Goal: Information Seeking & Learning: Learn about a topic

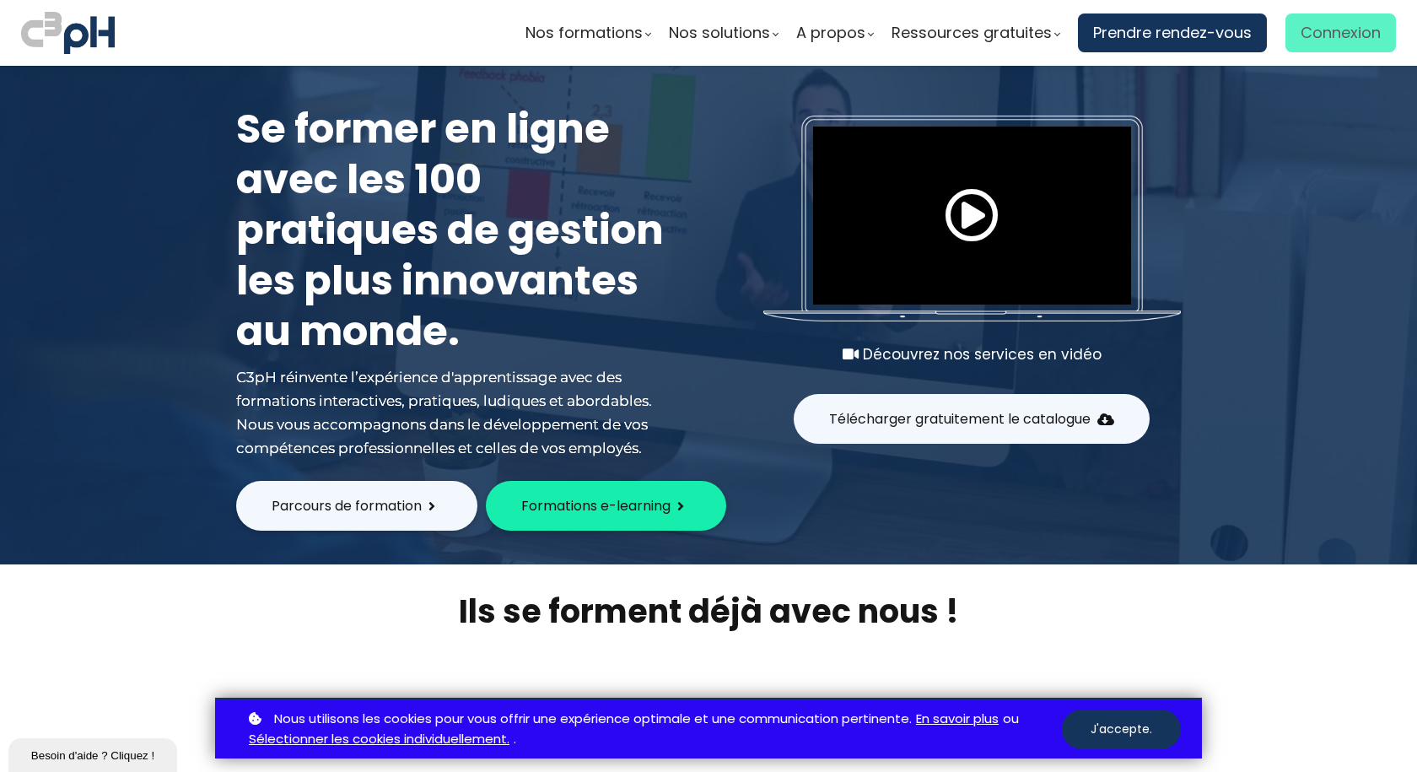
type input "[PERSON_NAME][EMAIL_ADDRESS][DOMAIN_NAME]"
drag, startPoint x: 1329, startPoint y: 33, endPoint x: 1297, endPoint y: 51, distance: 36.6
click at [1329, 33] on span "Connexion" at bounding box center [1340, 32] width 80 height 25
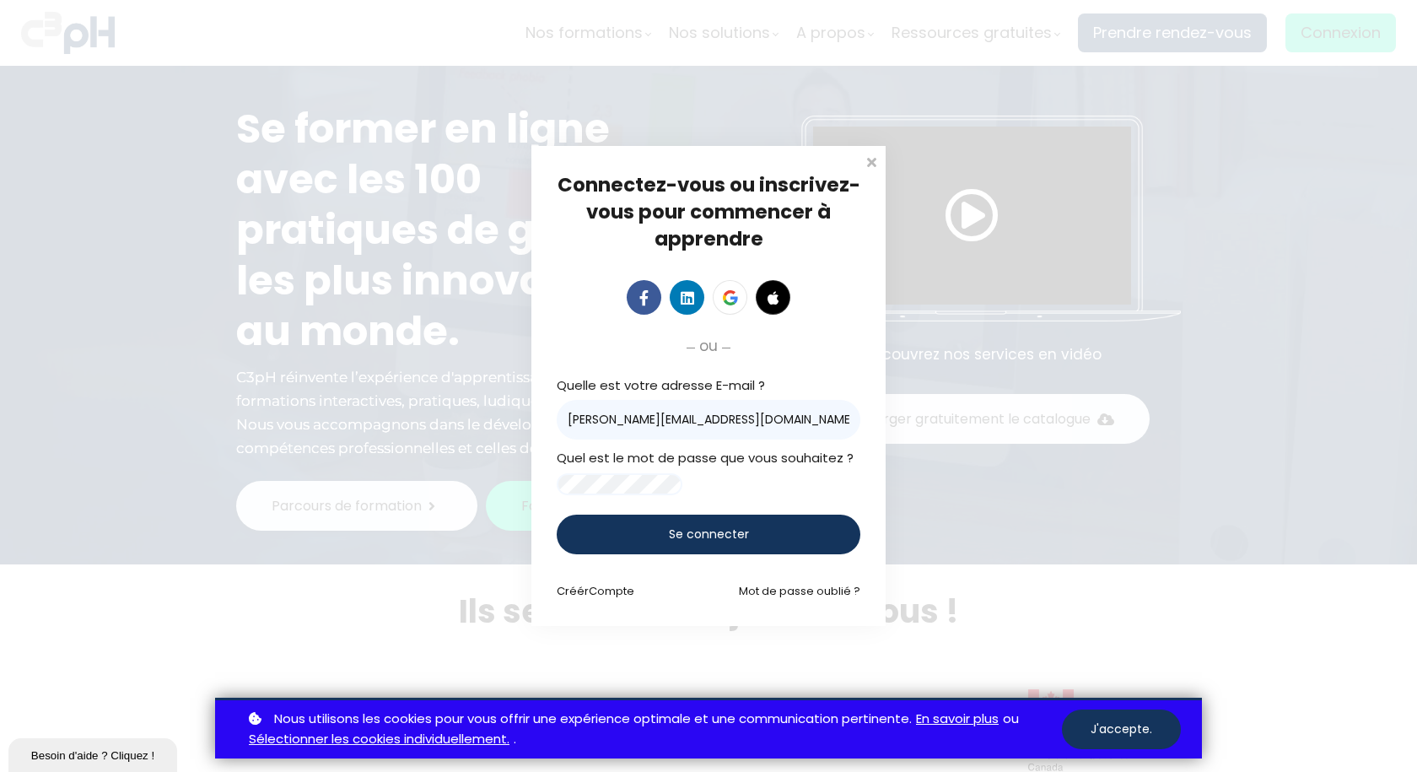
click at [642, 542] on div "Se connecter" at bounding box center [709, 534] width 304 height 40
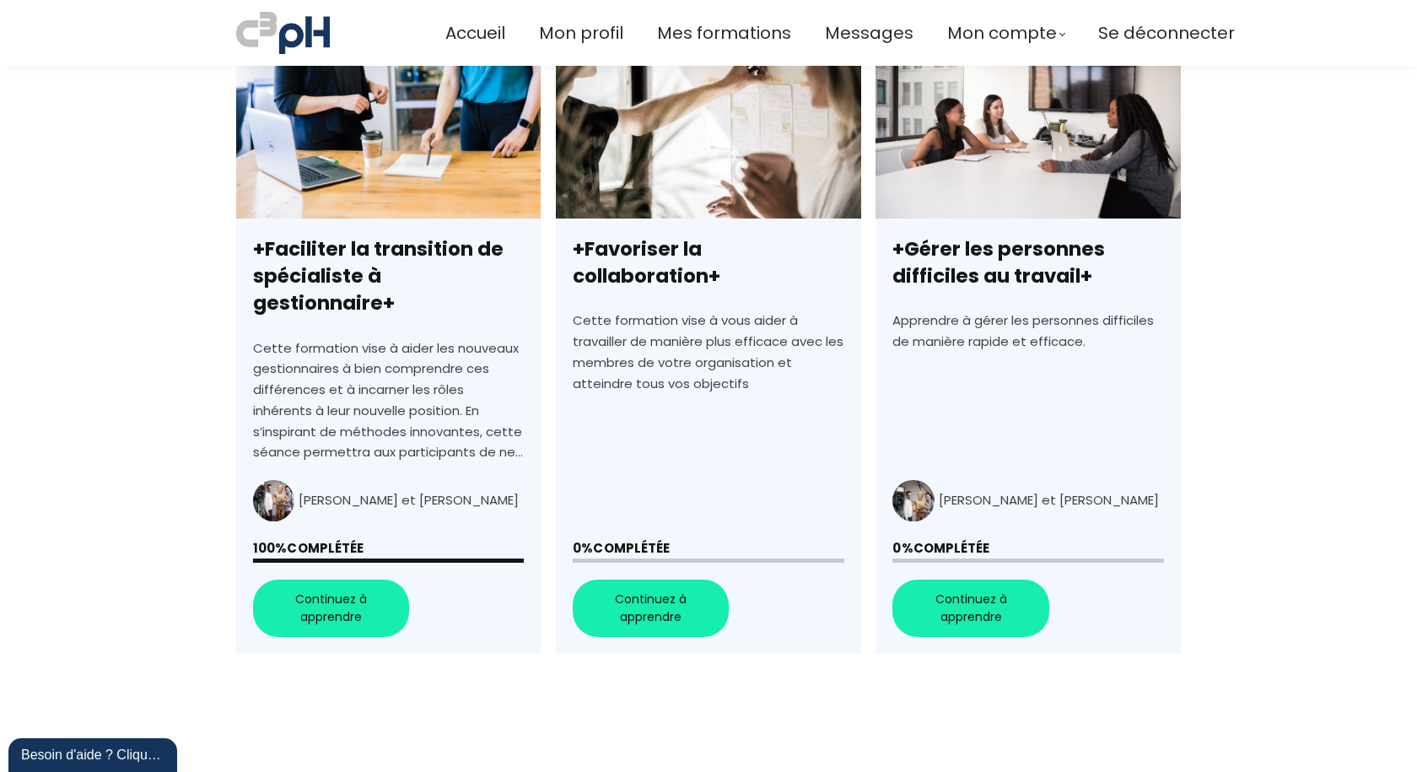
scroll to position [506, 0]
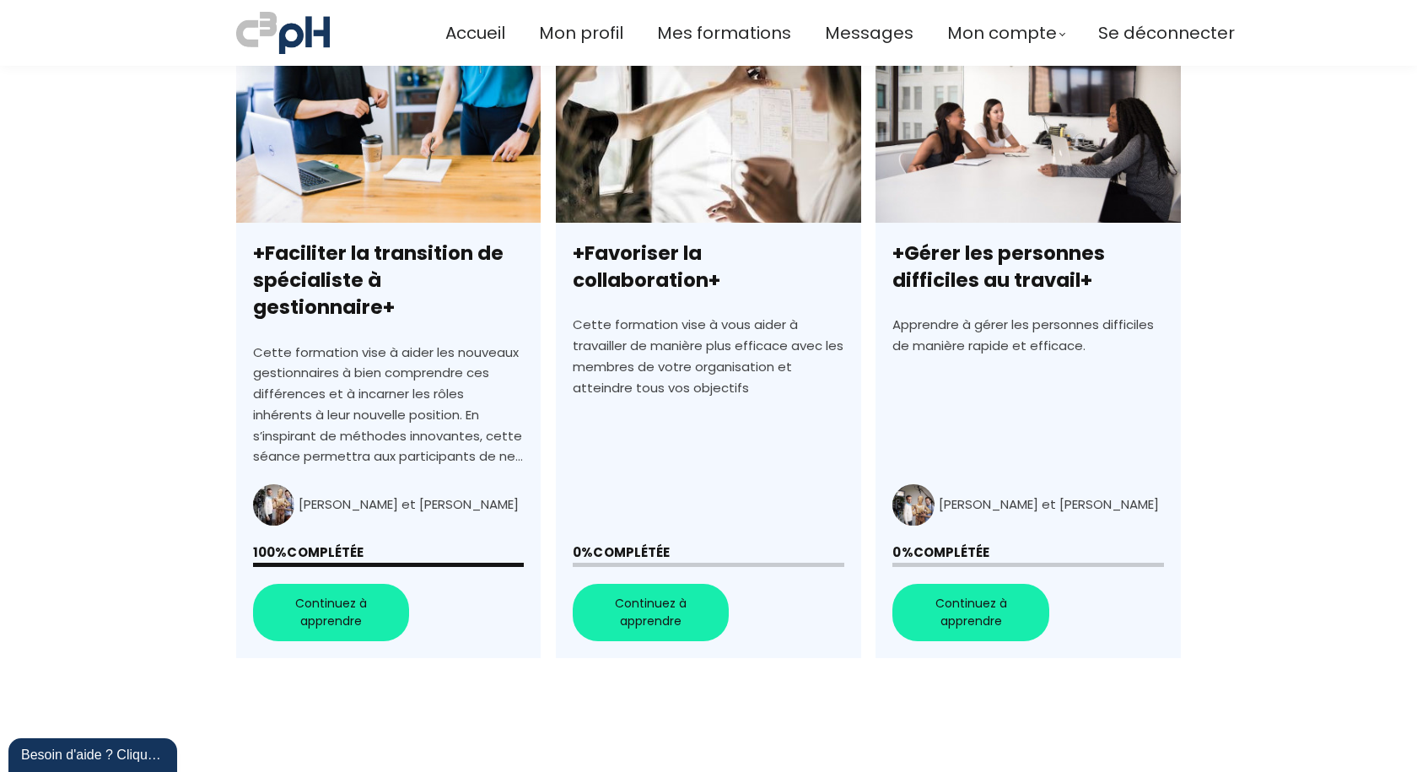
click at [310, 579] on link "+Faciliter la transition de spécialiste à gestionnaire+" at bounding box center [388, 354] width 304 height 606
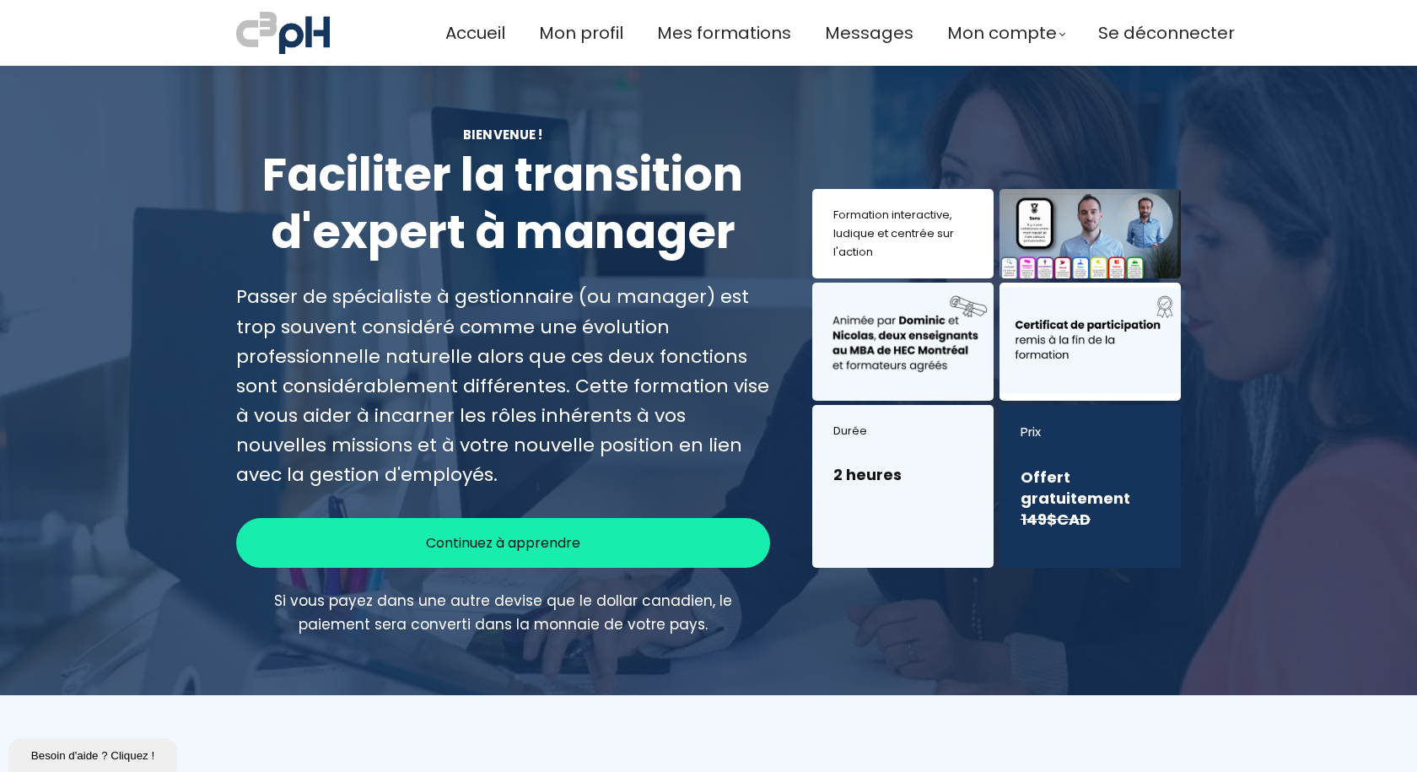
click at [1130, 266] on div at bounding box center [1089, 233] width 181 height 89
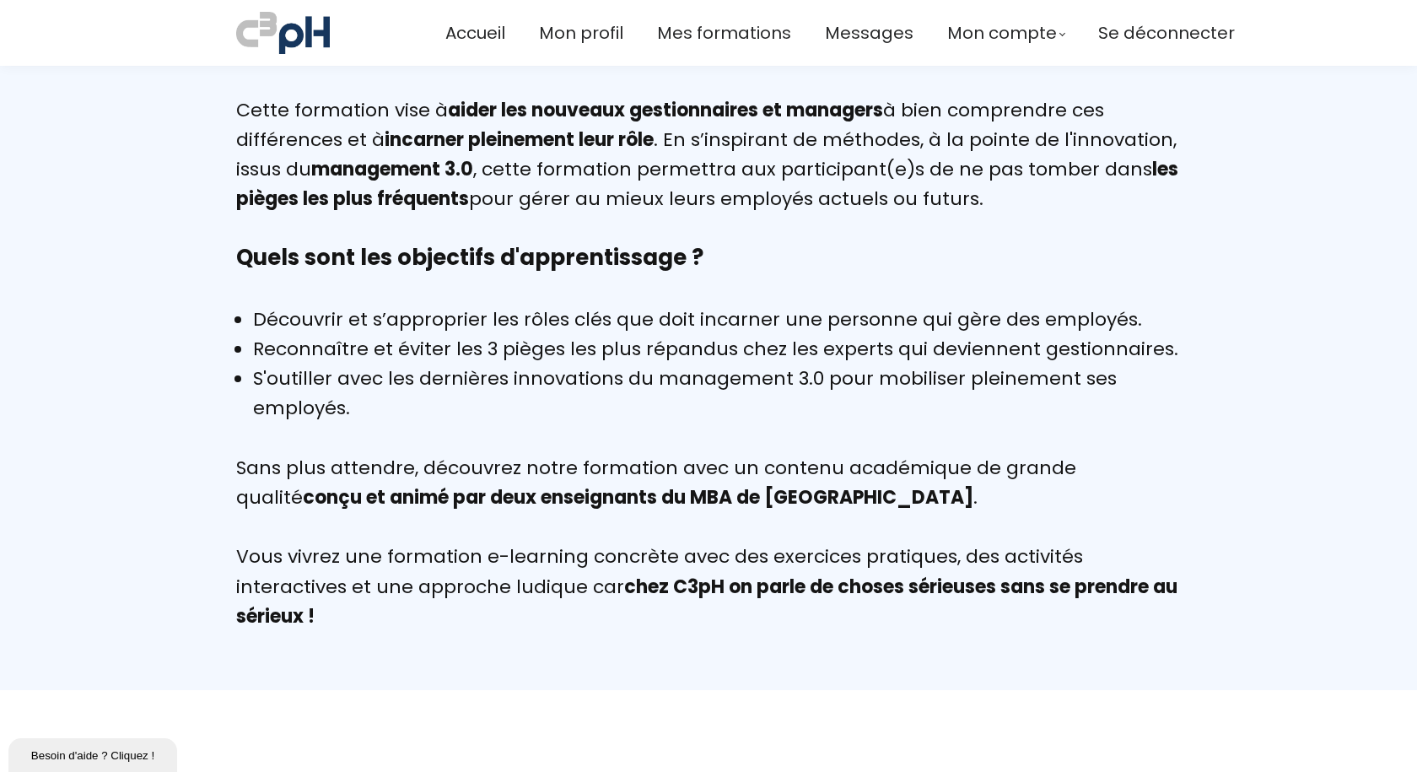
scroll to position [1193, 0]
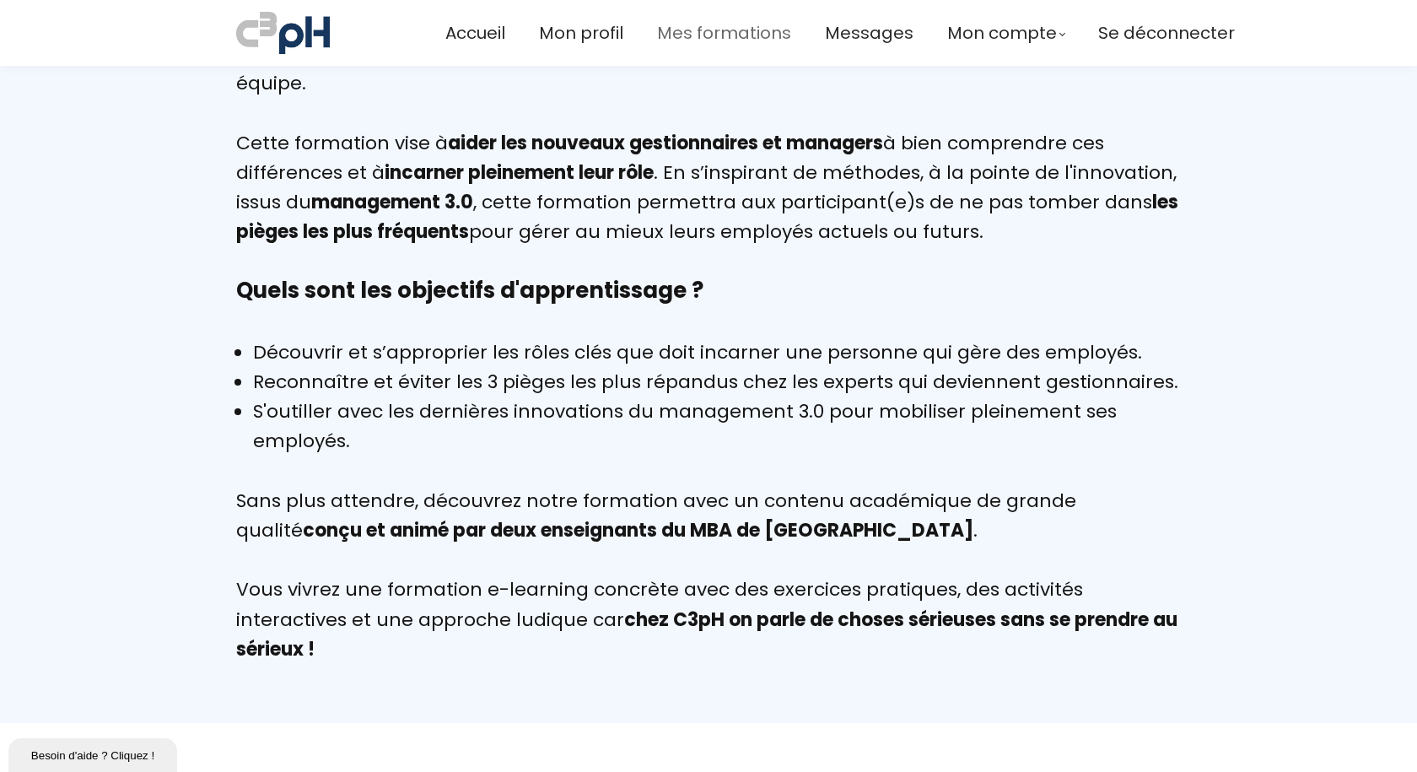
click at [701, 27] on span "Mes formations" at bounding box center [724, 33] width 134 height 28
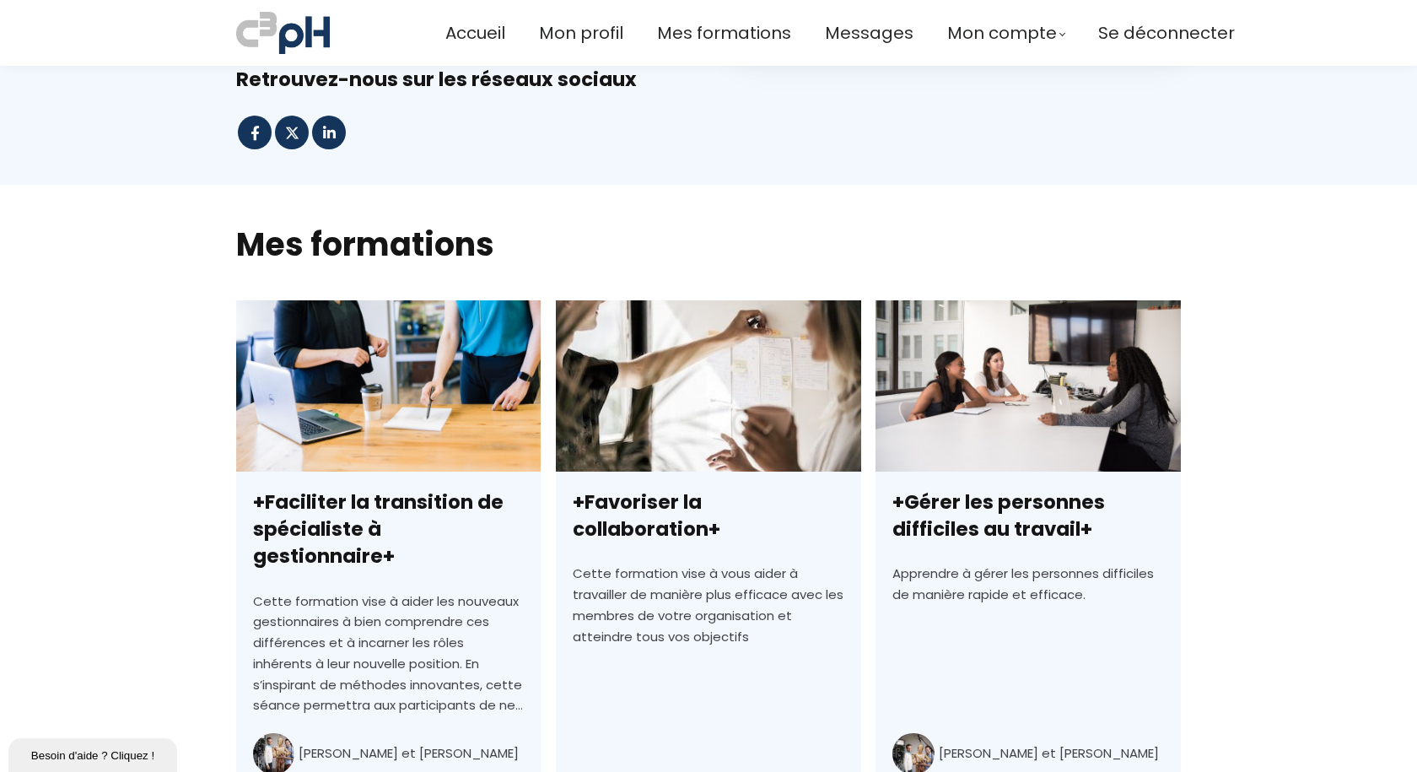
scroll to position [253, 0]
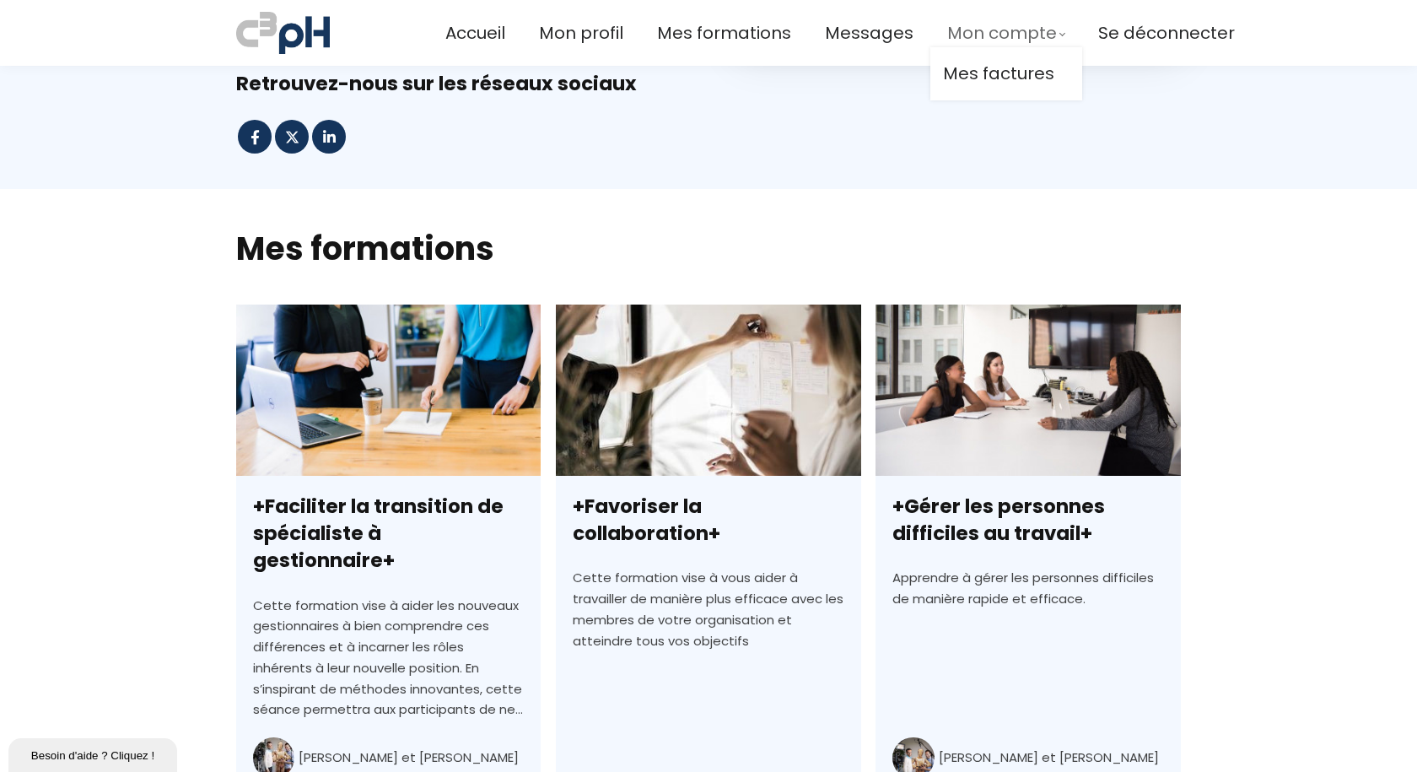
click at [986, 24] on span "Mon compte" at bounding box center [1002, 33] width 110 height 28
click at [561, 34] on span "Mon profil" at bounding box center [581, 33] width 84 height 28
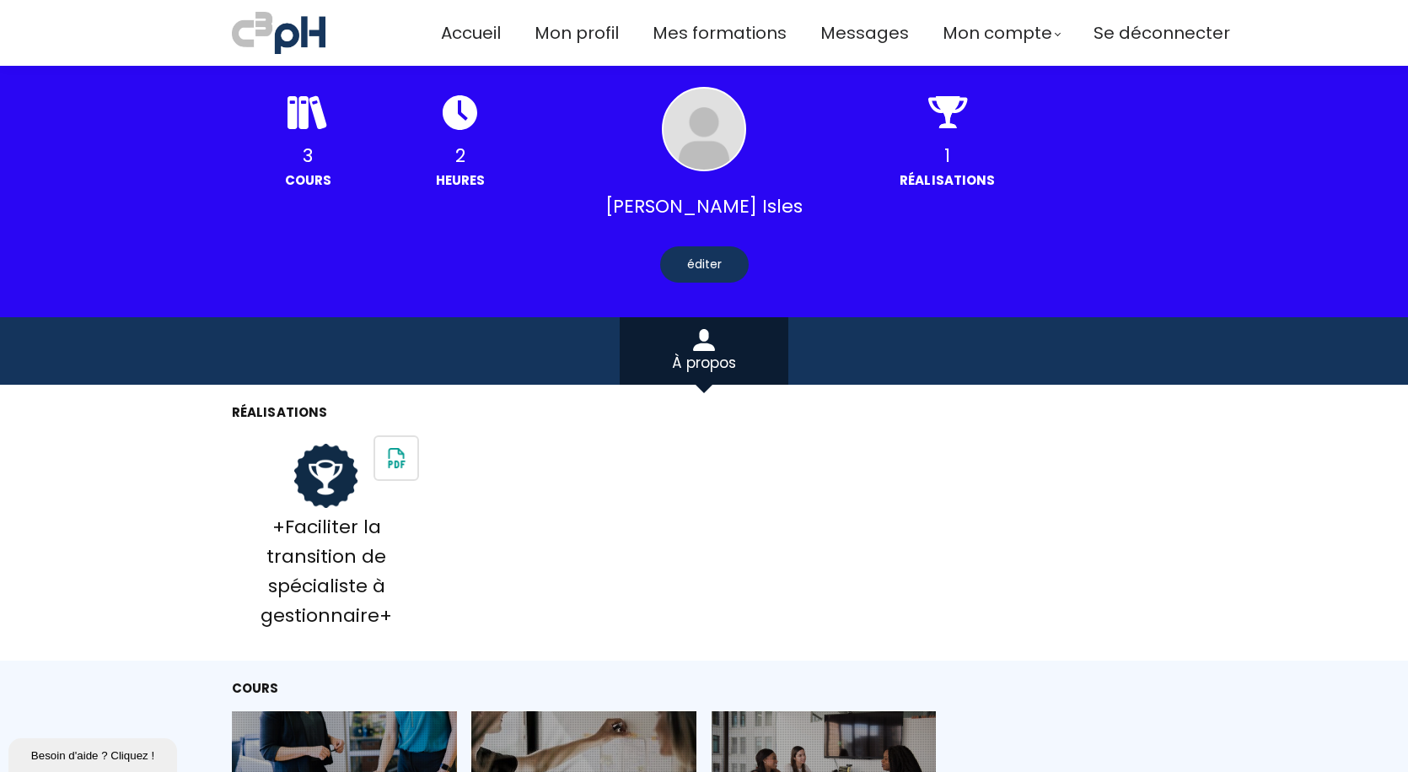
scroll to position [169, 0]
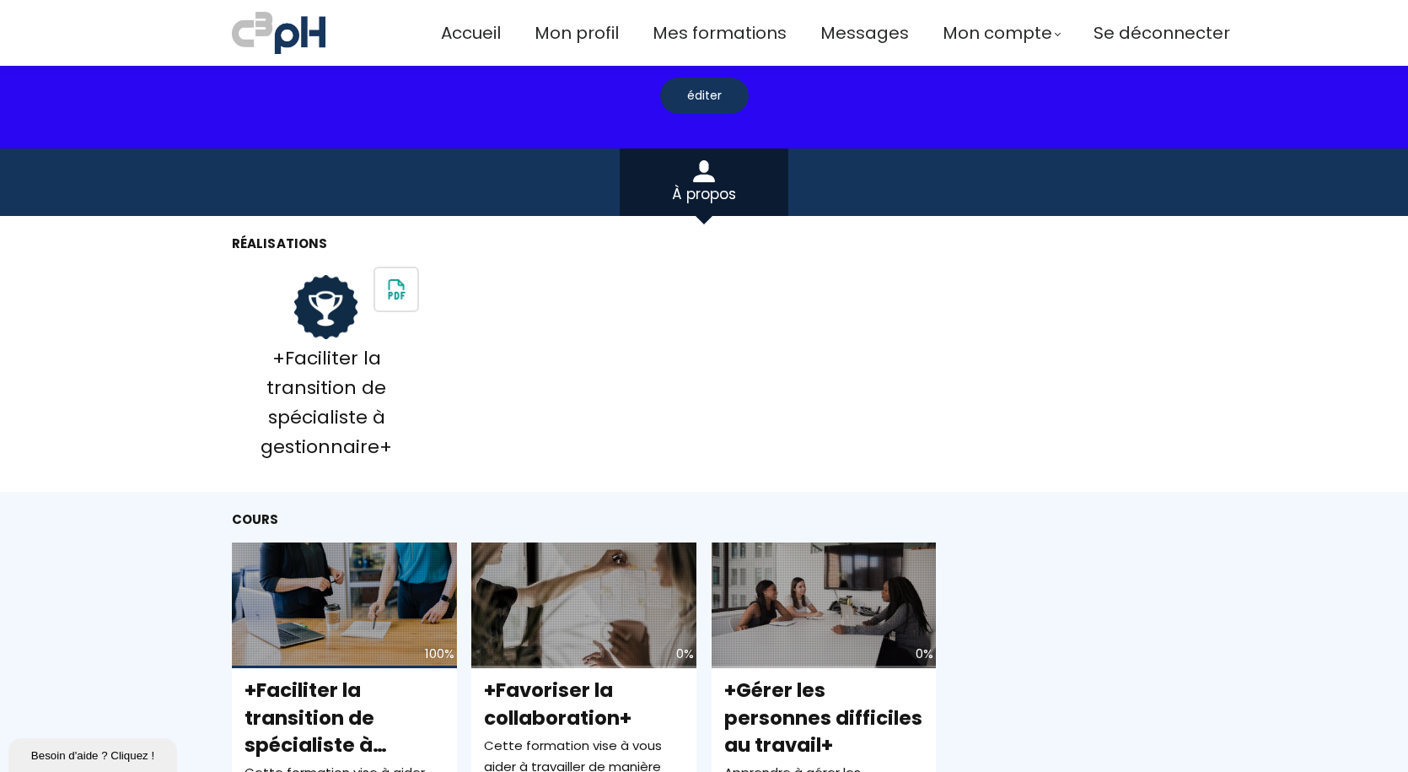
click at [400, 291] on img at bounding box center [396, 289] width 42 height 42
click at [321, 304] on img at bounding box center [326, 307] width 64 height 64
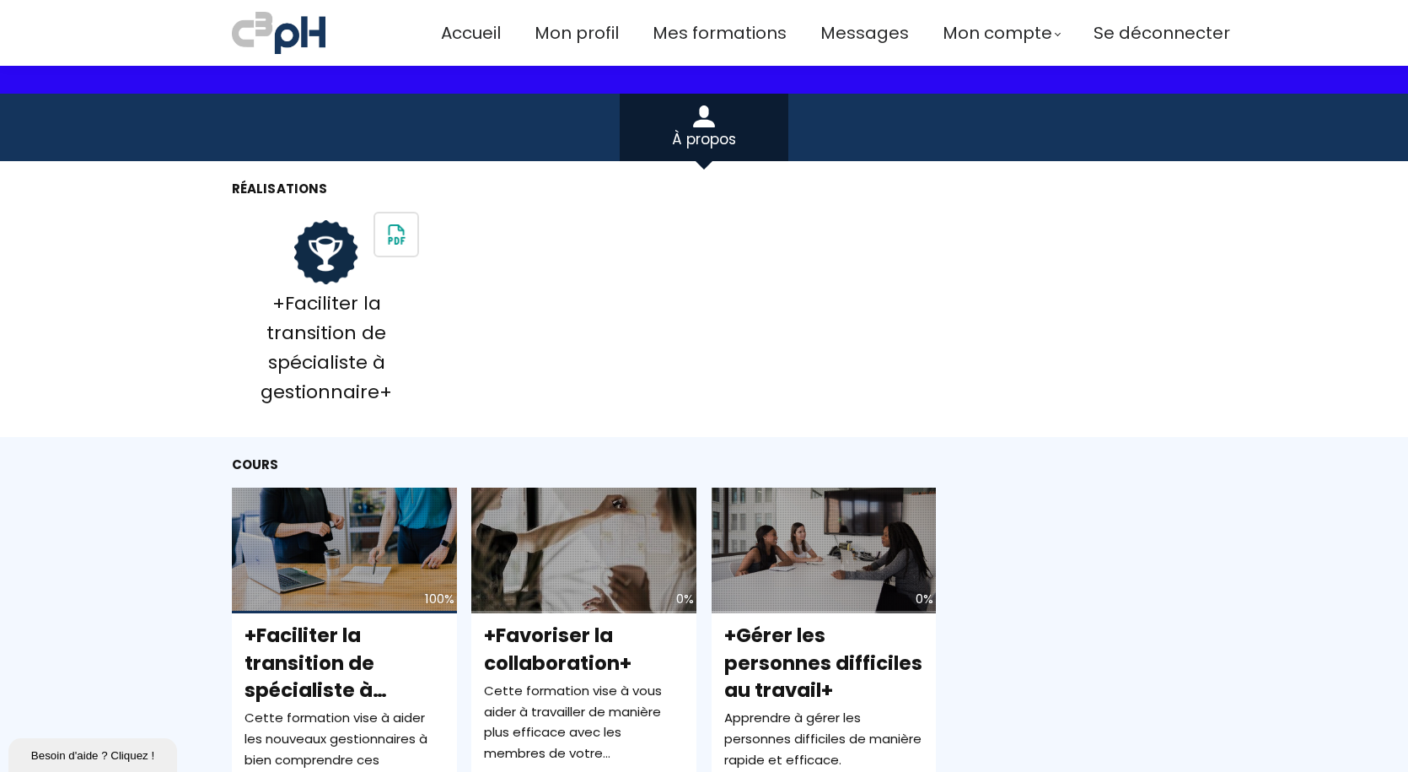
scroll to position [253, 0]
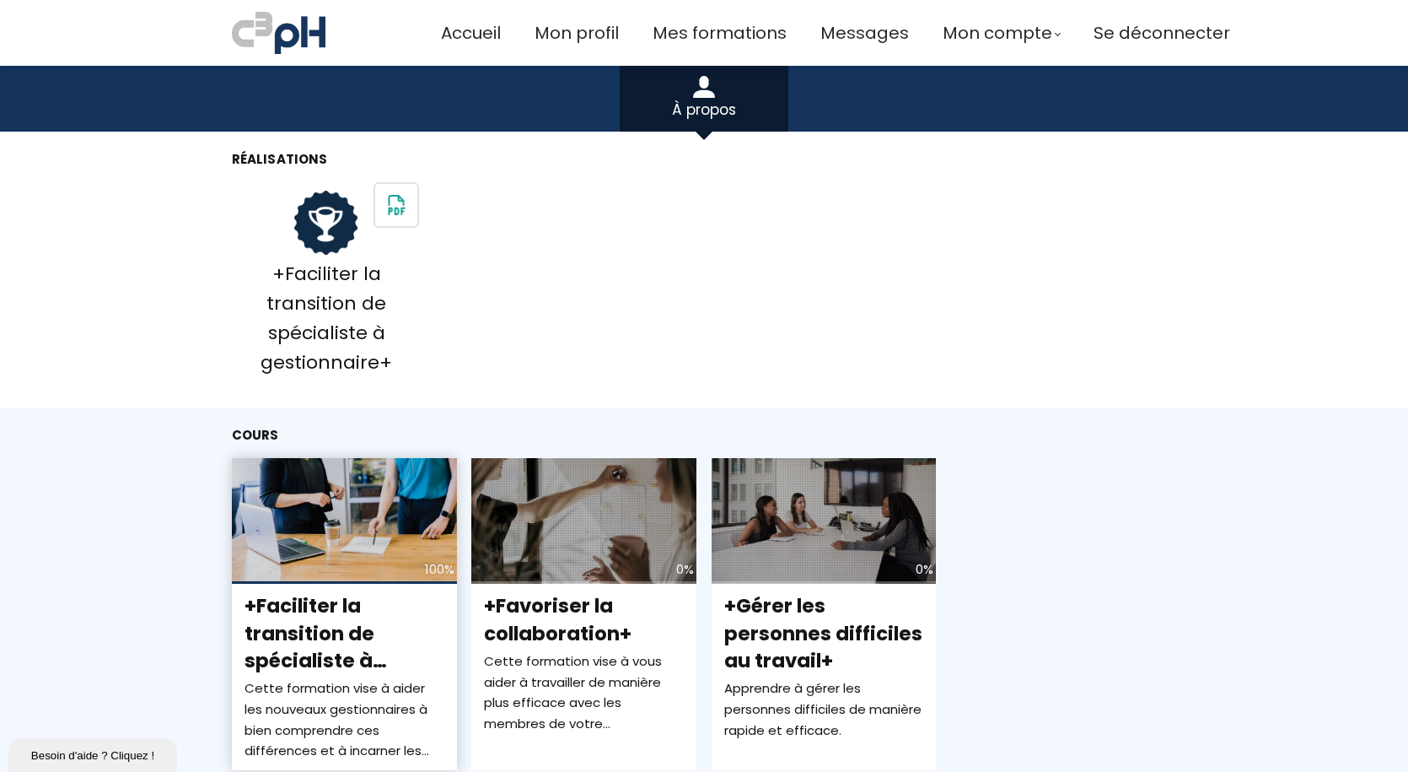
click at [440, 568] on div "100%" at bounding box center [440, 569] width 30 height 21
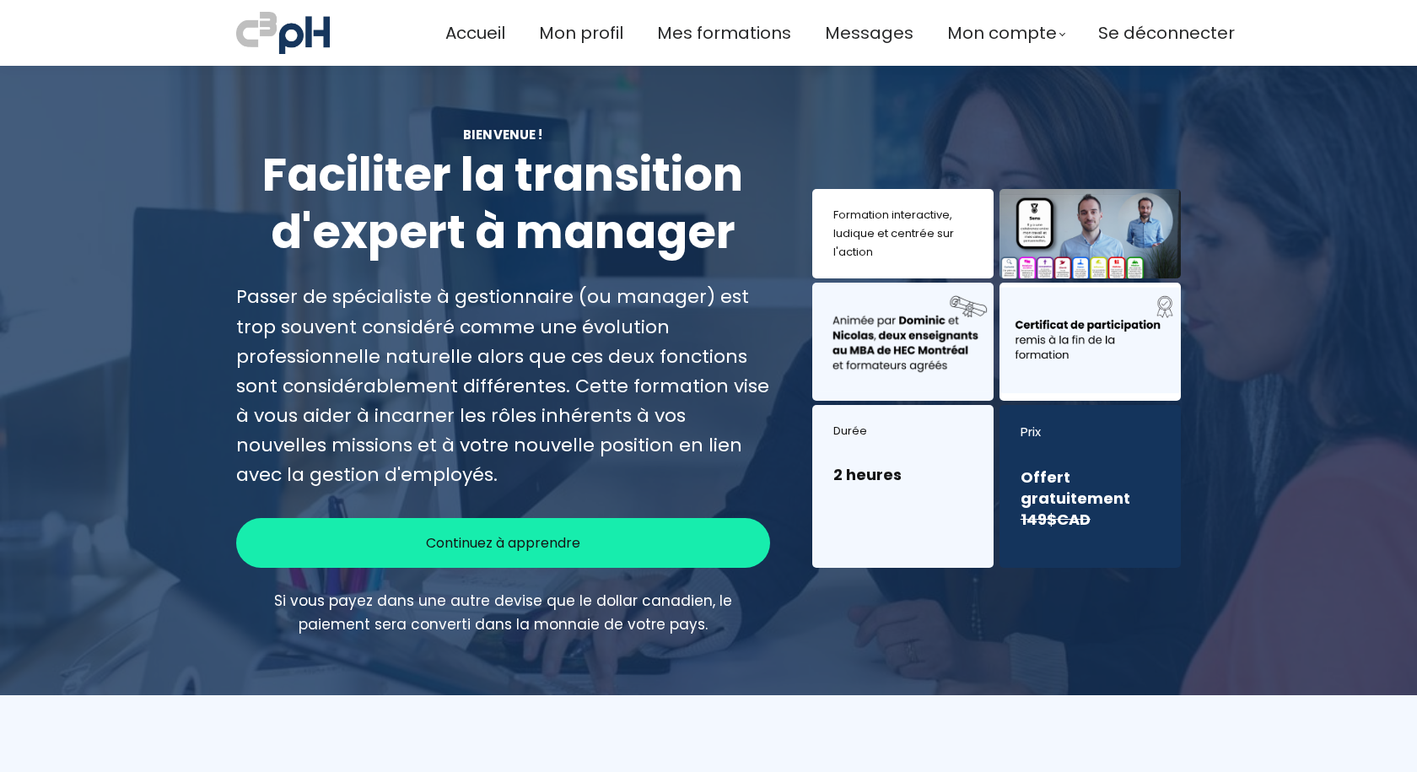
click at [1048, 491] on h3 "Offert gratuitement 149$CAD" at bounding box center [1089, 498] width 139 height 64
click at [693, 24] on span "Mes formations" at bounding box center [724, 33] width 134 height 28
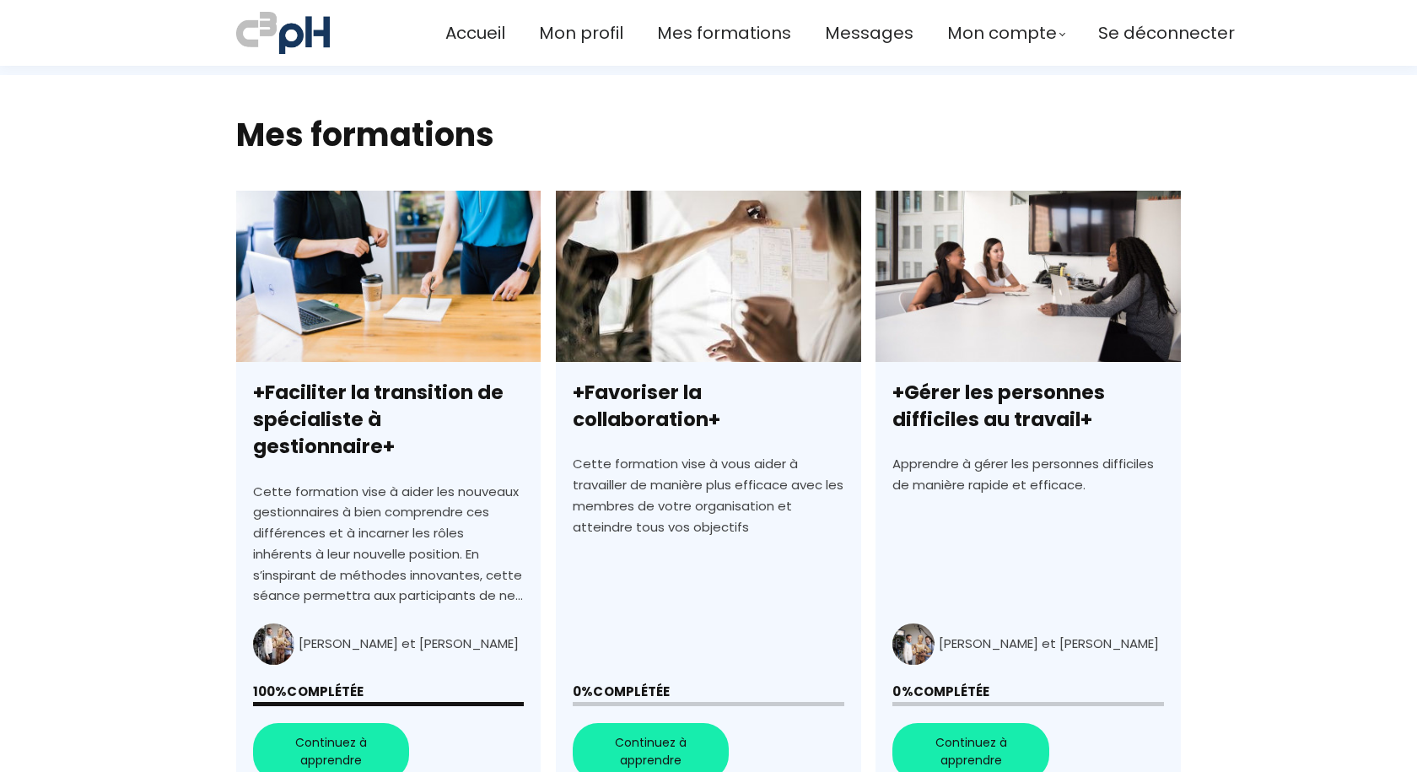
scroll to position [337, 0]
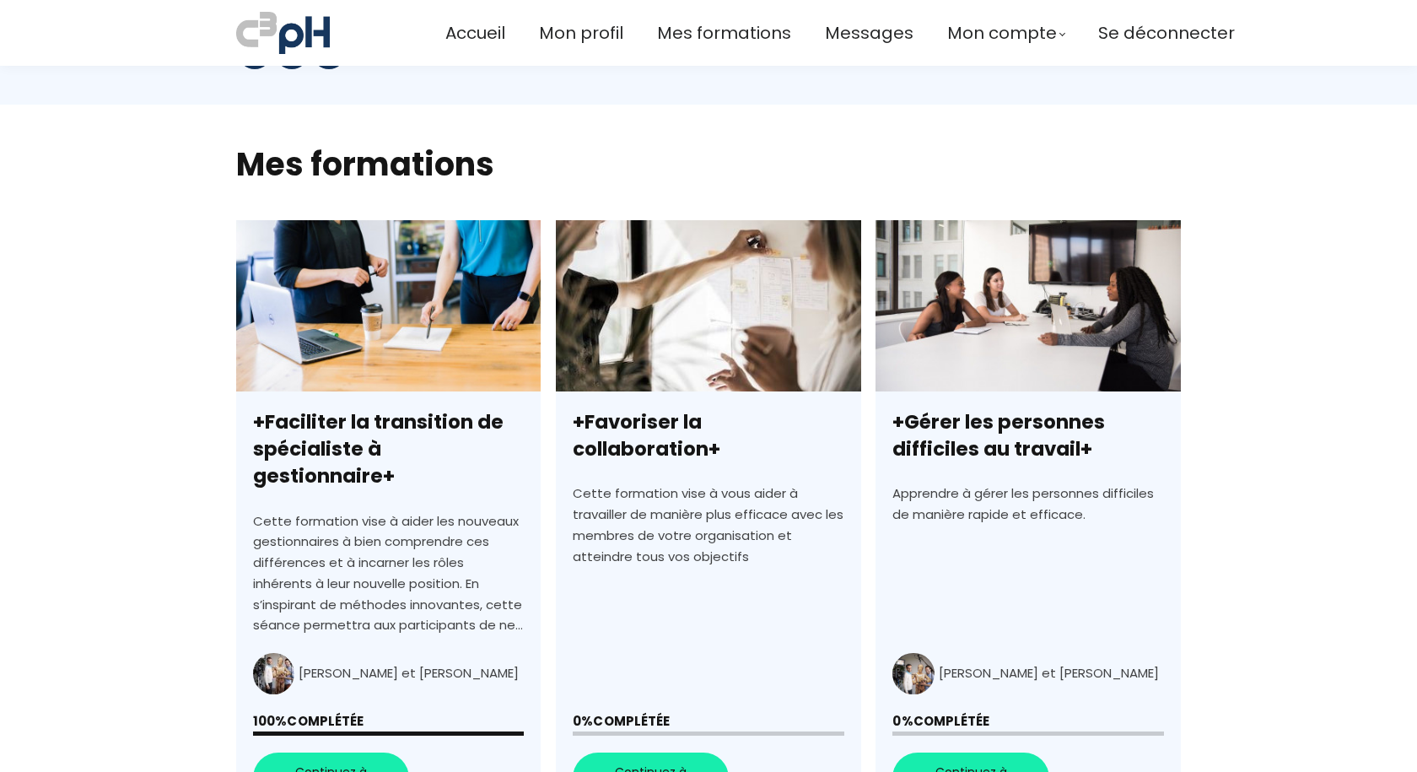
click at [447, 332] on link "+Faciliter la transition de spécialiste à gestionnaire+" at bounding box center [388, 523] width 304 height 606
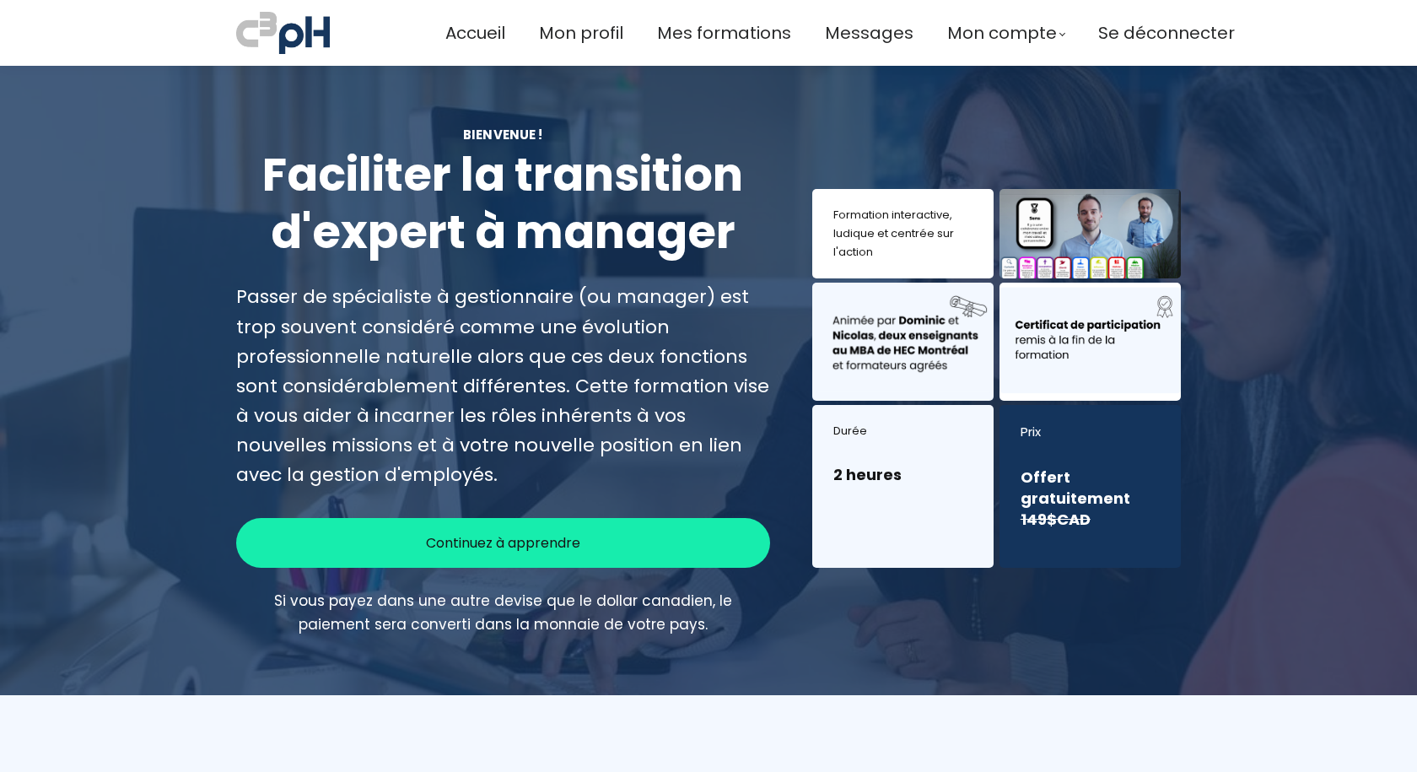
click at [851, 478] on h3 "2 heures" at bounding box center [902, 474] width 139 height 21
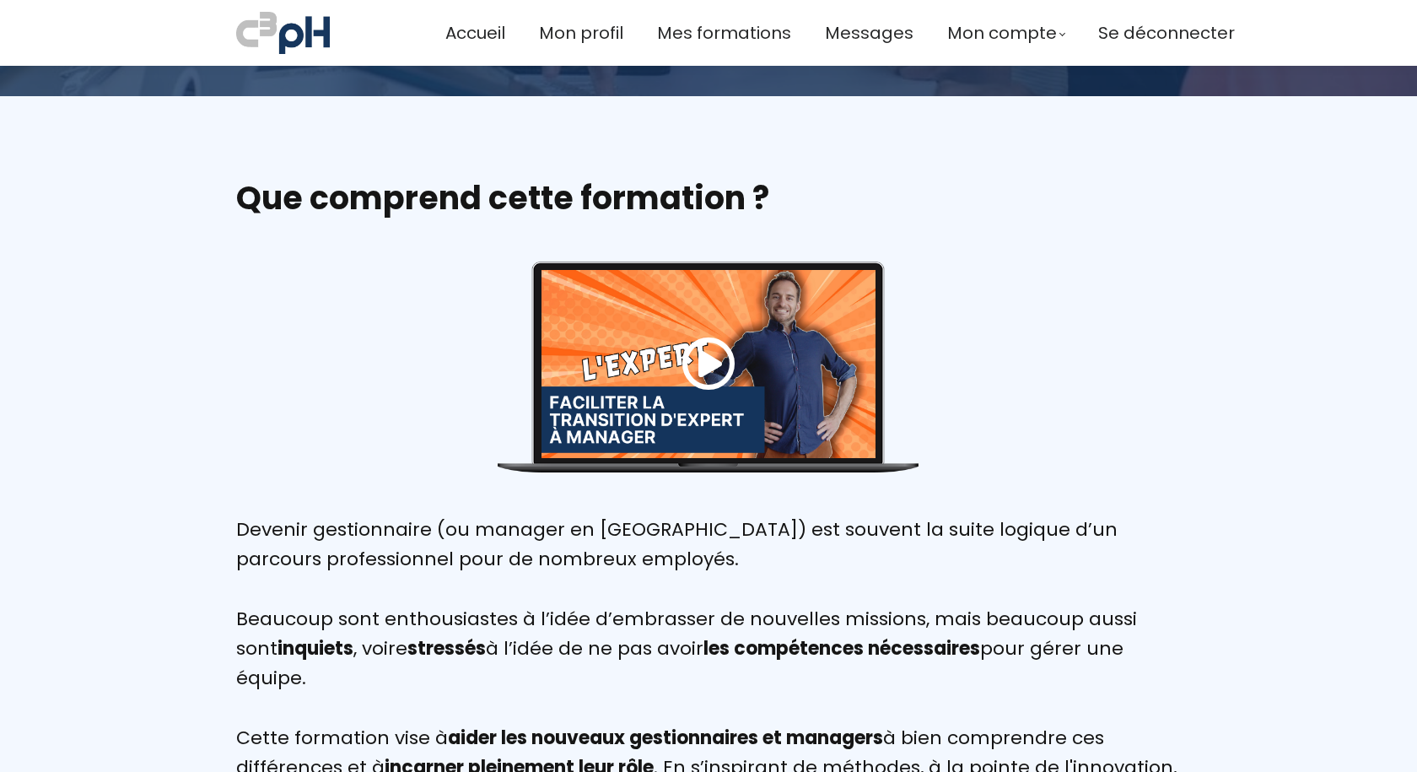
scroll to position [590, 0]
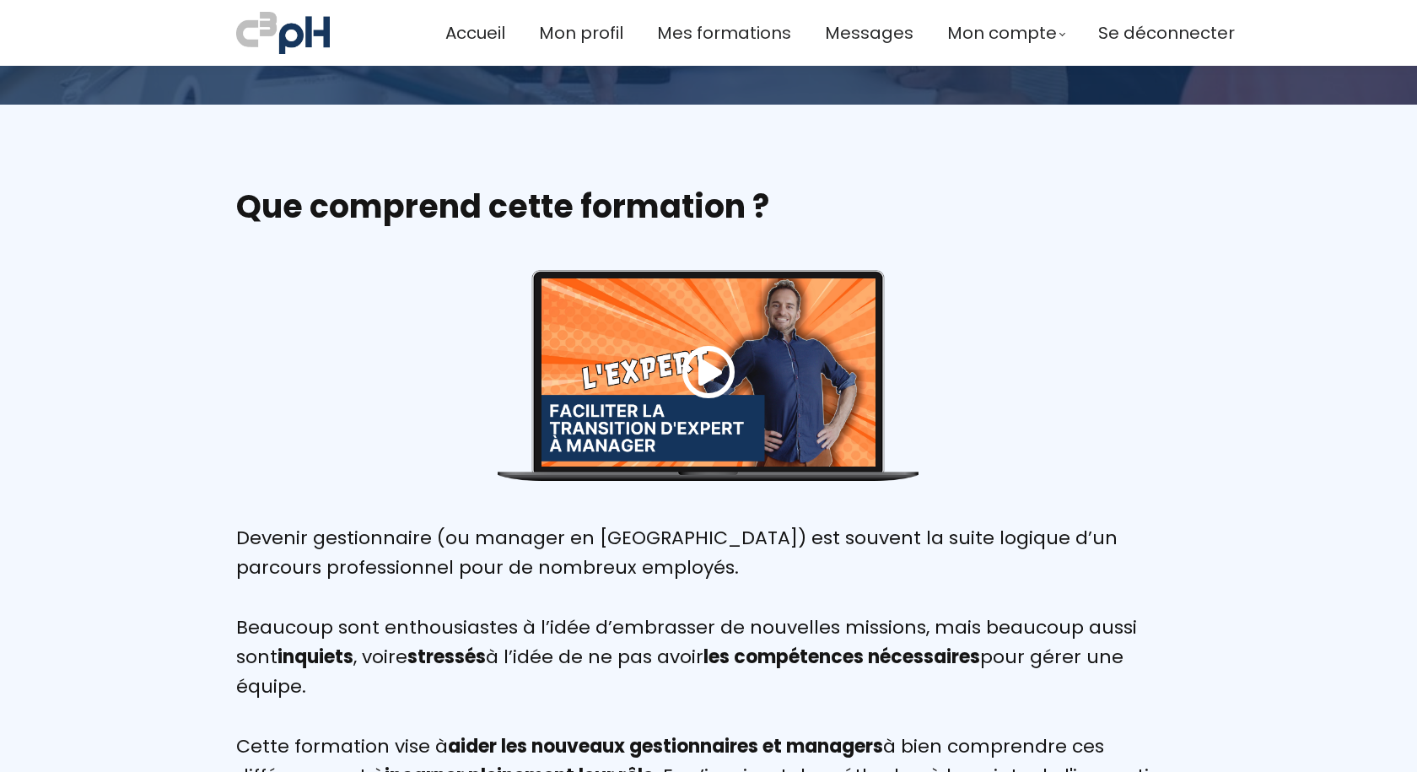
click at [704, 372] on span at bounding box center [708, 372] width 54 height 54
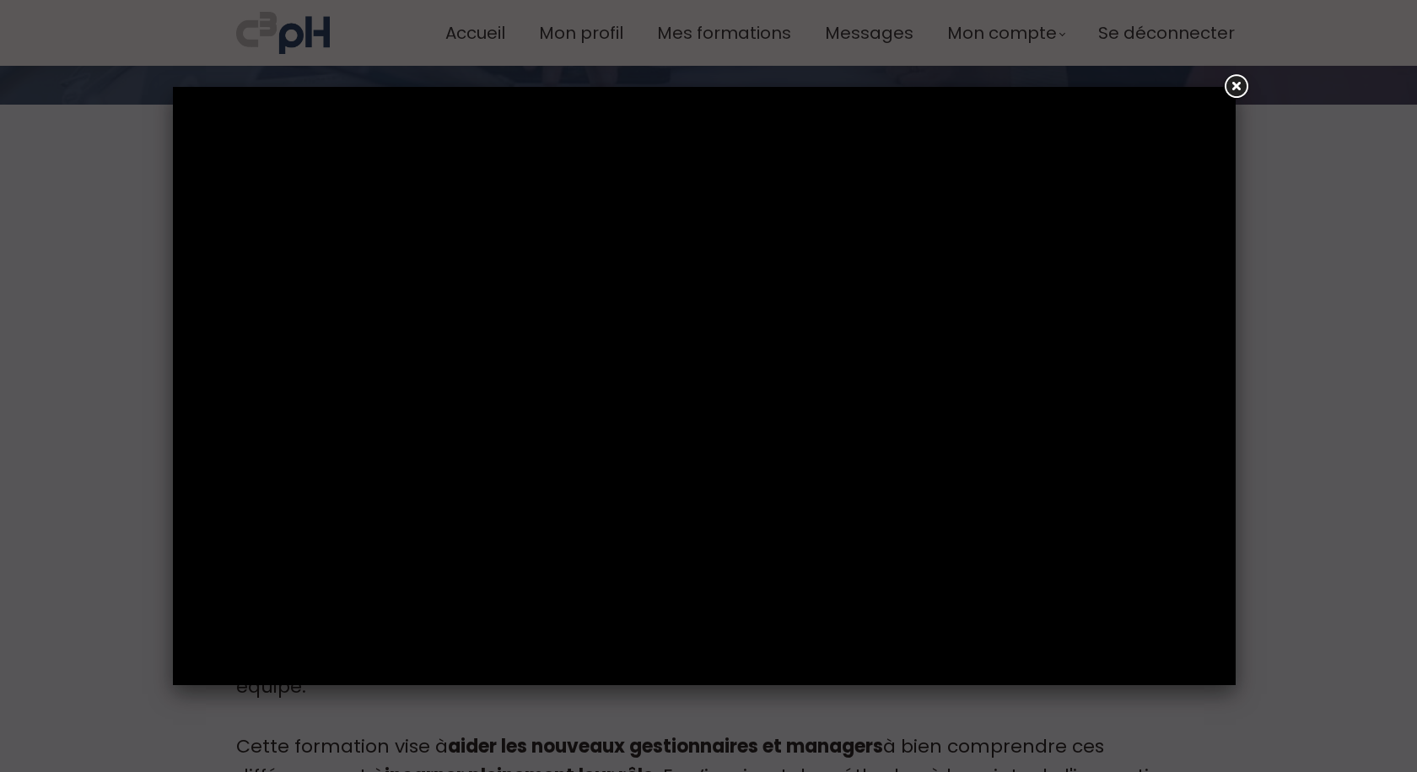
click at [1236, 86] on link at bounding box center [1235, 87] width 30 height 30
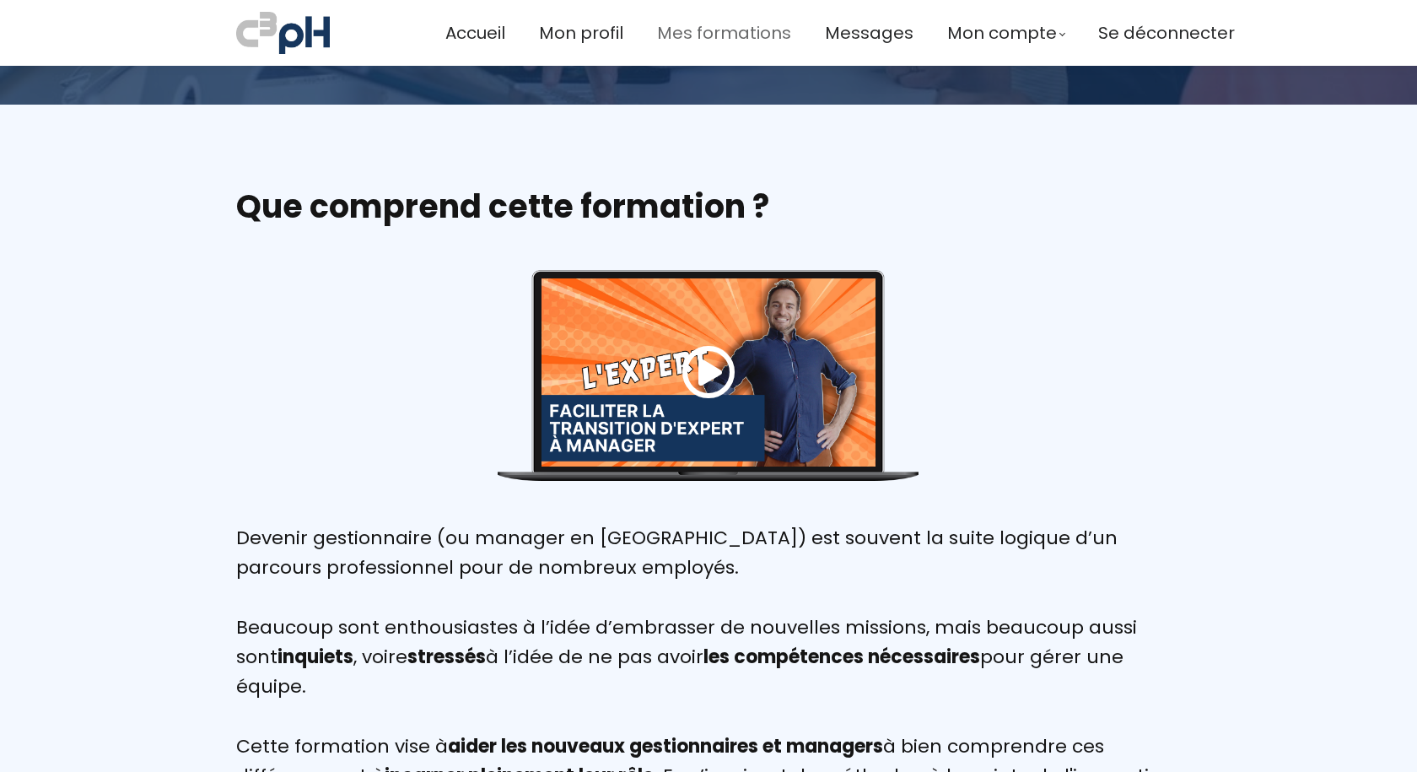
click at [738, 24] on span "Mes formations" at bounding box center [724, 33] width 134 height 28
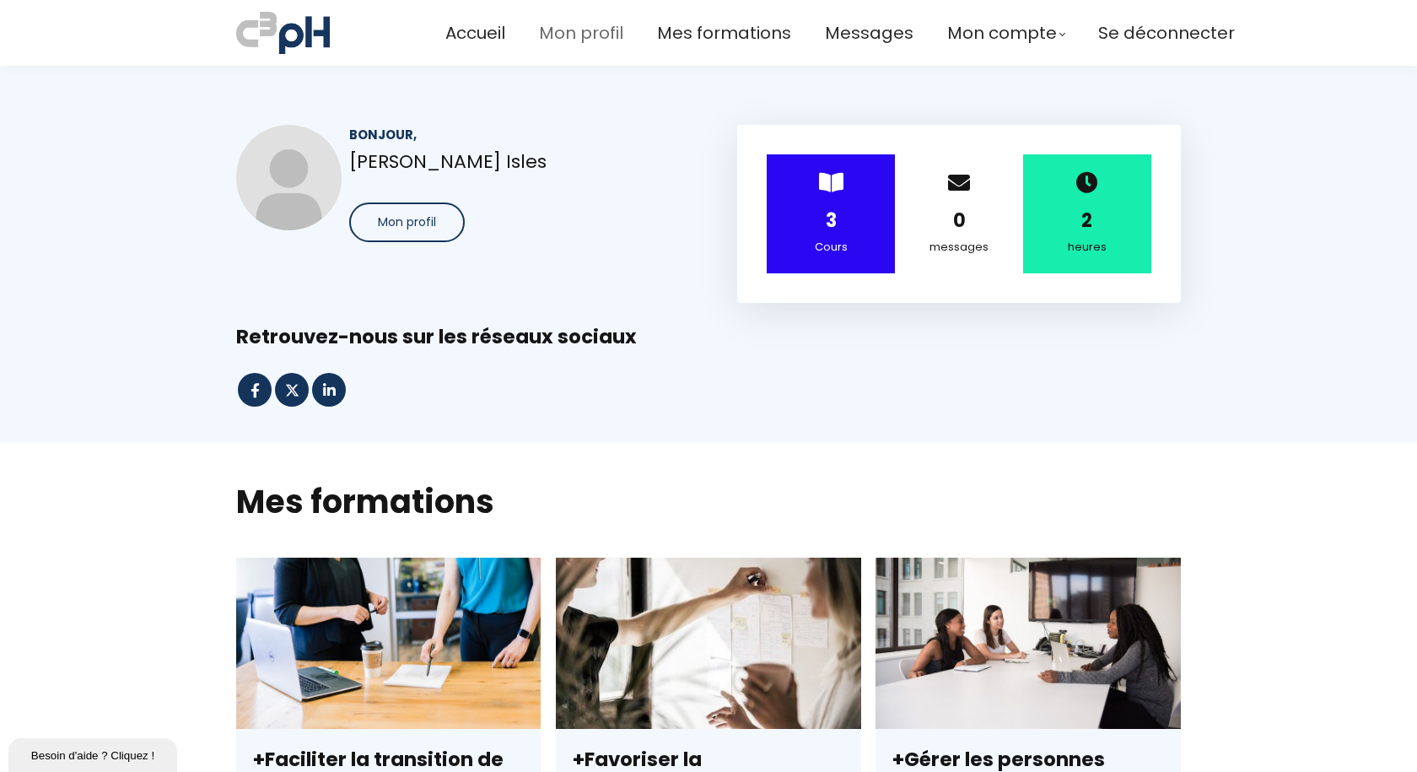
click at [603, 31] on span "Mon profil" at bounding box center [581, 33] width 84 height 28
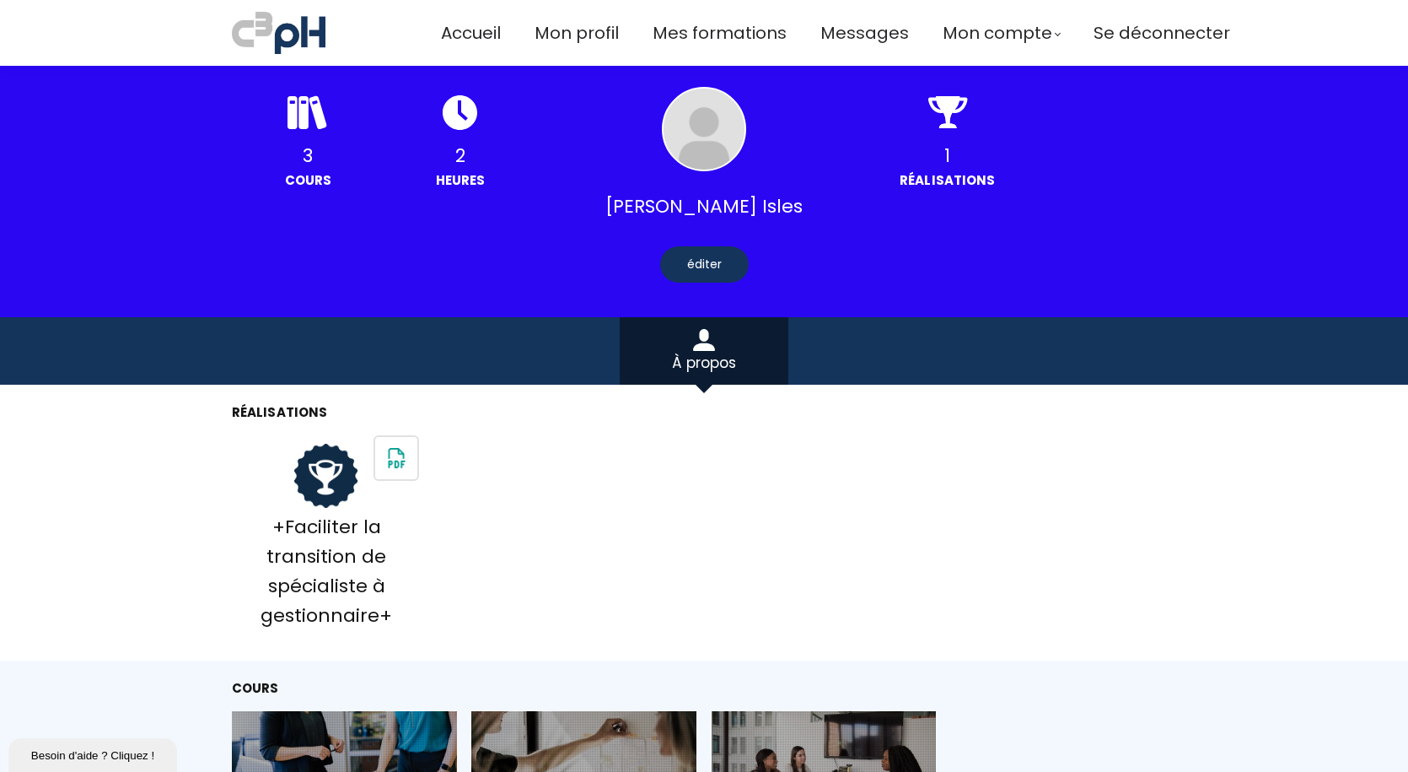
click at [956, 119] on icon at bounding box center [948, 112] width 40 height 34
click at [940, 170] on div "Réalisations" at bounding box center [947, 179] width 153 height 19
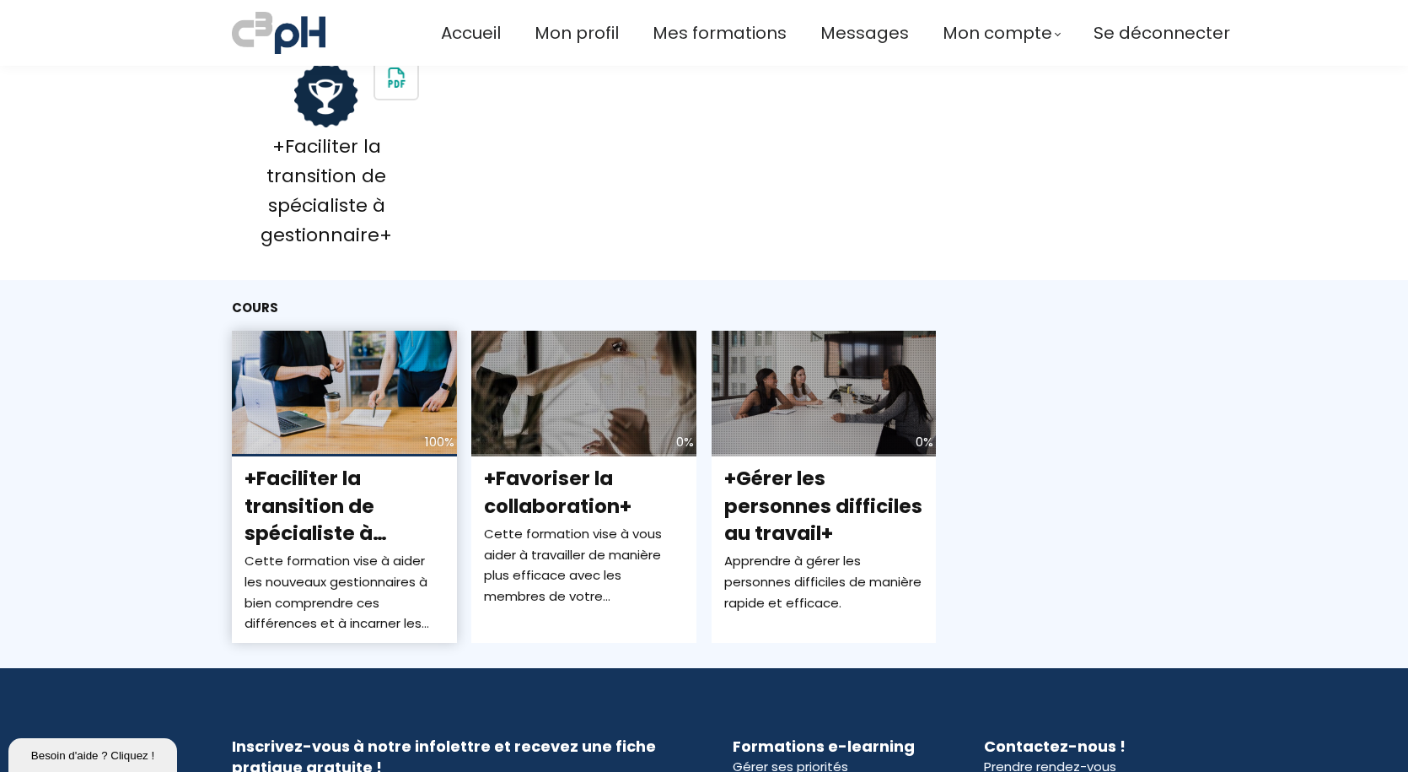
scroll to position [422, 0]
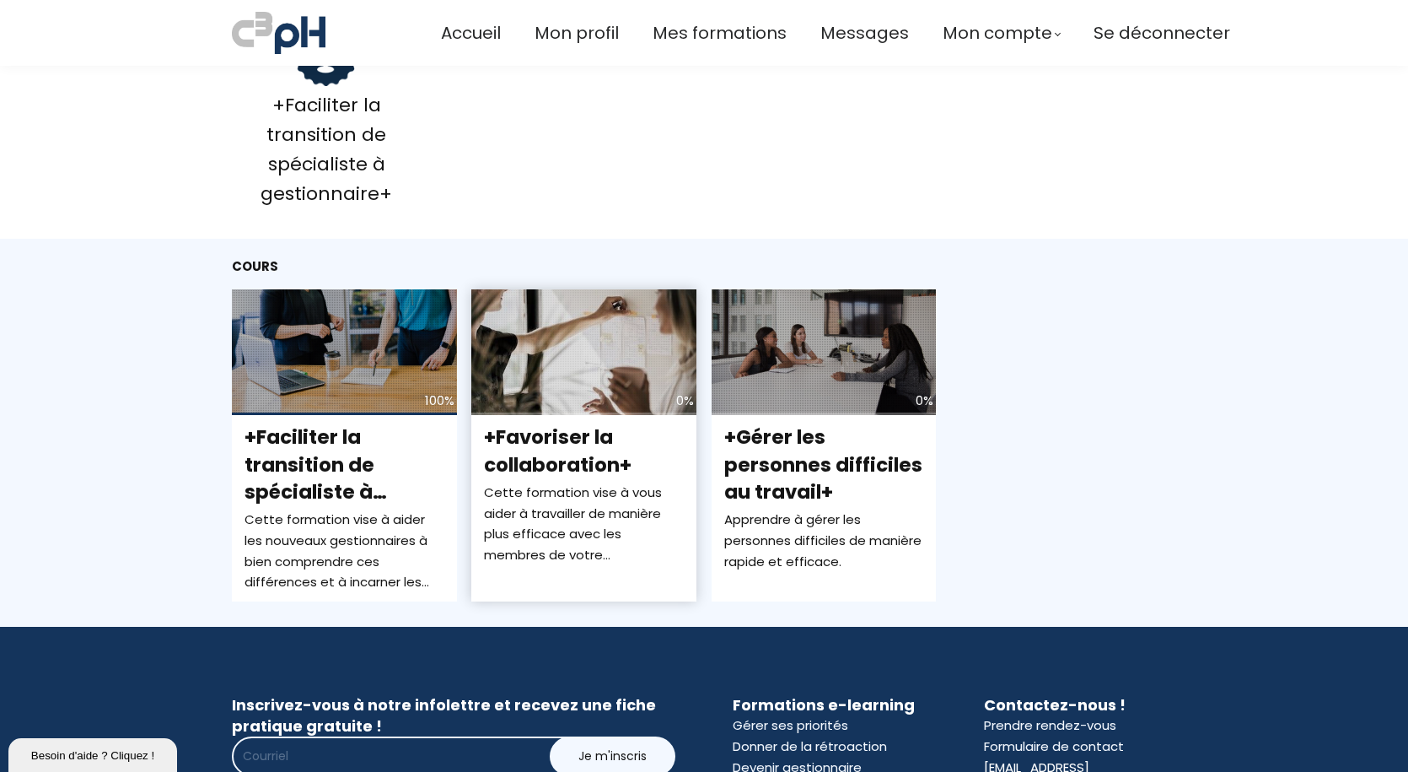
click at [550, 460] on span "+Favoriser la collaboration+" at bounding box center [558, 450] width 148 height 54
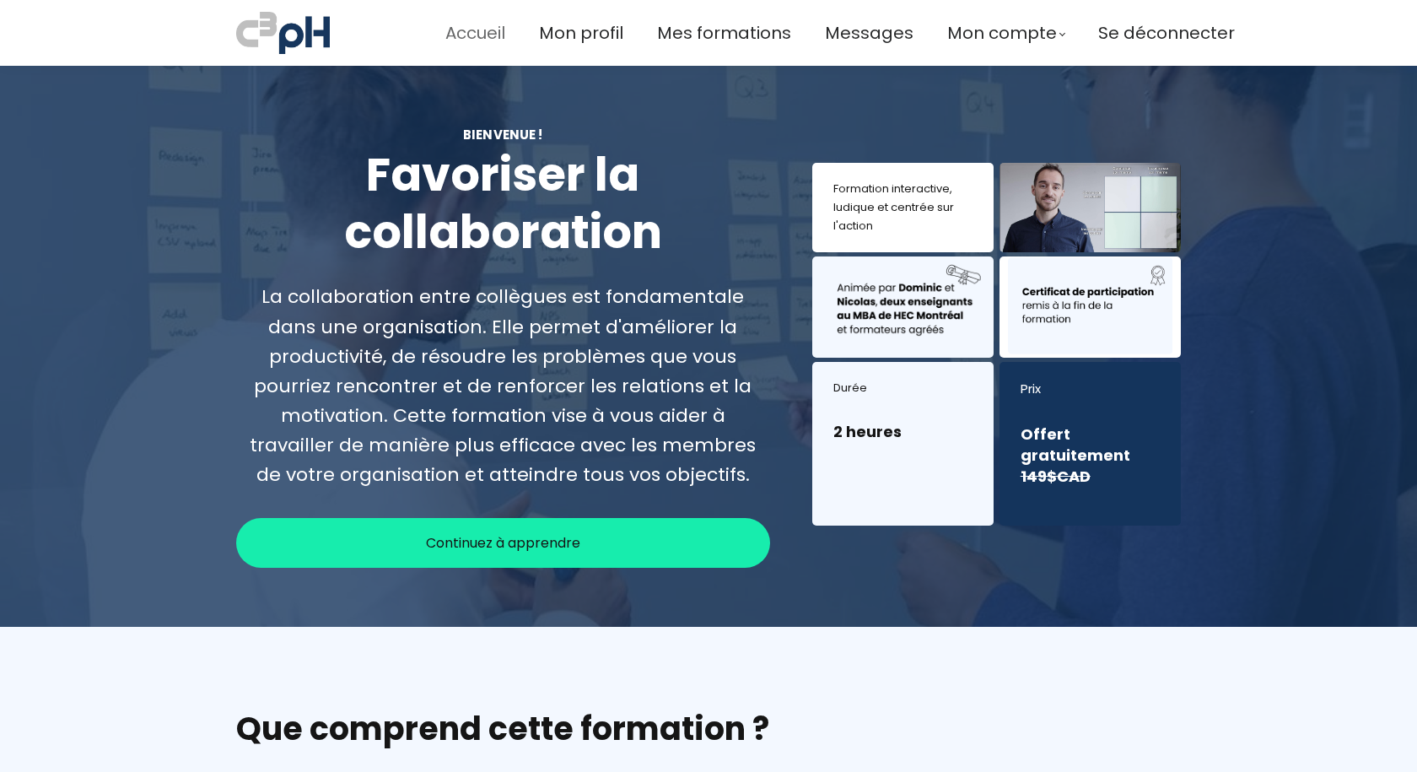
click at [482, 28] on span "Accueil" at bounding box center [475, 33] width 60 height 28
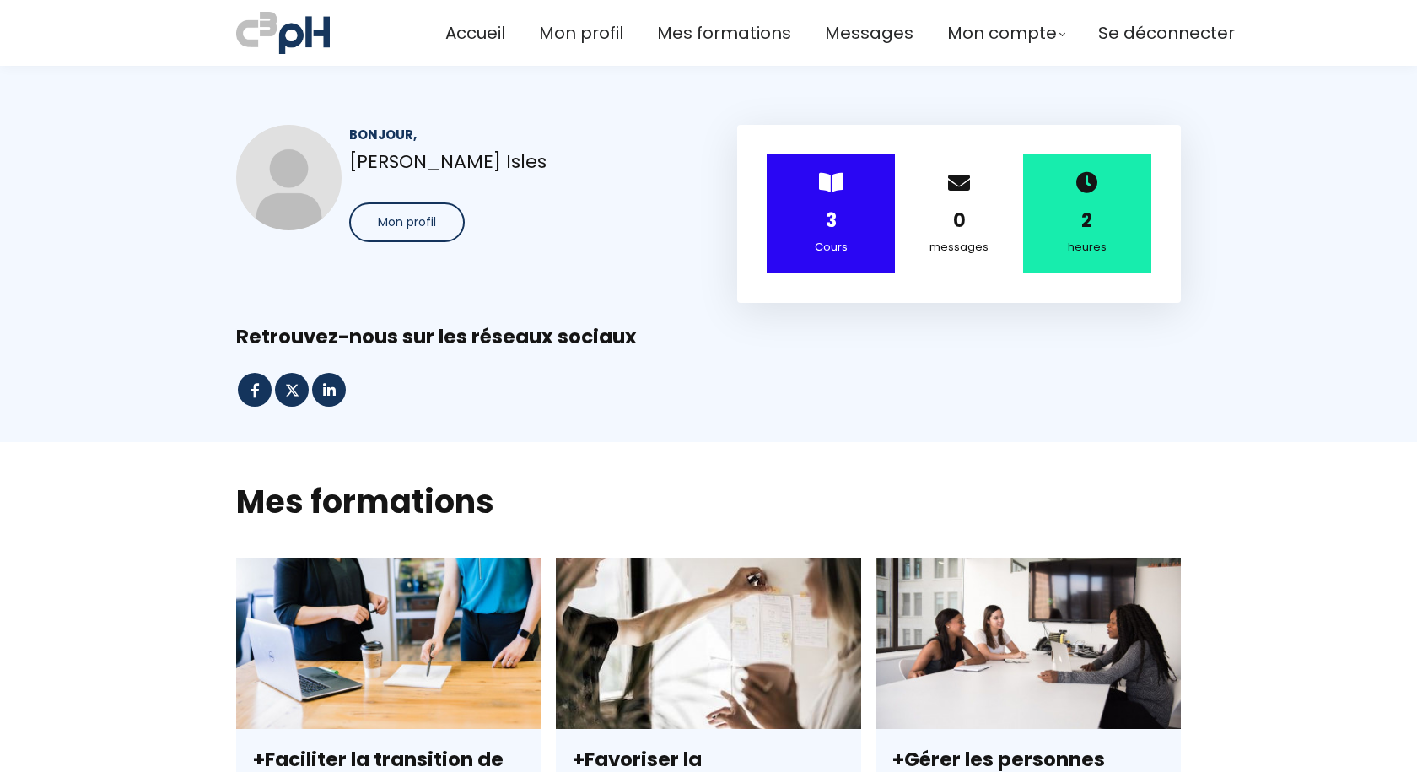
click at [708, 35] on span "Mes formations" at bounding box center [724, 33] width 134 height 28
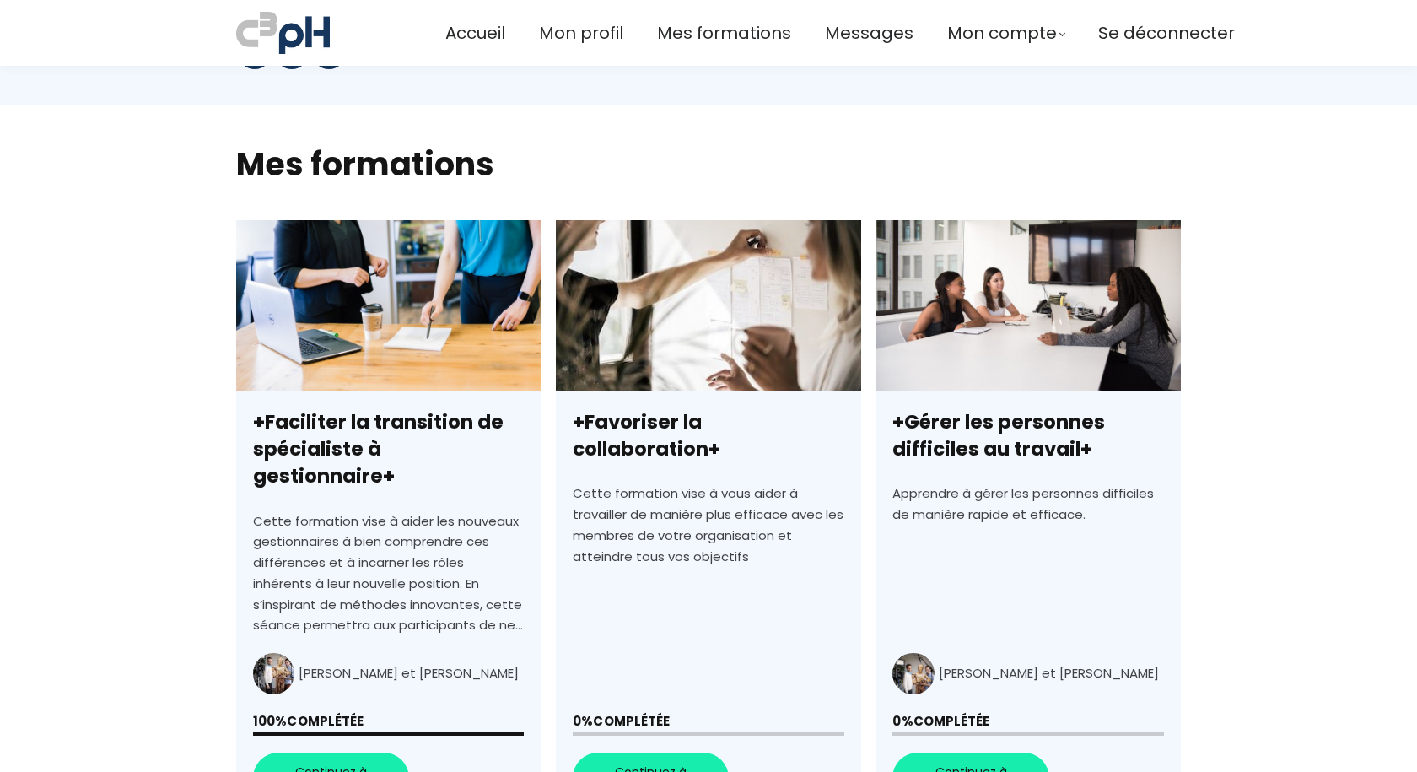
scroll to position [506, 0]
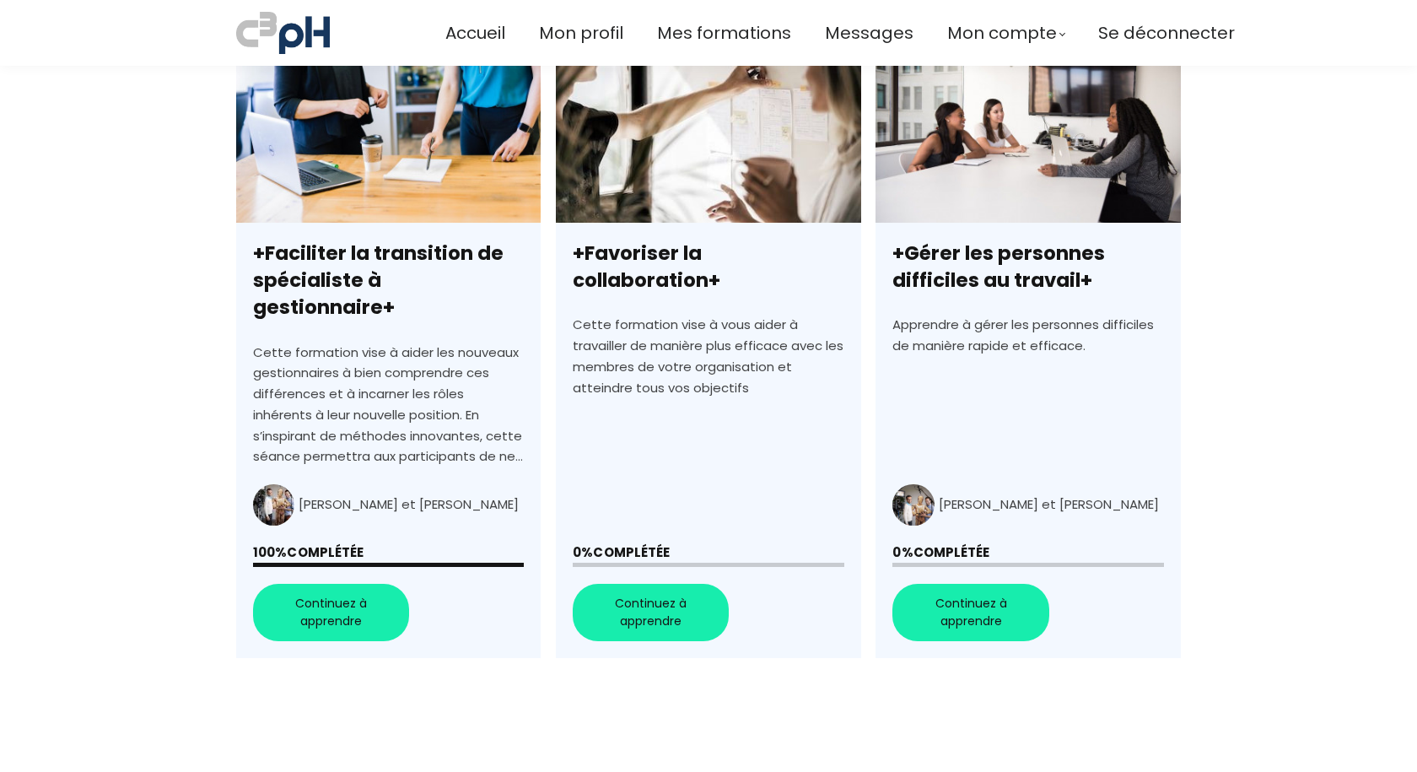
click at [644, 588] on link "+Favoriser la collaboration+" at bounding box center [708, 354] width 304 height 606
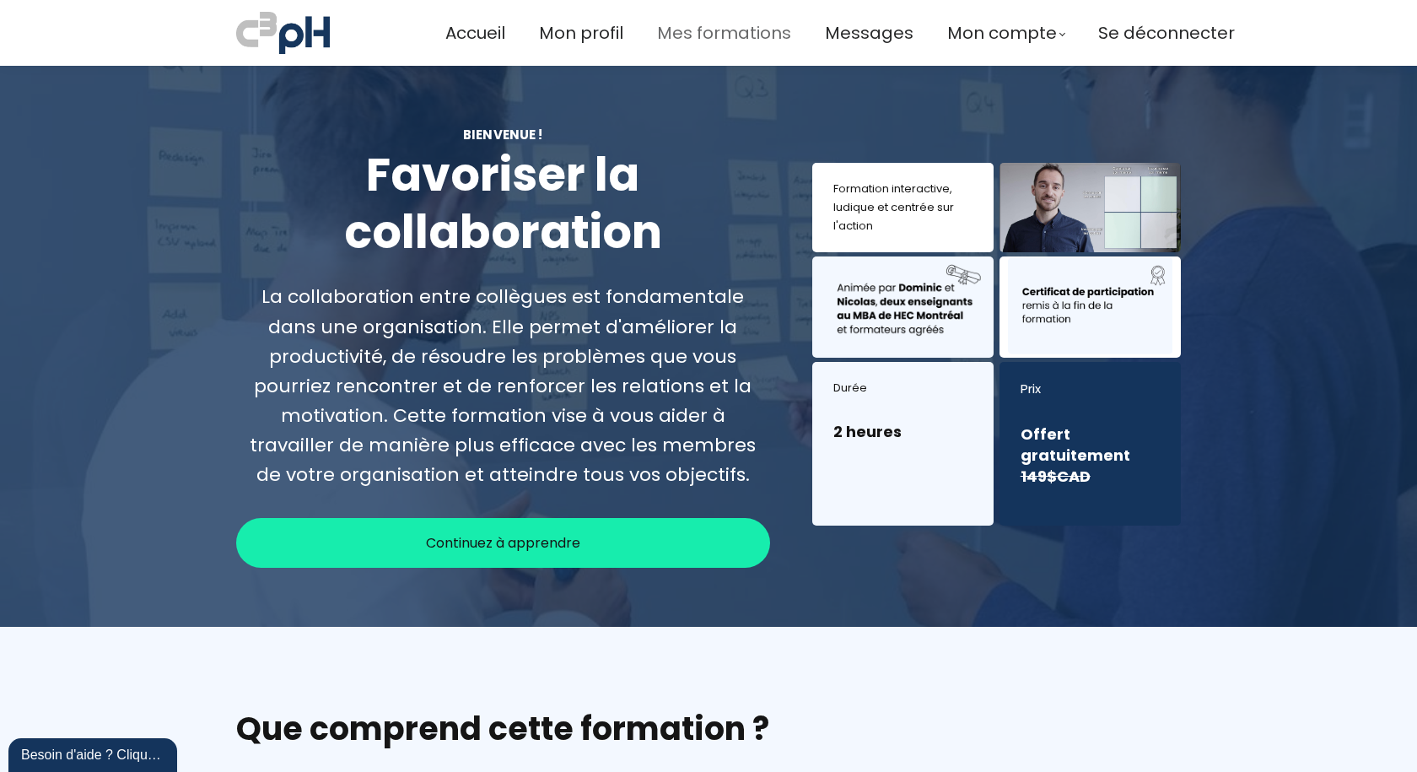
click at [730, 29] on span "Mes formations" at bounding box center [724, 33] width 134 height 28
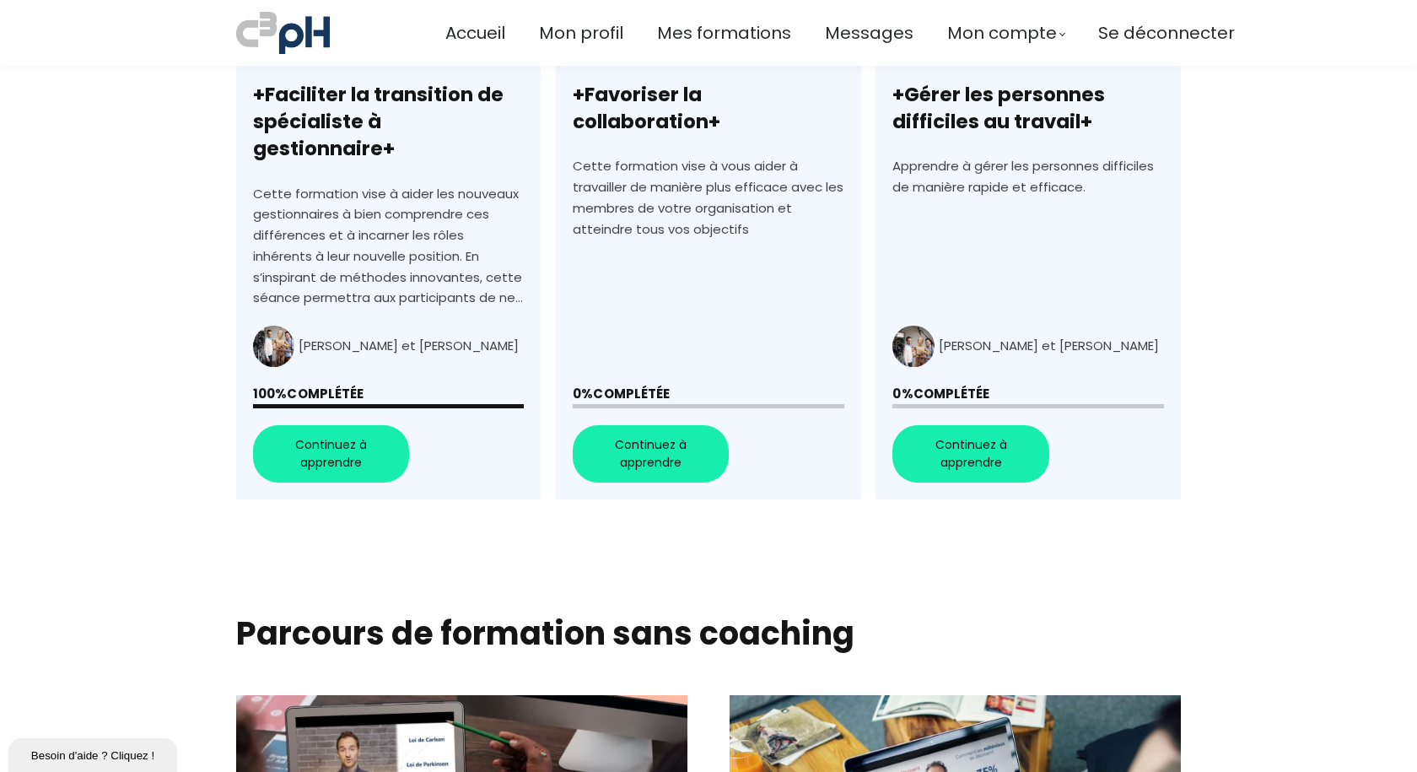
scroll to position [675, 0]
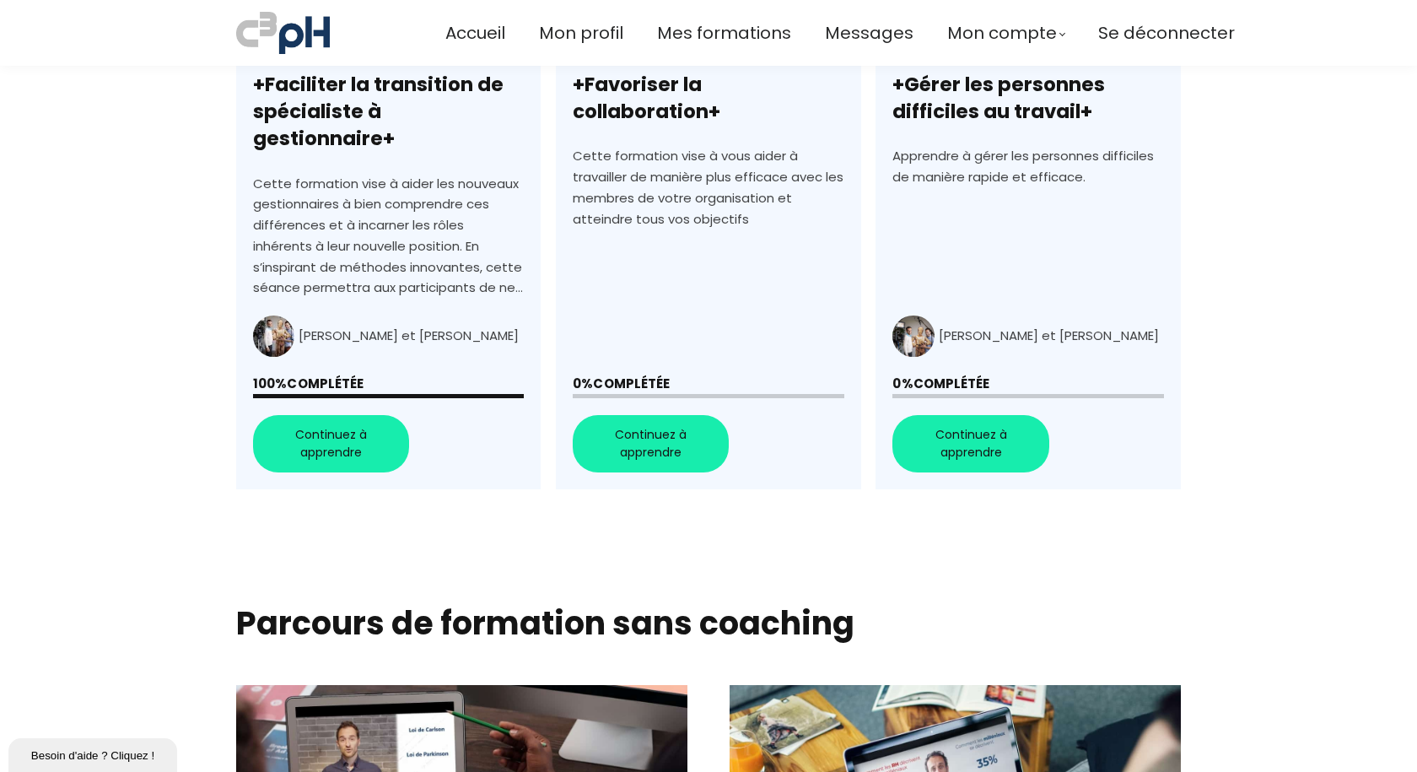
click at [341, 419] on link "+Faciliter la transition de spécialiste à gestionnaire+" at bounding box center [388, 186] width 304 height 606
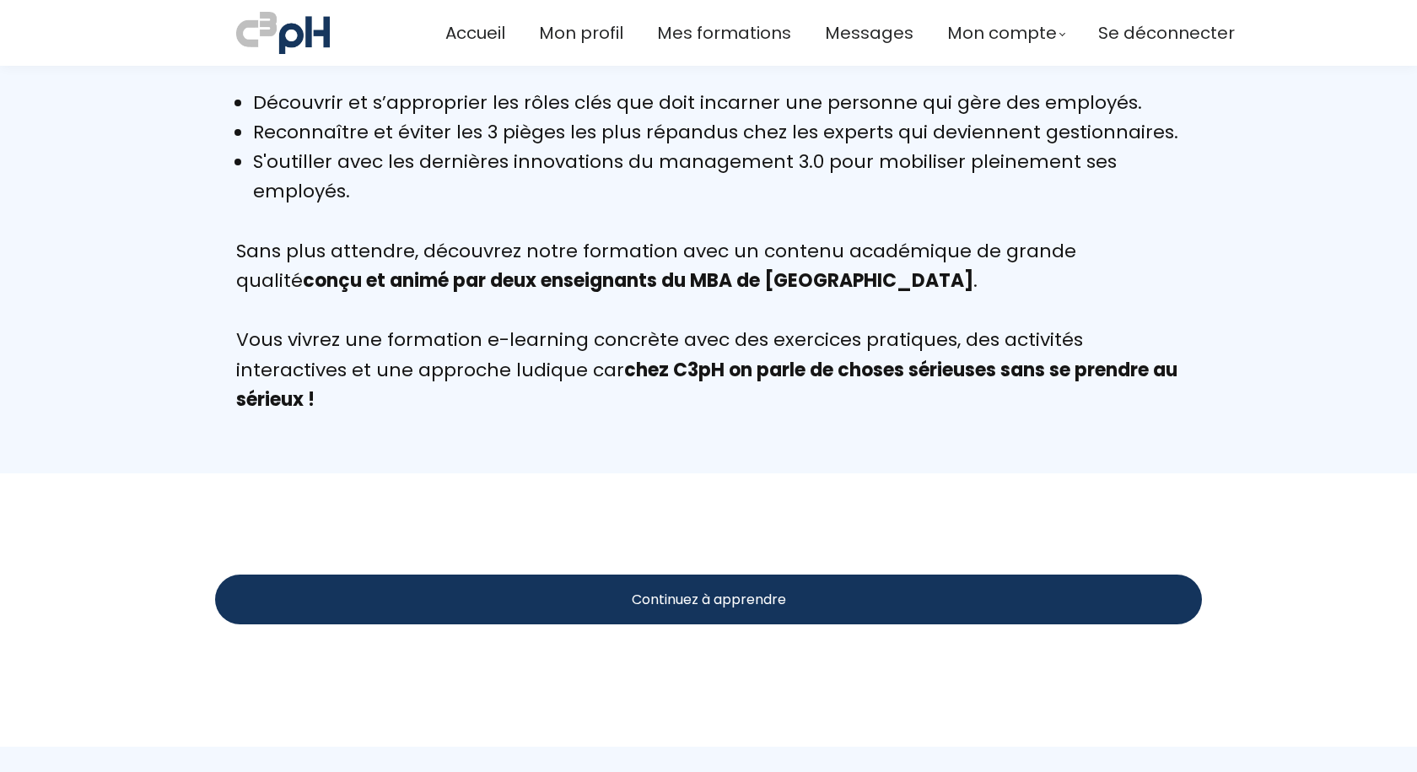
scroll to position [1518, 0]
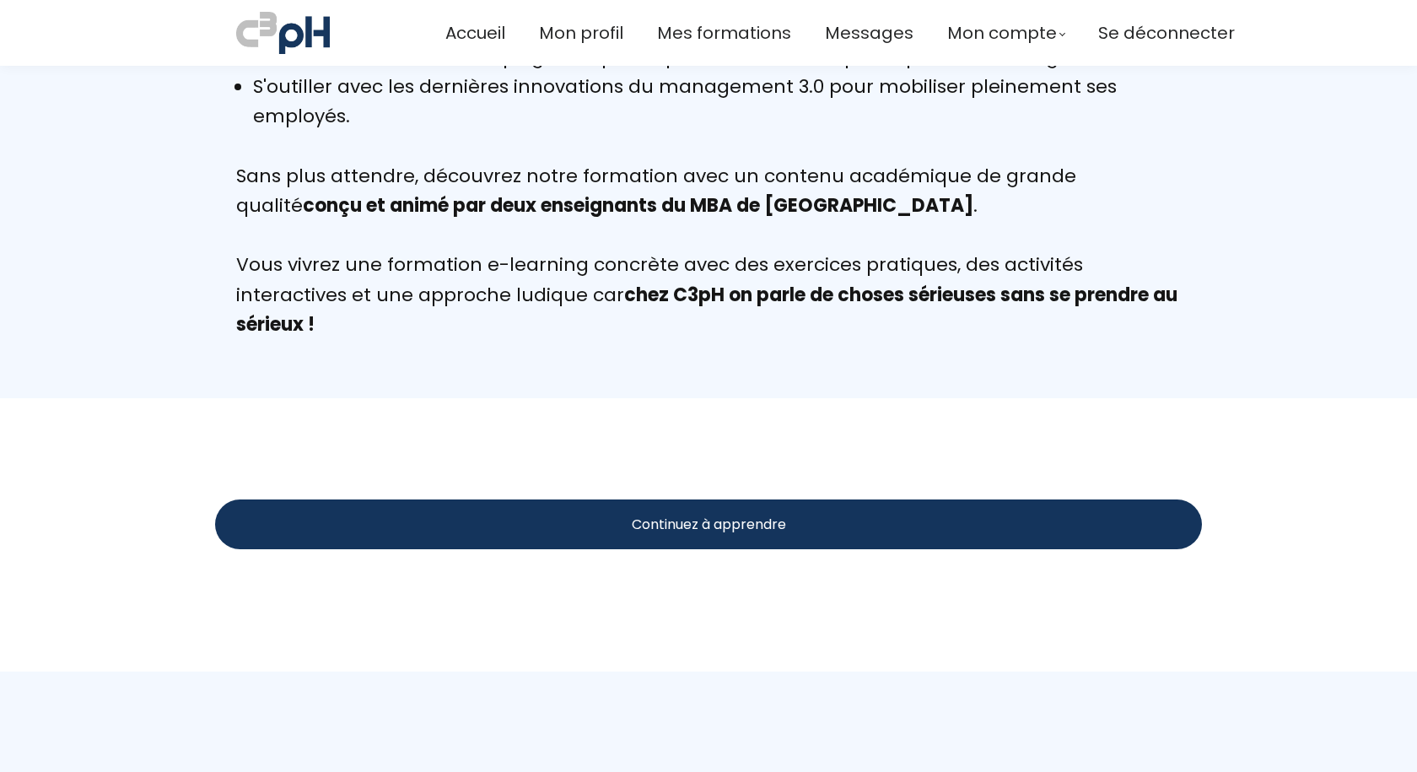
click at [616, 525] on div "Continuez à apprendre" at bounding box center [708, 524] width 987 height 50
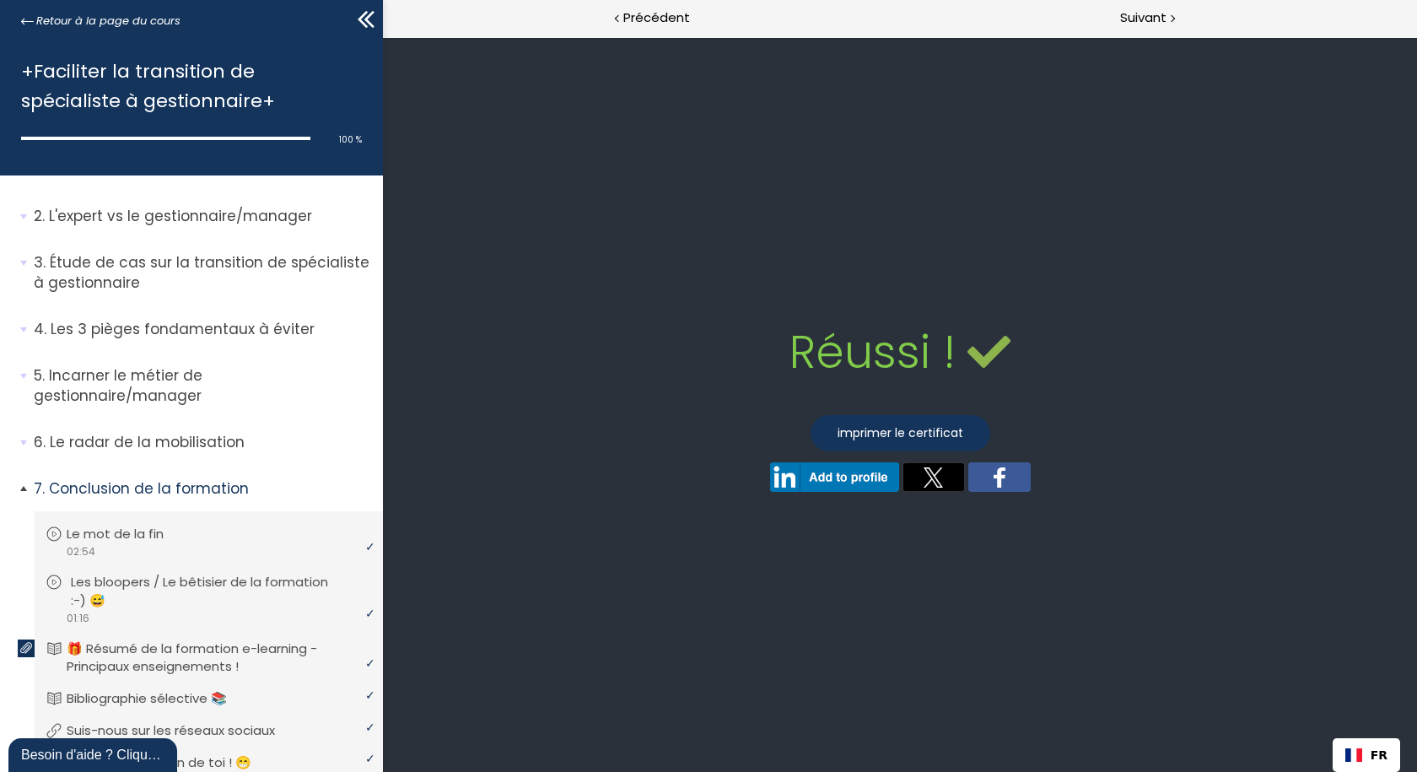
scroll to position [84, 0]
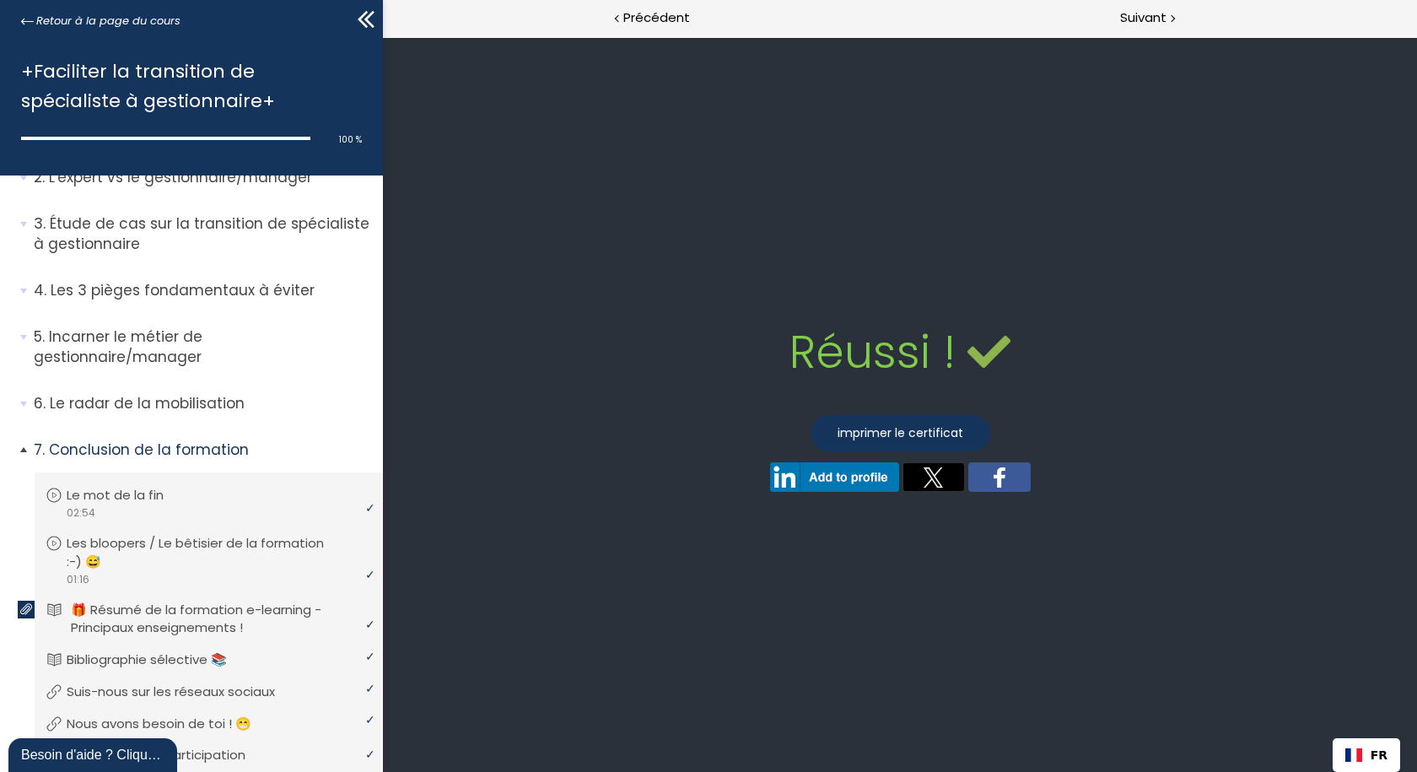
click at [54, 611] on icon at bounding box center [54, 610] width 13 height 12
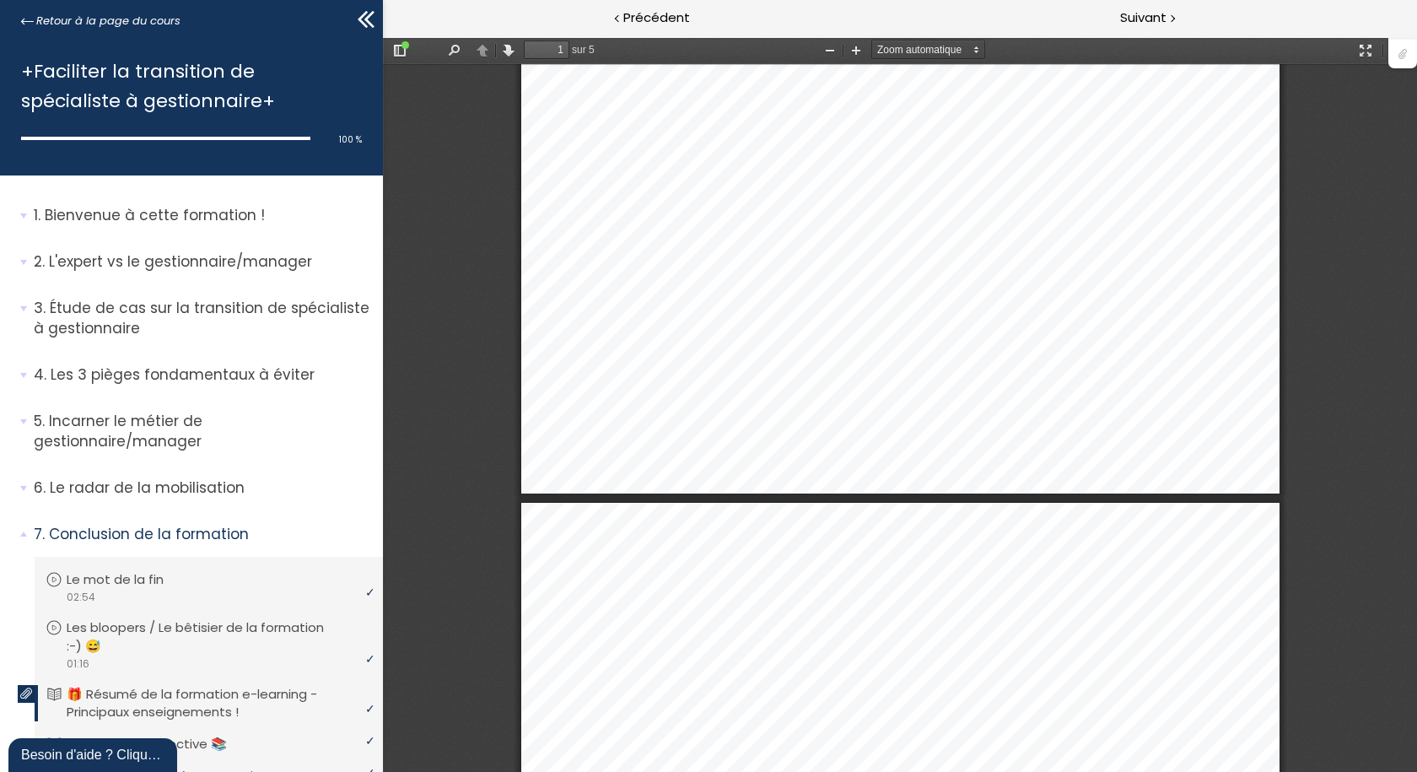
scroll to position [164, 0]
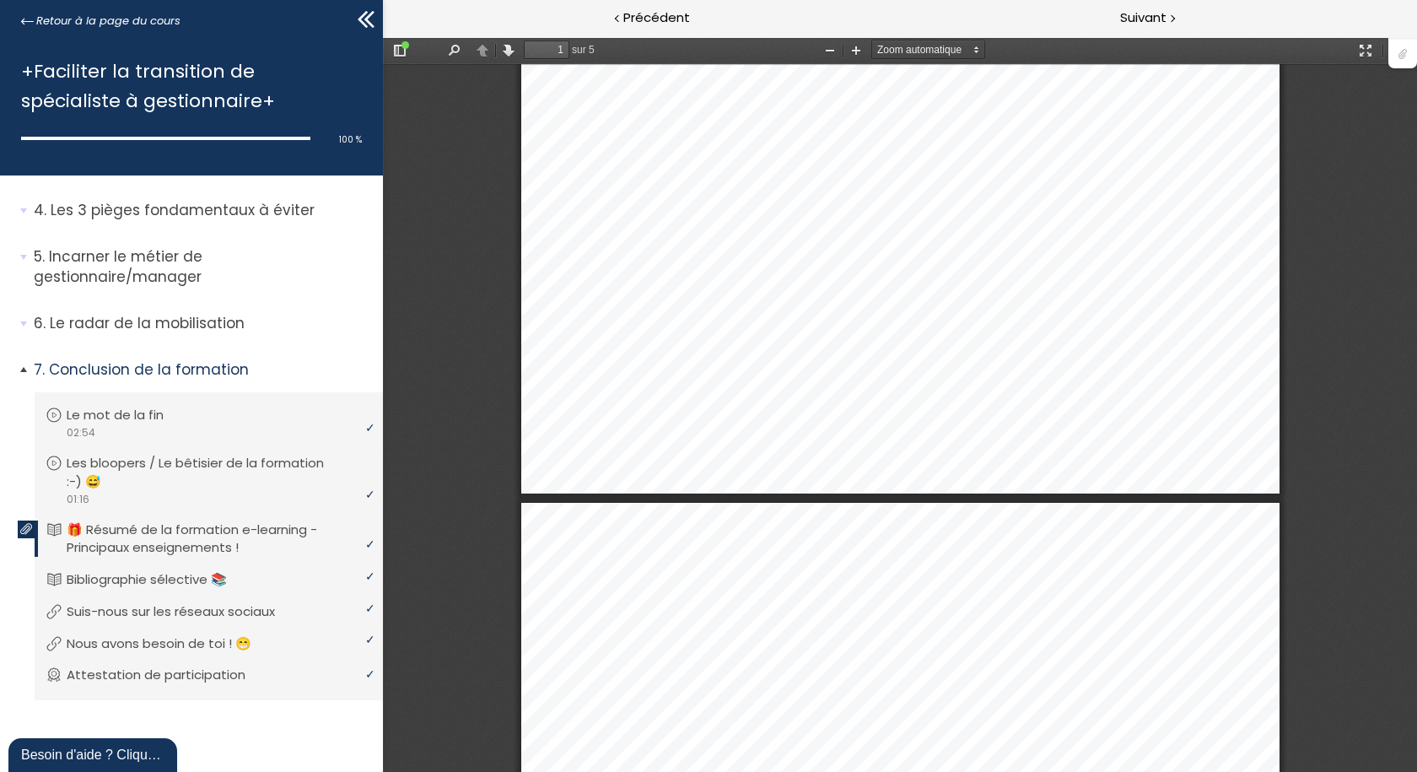
click at [73, 529] on p "🎁 Résumé de la formation e-learning - Principaux enseignements !" at bounding box center [217, 538] width 301 height 37
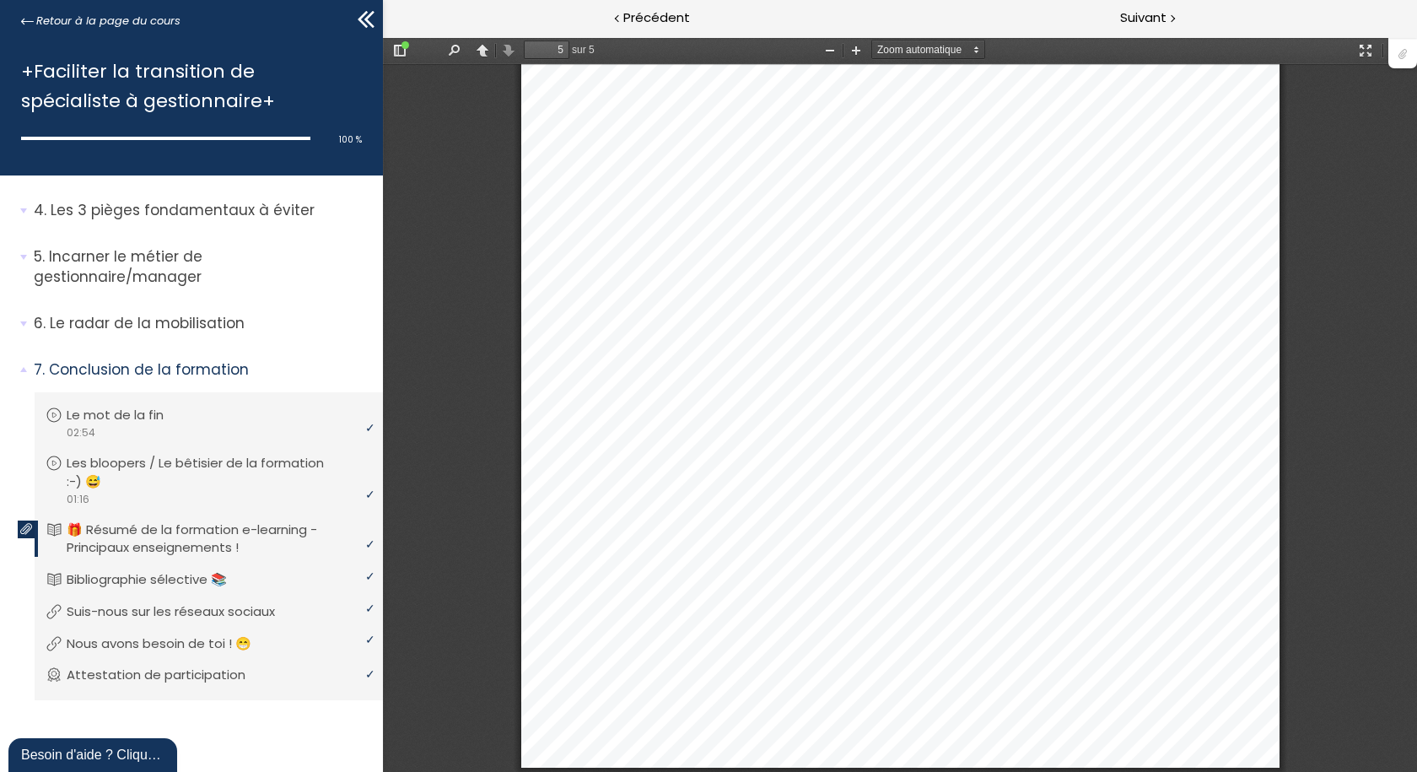
scroll to position [4823, 0]
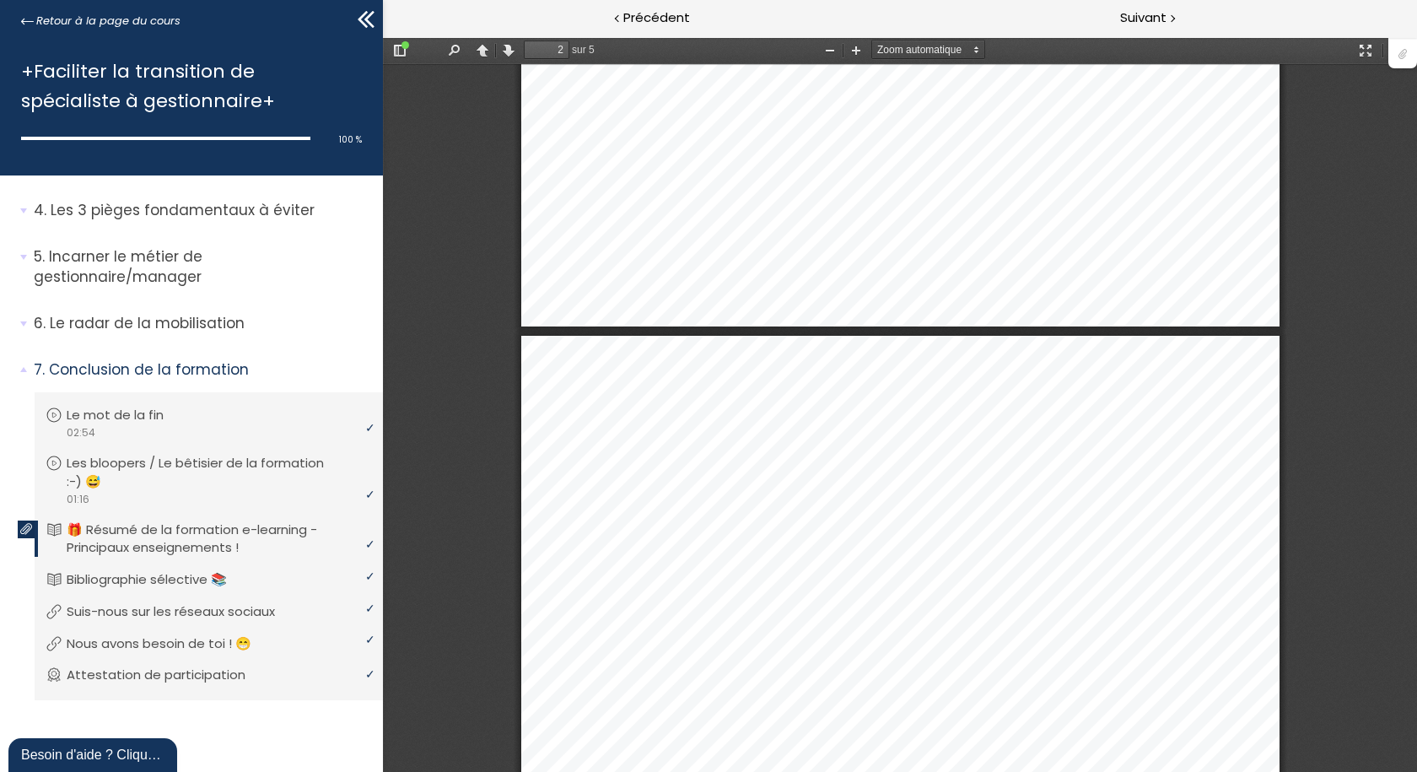
type input "1"
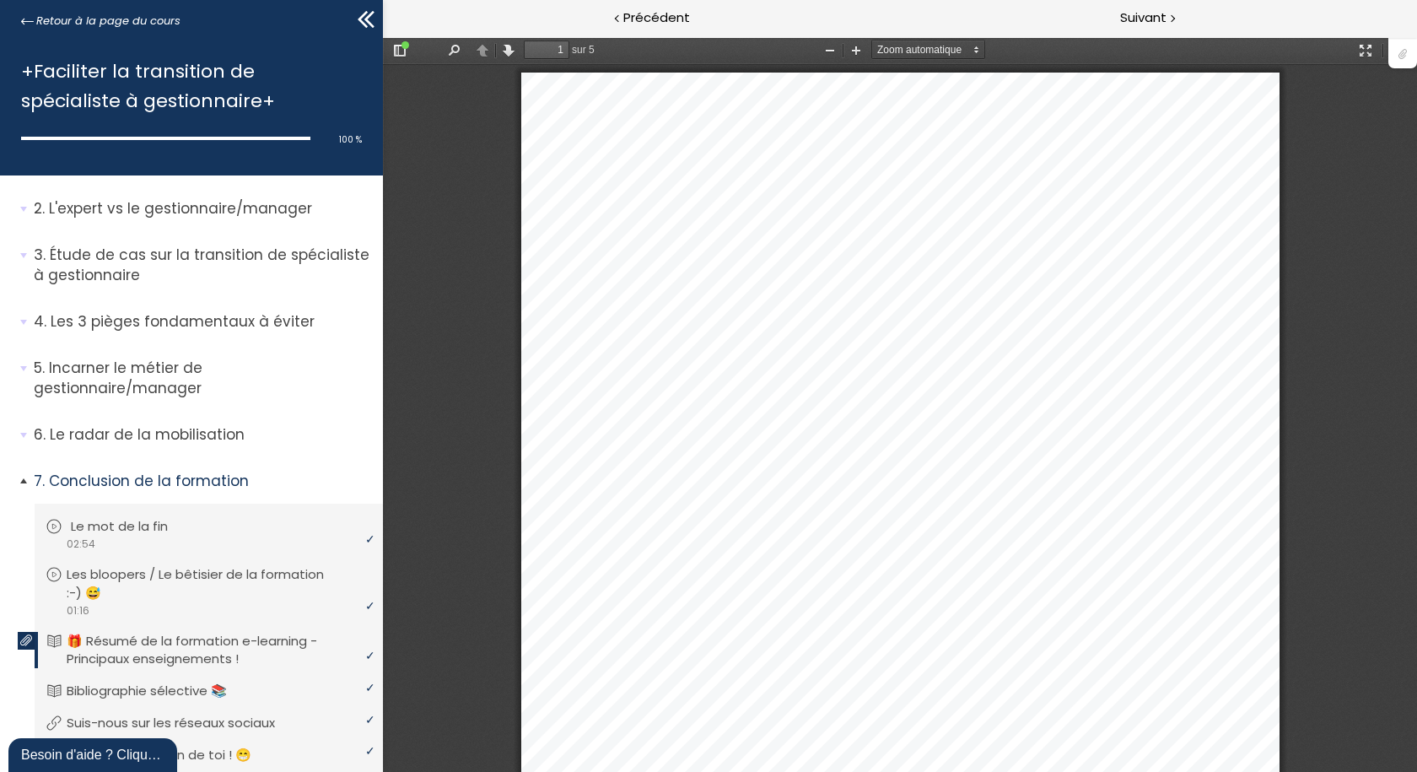
scroll to position [0, 0]
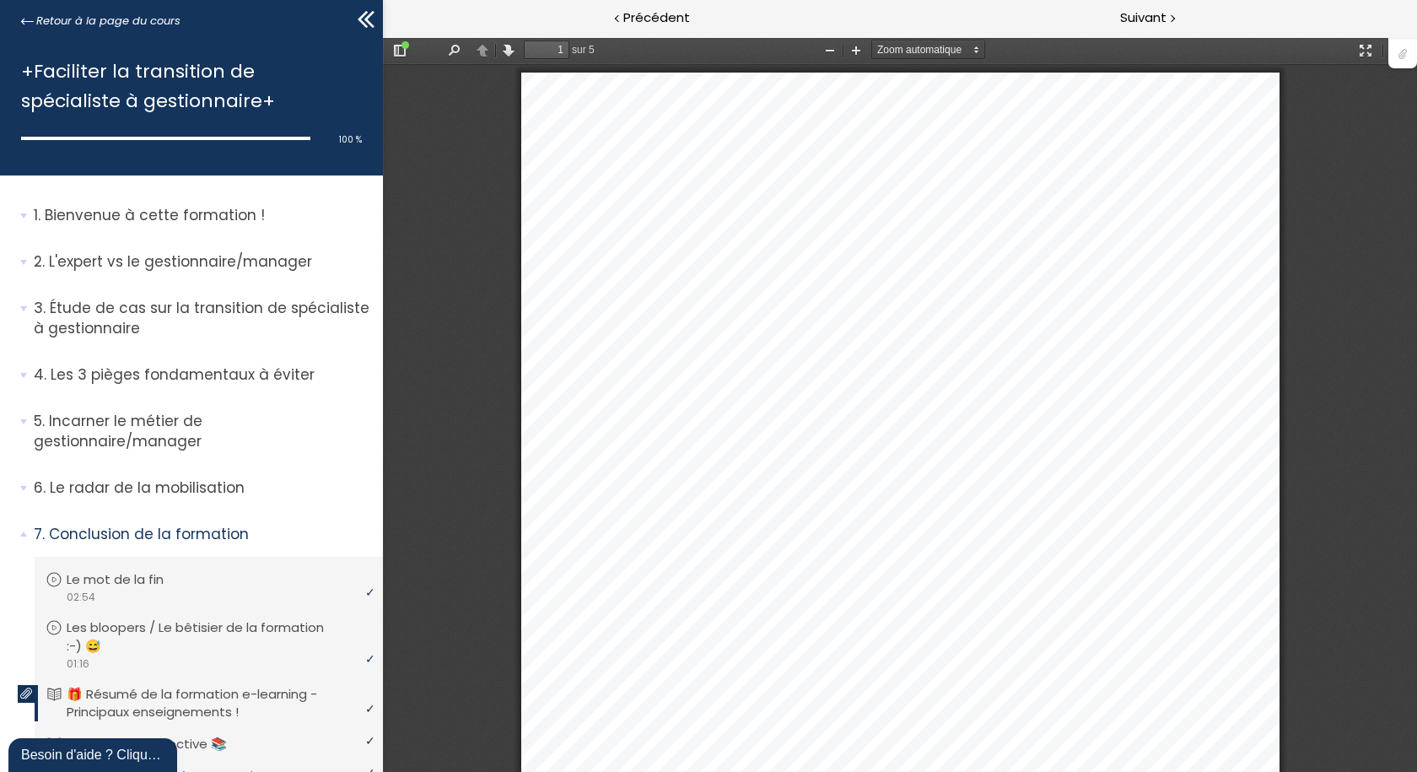
click at [358, 19] on icon at bounding box center [363, 19] width 10 height 17
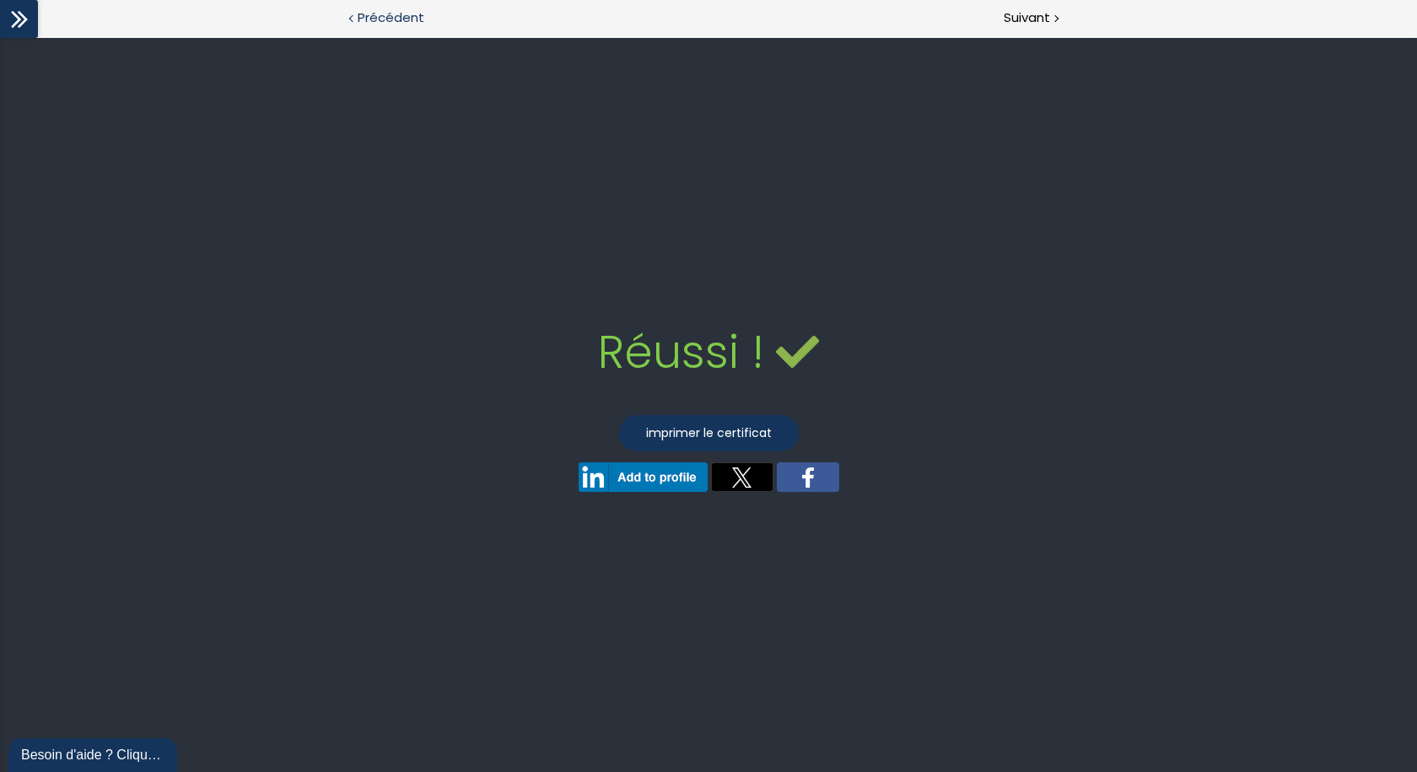
click at [374, 14] on span "Précédent" at bounding box center [391, 18] width 67 height 21
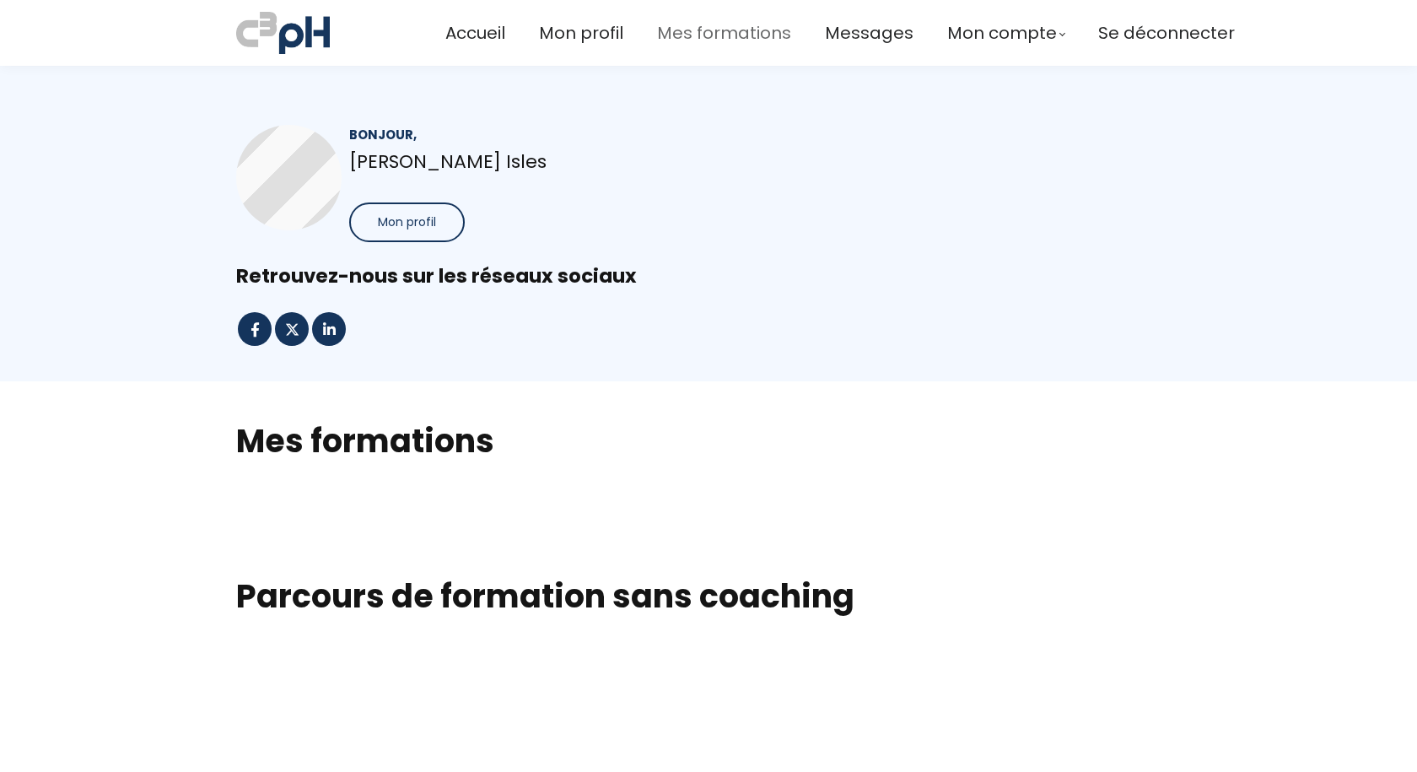
click at [712, 28] on span "Mes formations" at bounding box center [724, 33] width 134 height 28
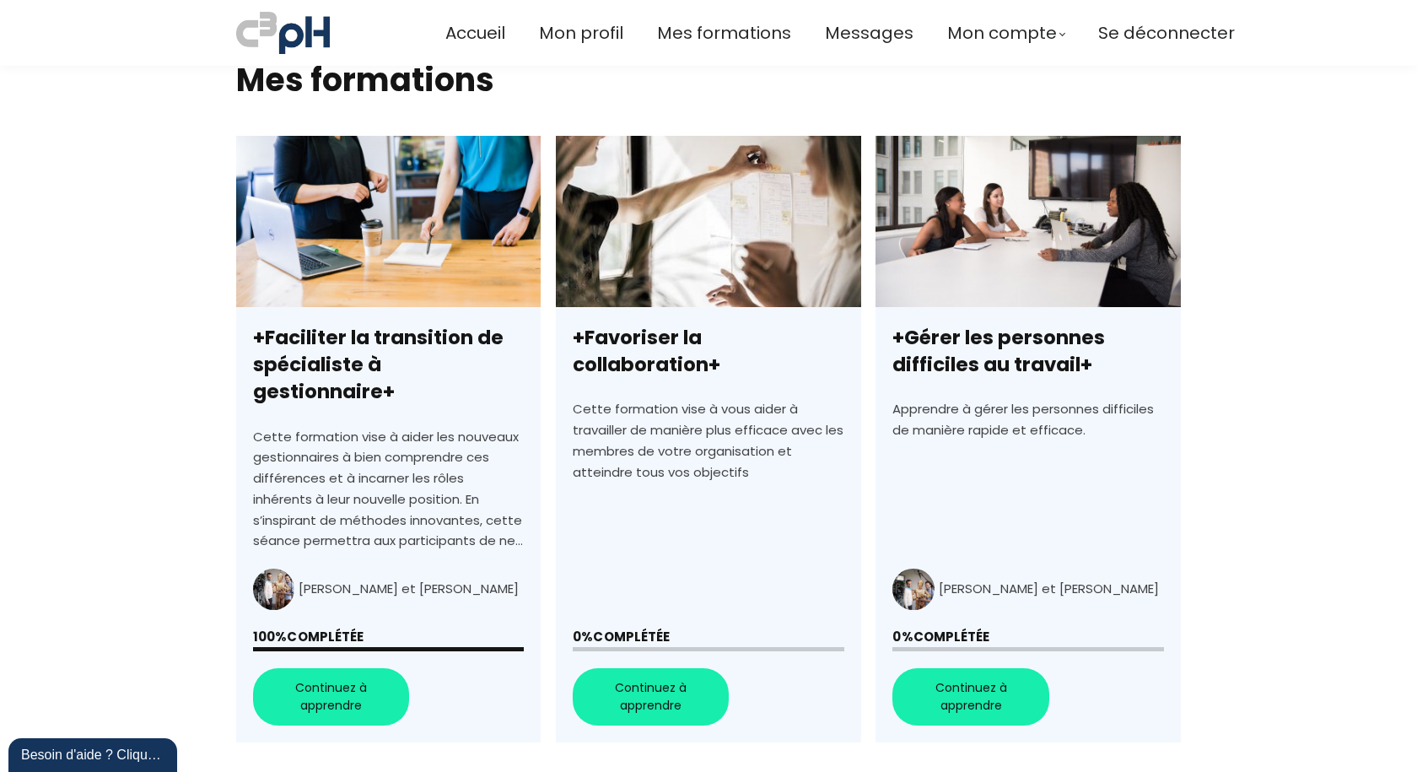
click at [646, 673] on link "+Favoriser la collaboration+" at bounding box center [708, 439] width 304 height 606
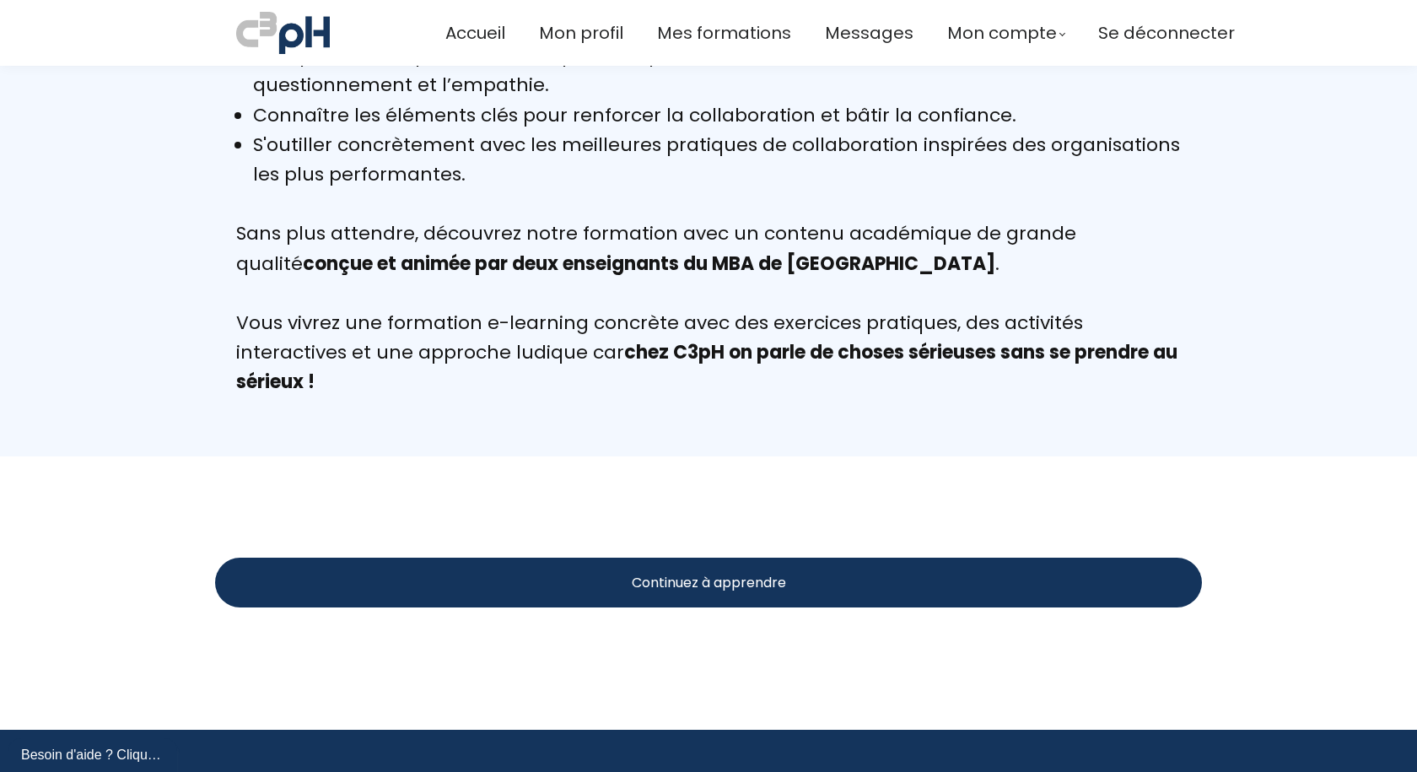
scroll to position [1687, 0]
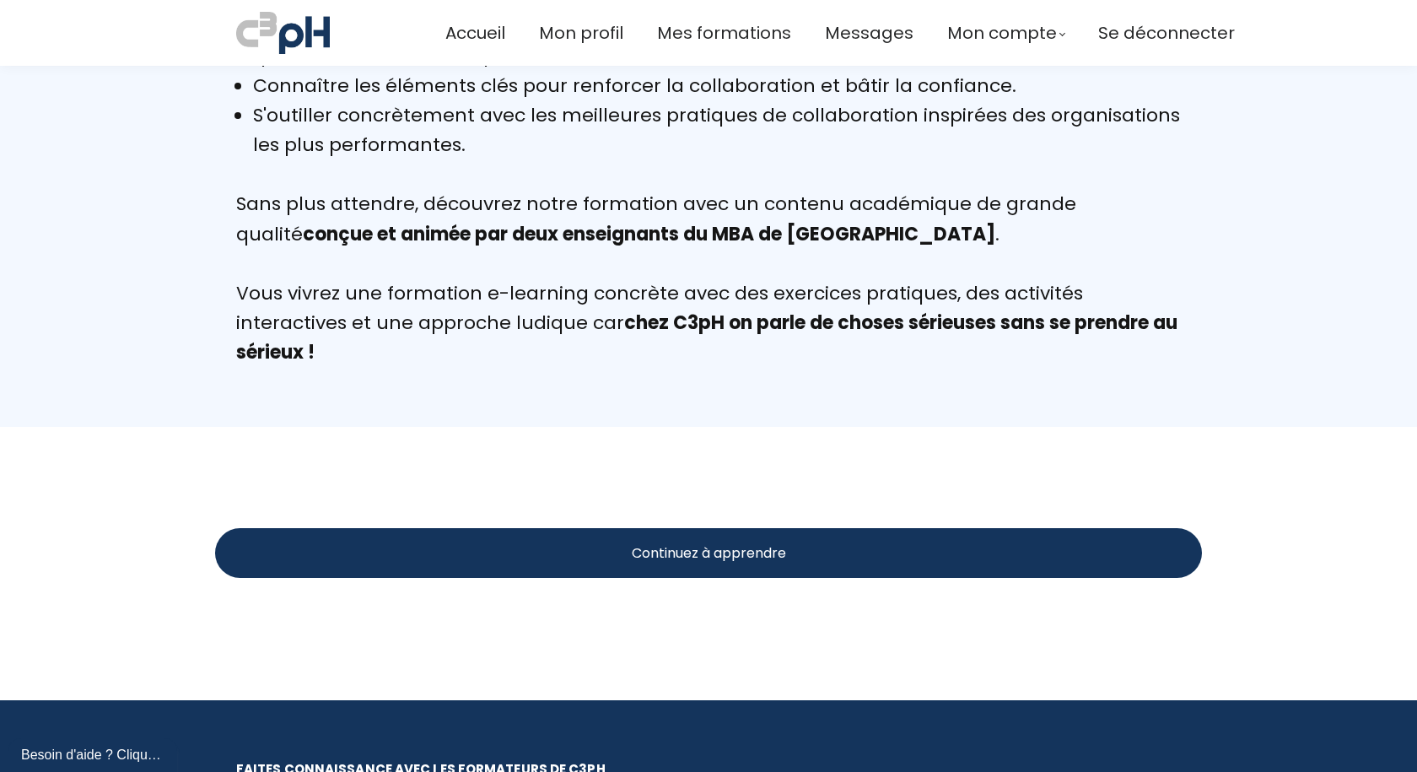
click at [449, 560] on div "Continuez à apprendre" at bounding box center [708, 553] width 987 height 50
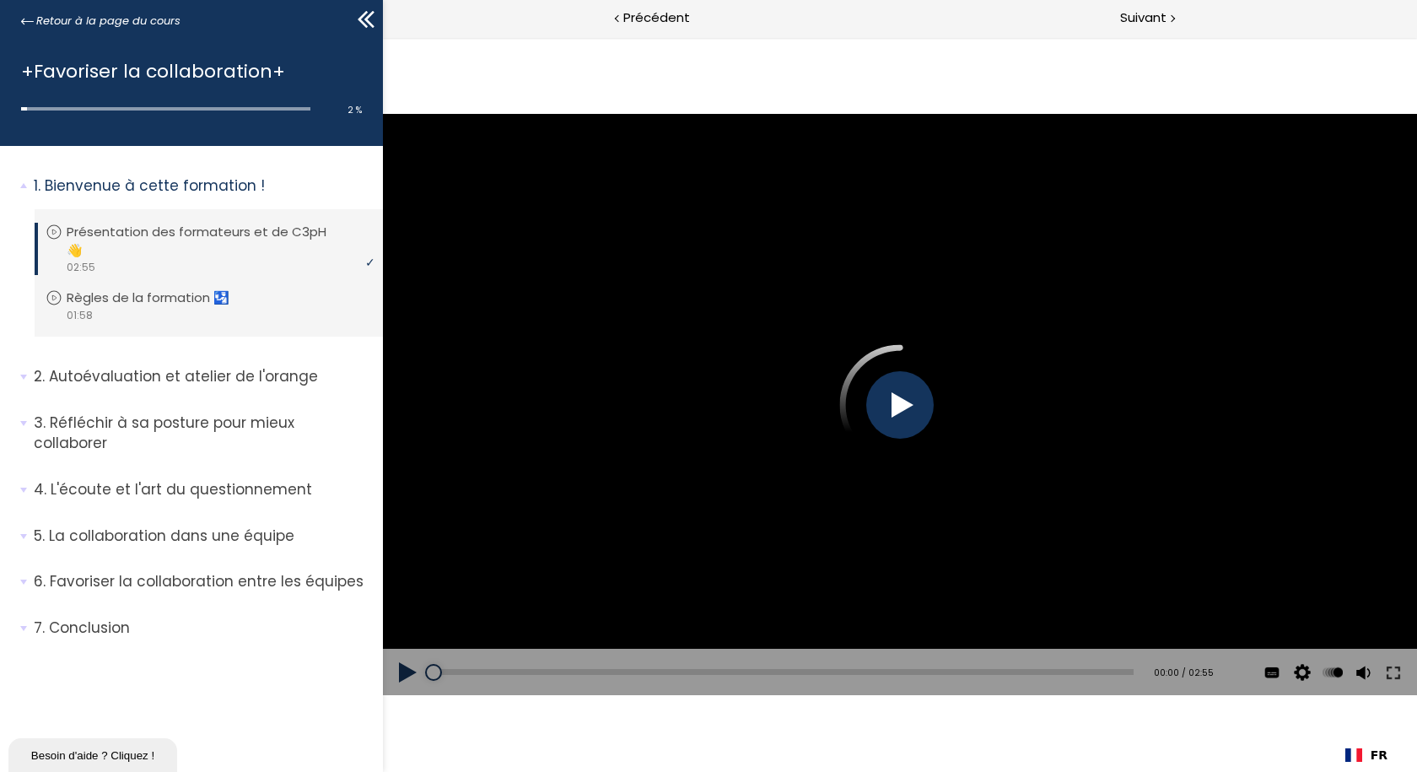
click at [898, 396] on div at bounding box center [898, 404] width 67 height 67
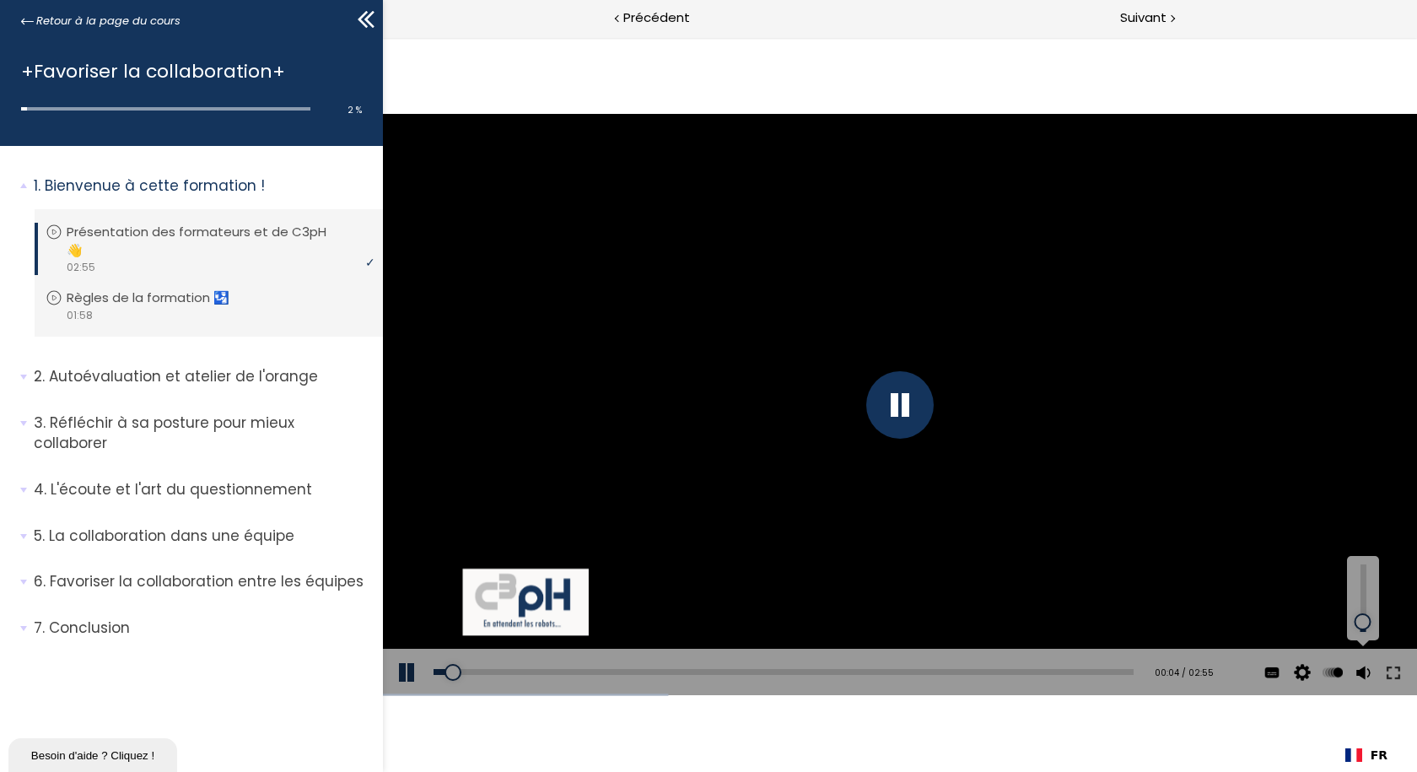
click at [1362, 622] on div at bounding box center [1362, 622] width 0 height 0
click at [1362, 629] on div at bounding box center [1362, 629] width 0 height 0
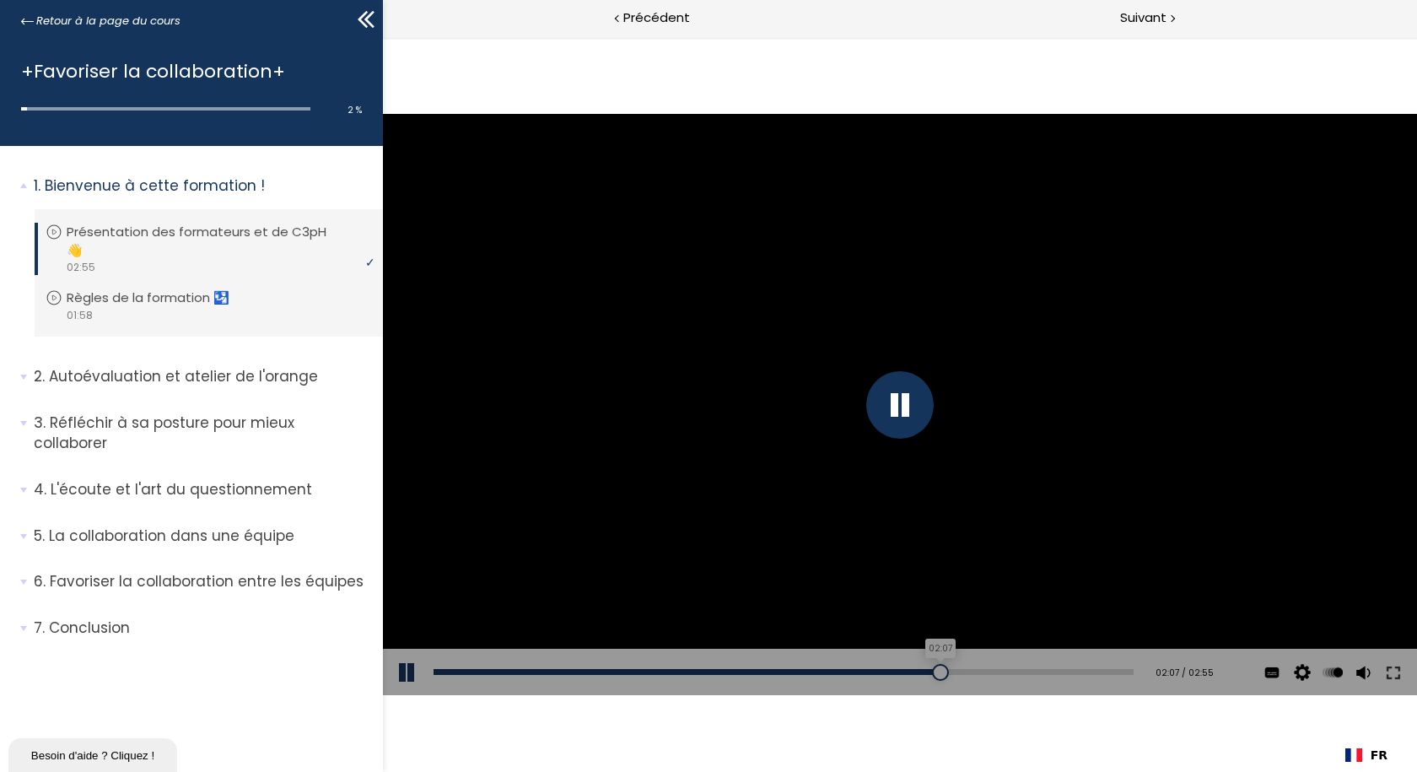
drag, startPoint x: 965, startPoint y: 670, endPoint x: 925, endPoint y: 672, distance: 39.7
click at [931, 672] on div at bounding box center [939, 672] width 17 height 17
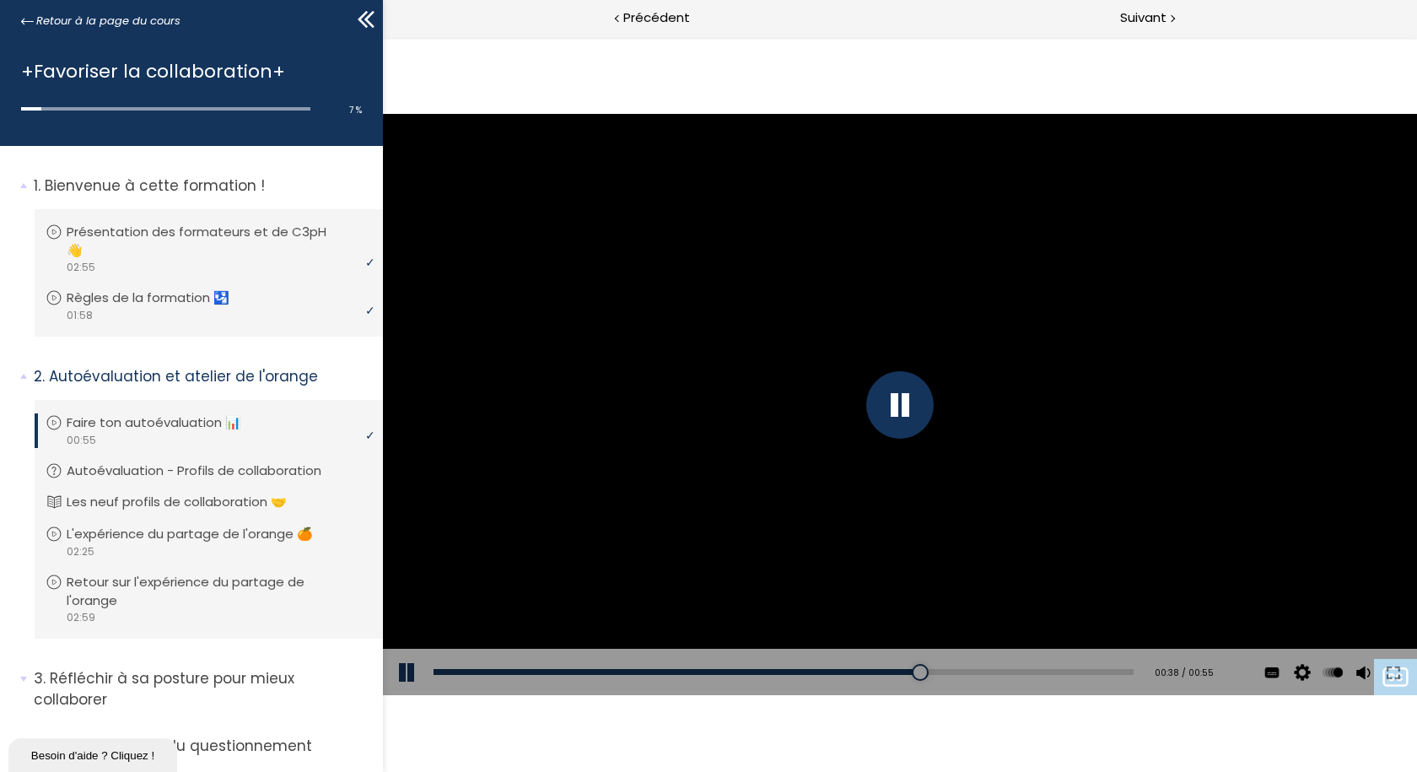
click at [1116, 452] on div at bounding box center [899, 405] width 1034 height 582
click at [894, 401] on div at bounding box center [898, 404] width 67 height 67
click at [1121, 446] on div at bounding box center [899, 405] width 1034 height 582
click at [904, 413] on div at bounding box center [898, 404] width 67 height 67
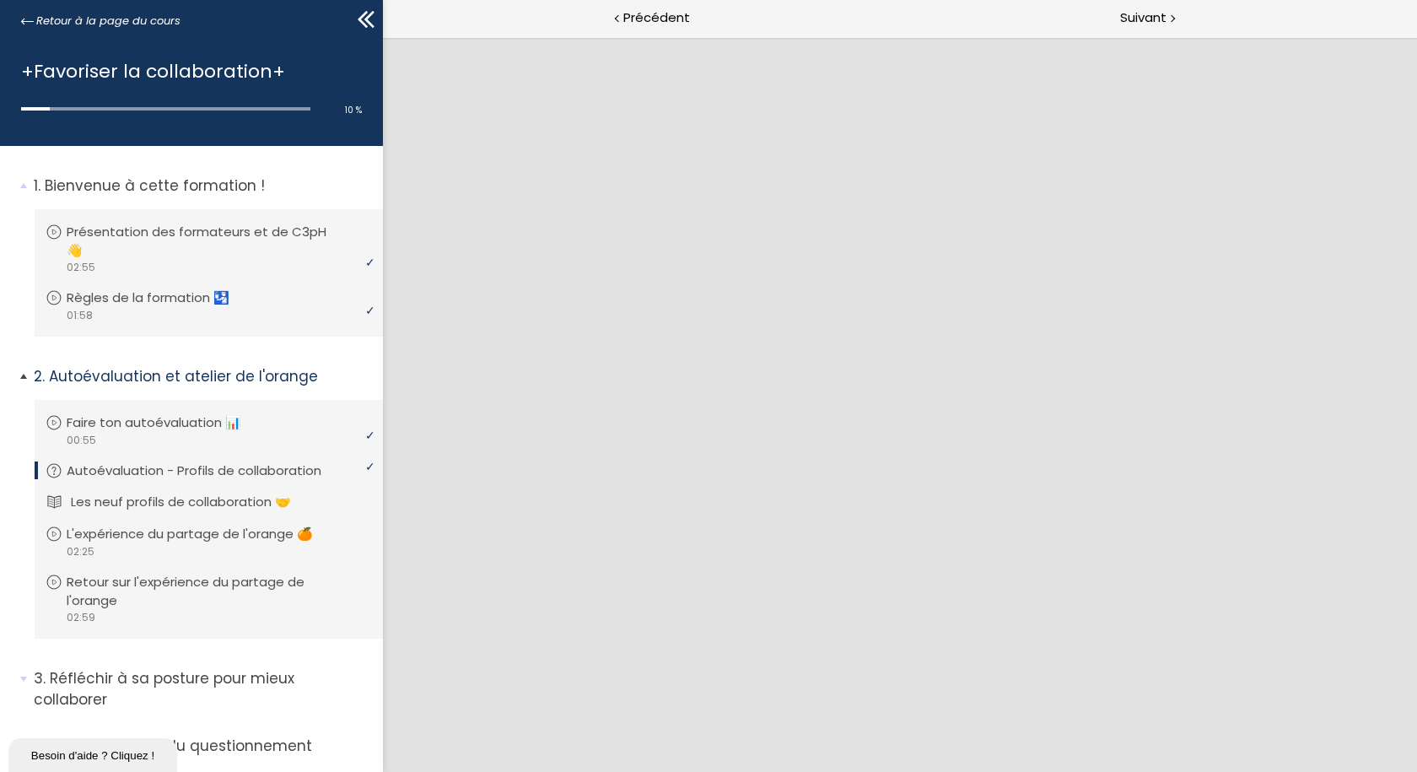
click at [121, 496] on p "Les neuf profils de collaboration 🤝" at bounding box center [193, 501] width 245 height 19
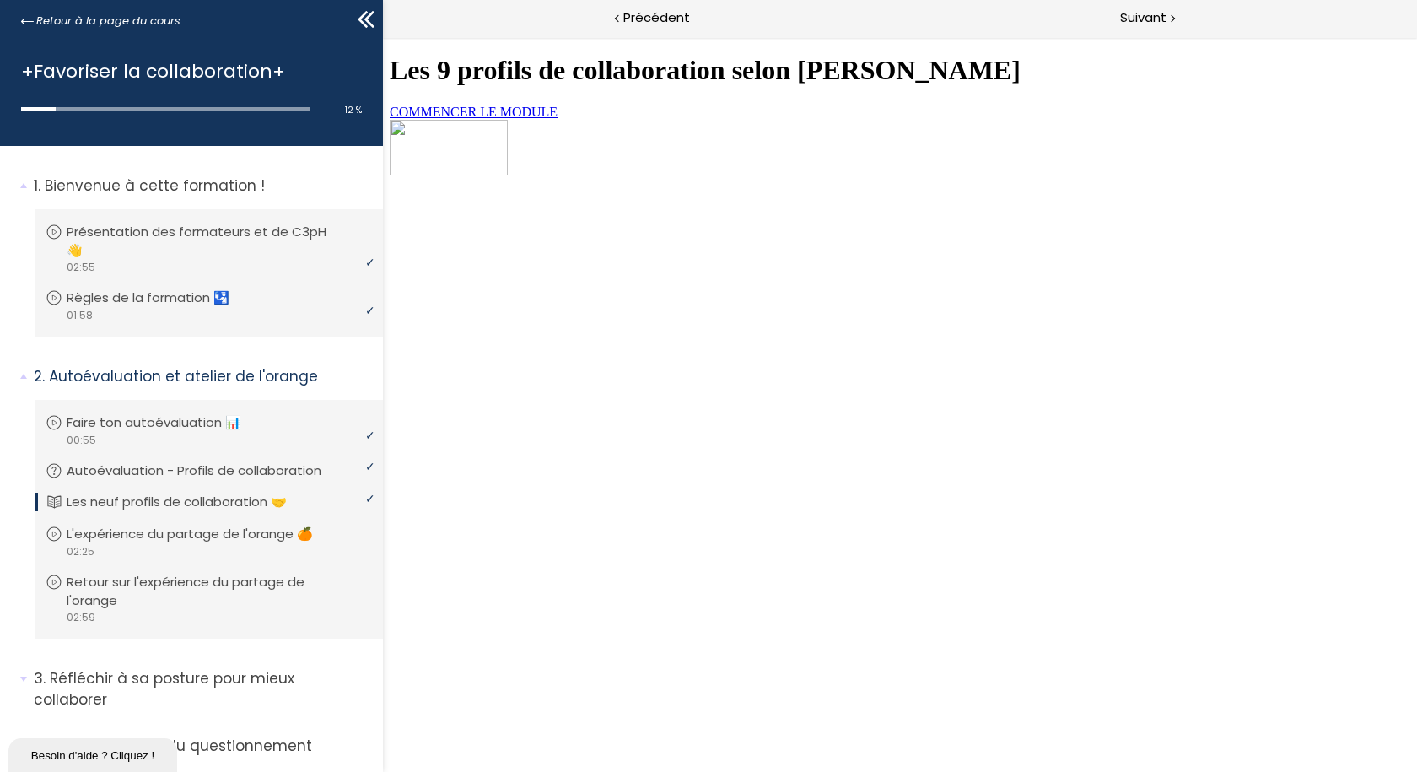
click at [557, 119] on link "COMMENCER LE MODULE" at bounding box center [473, 112] width 168 height 14
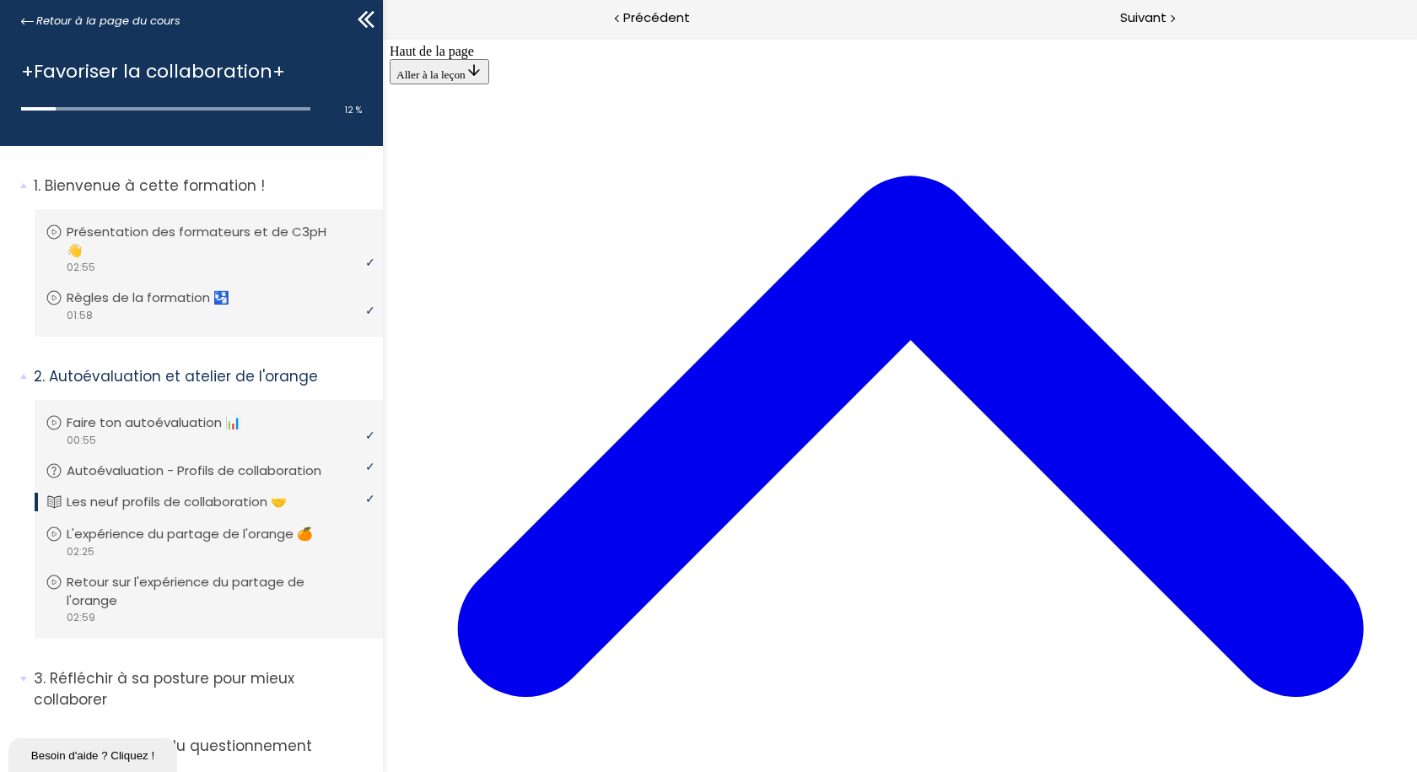
scroll to position [3770, 0]
click at [1148, 18] on span "Suivant" at bounding box center [1143, 18] width 46 height 21
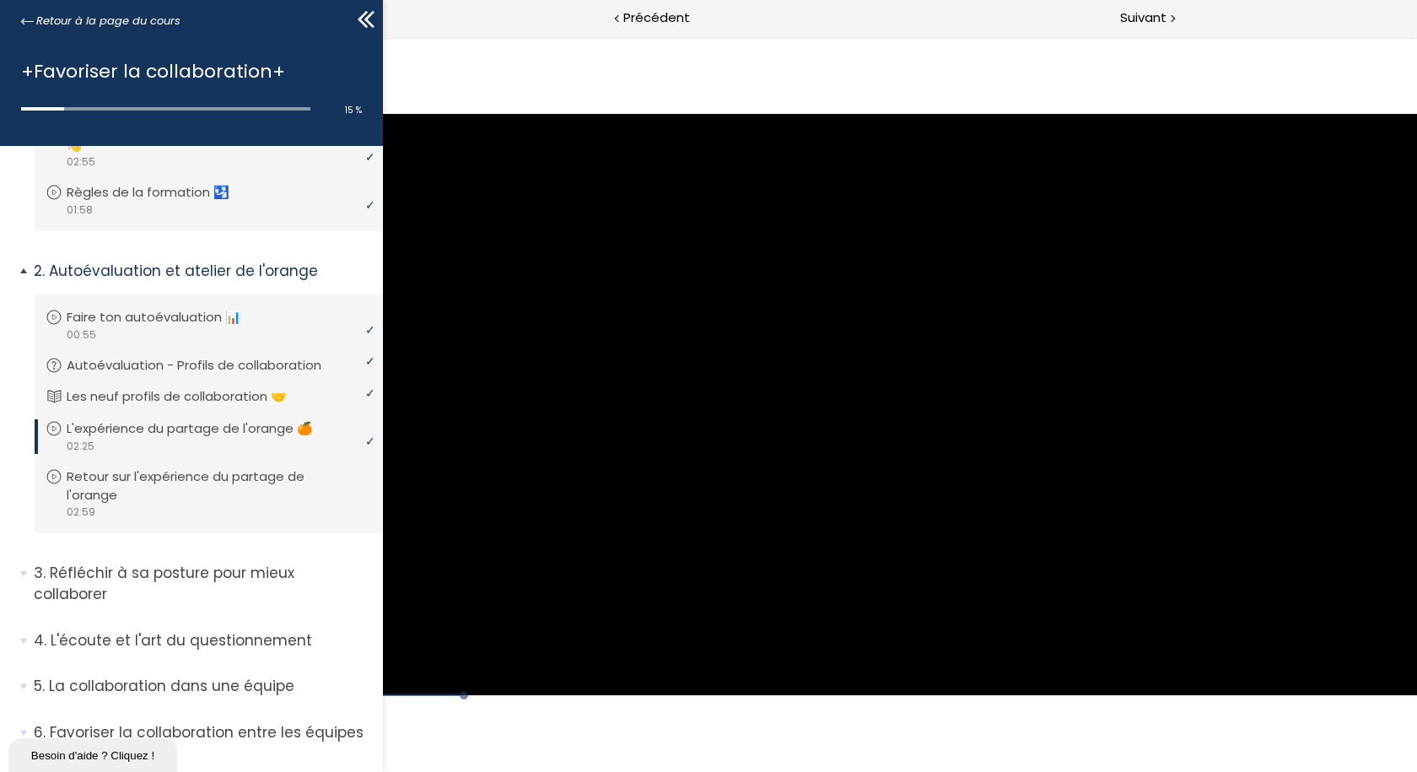
scroll to position [21, 0]
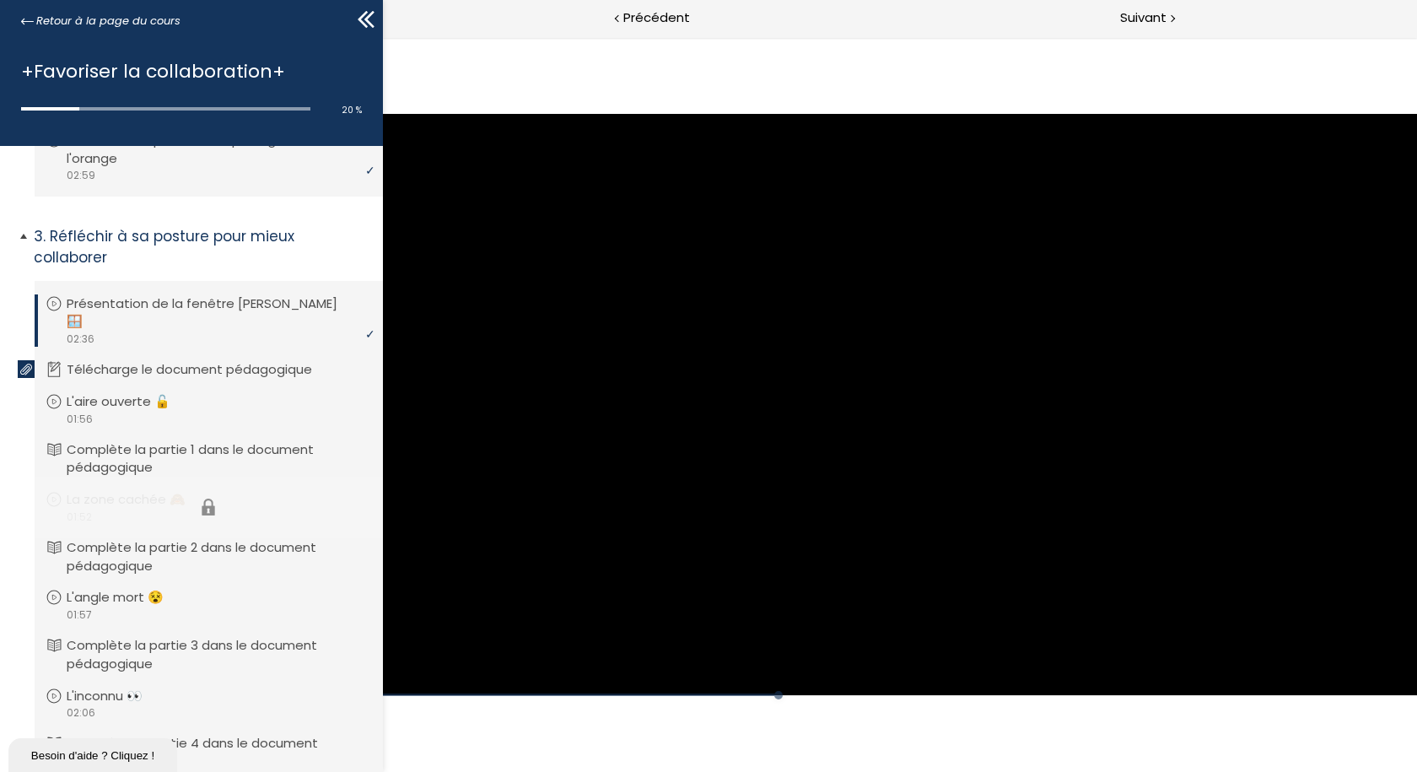
scroll to position [402, 0]
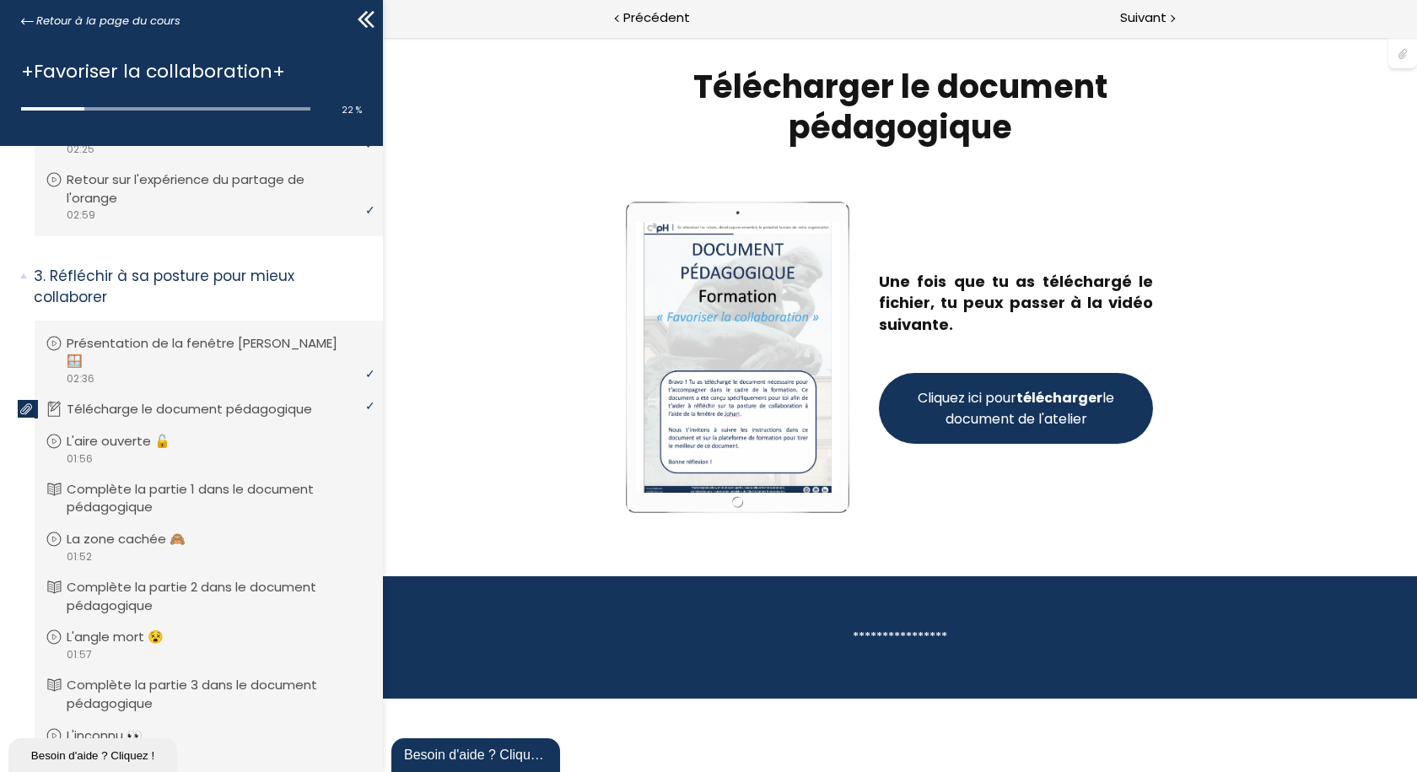
click at [1016, 393] on span "Cliquez ici pour télécharger le document de l'atelier" at bounding box center [1014, 408] width 203 height 42
click at [1147, 11] on span "Suivant" at bounding box center [1143, 18] width 46 height 21
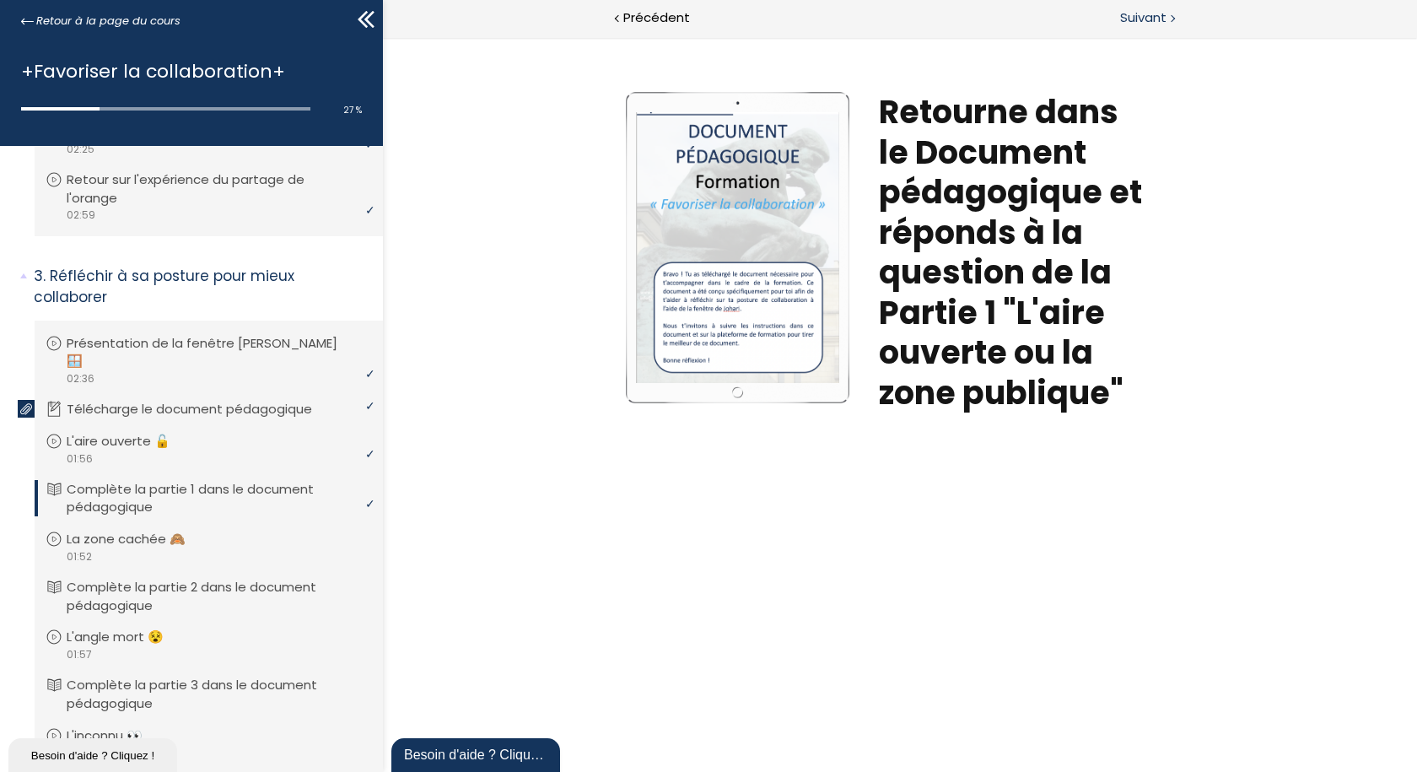
click at [1148, 14] on span "Suivant" at bounding box center [1143, 18] width 46 height 21
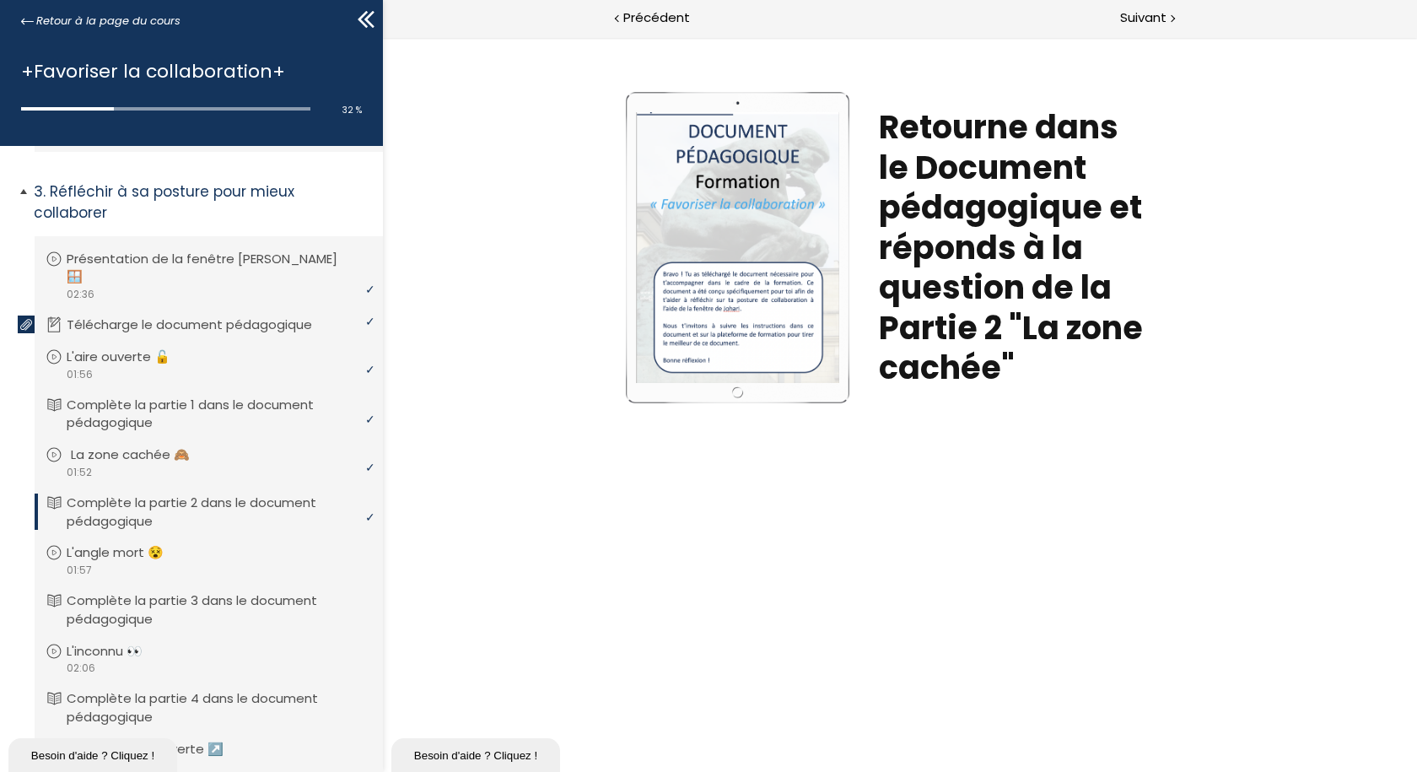
scroll to position [571, 0]
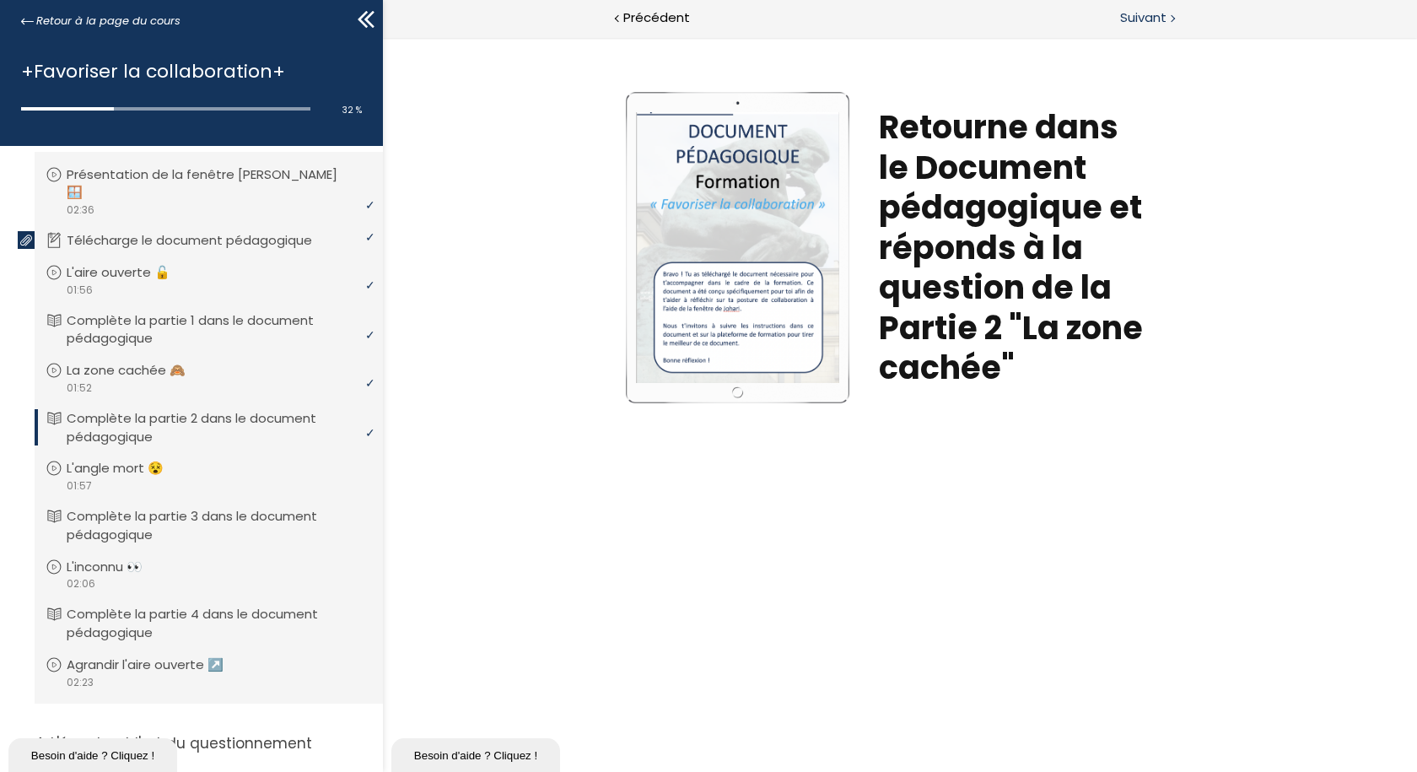
drag, startPoint x: 1149, startPoint y: 20, endPoint x: 740, endPoint y: 28, distance: 409.1
click at [1149, 20] on span "Suivant" at bounding box center [1143, 18] width 46 height 21
click at [1125, 19] on span "Suivant" at bounding box center [1143, 18] width 46 height 21
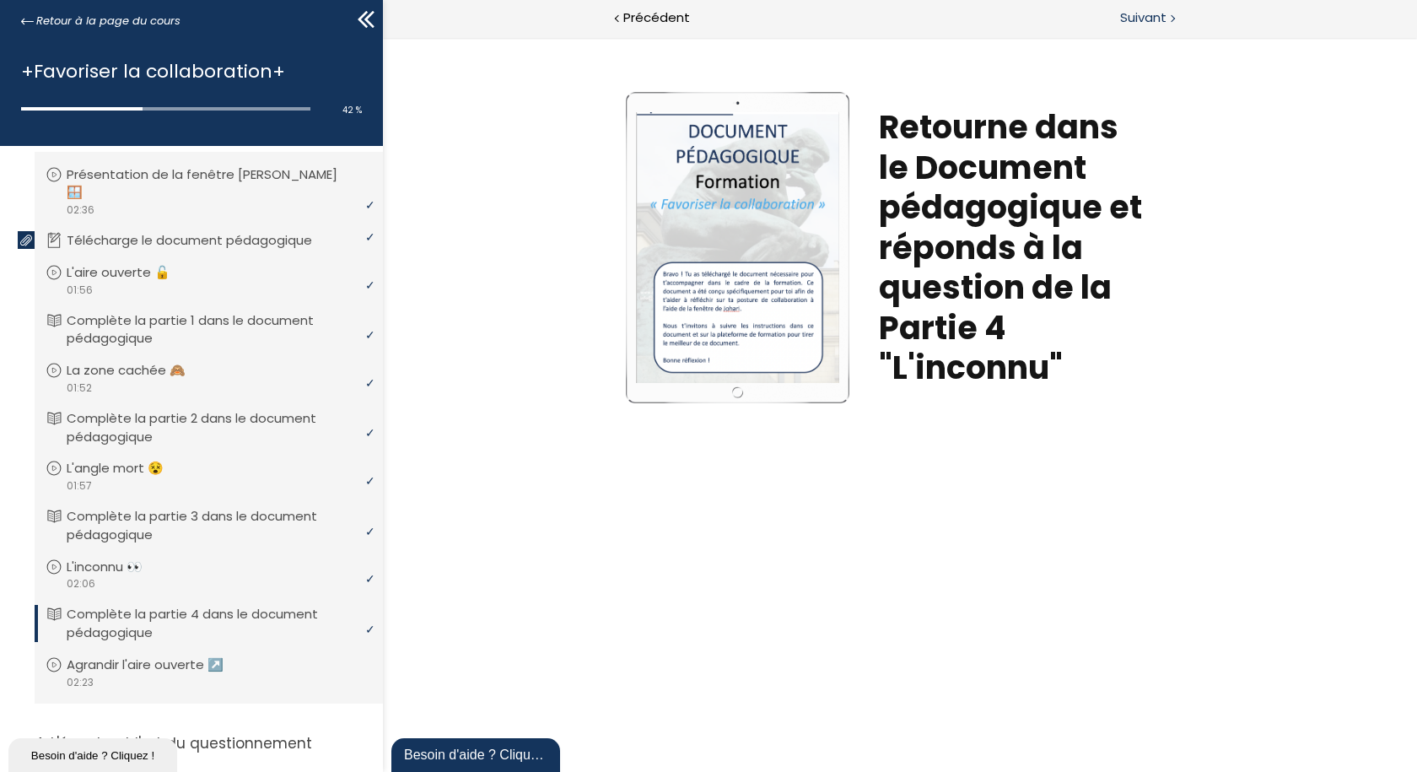
click at [1142, 17] on span "Suivant" at bounding box center [1143, 18] width 46 height 21
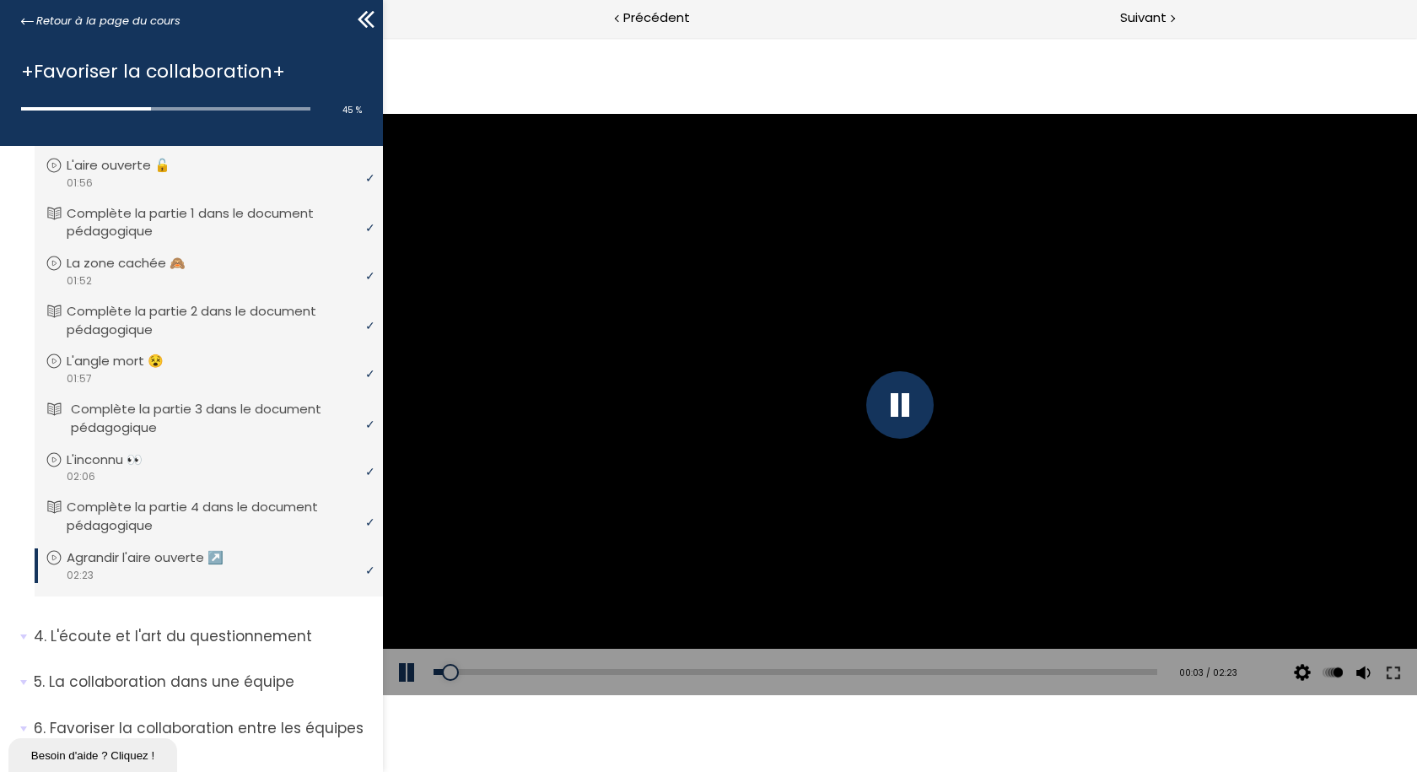
scroll to position [740, 0]
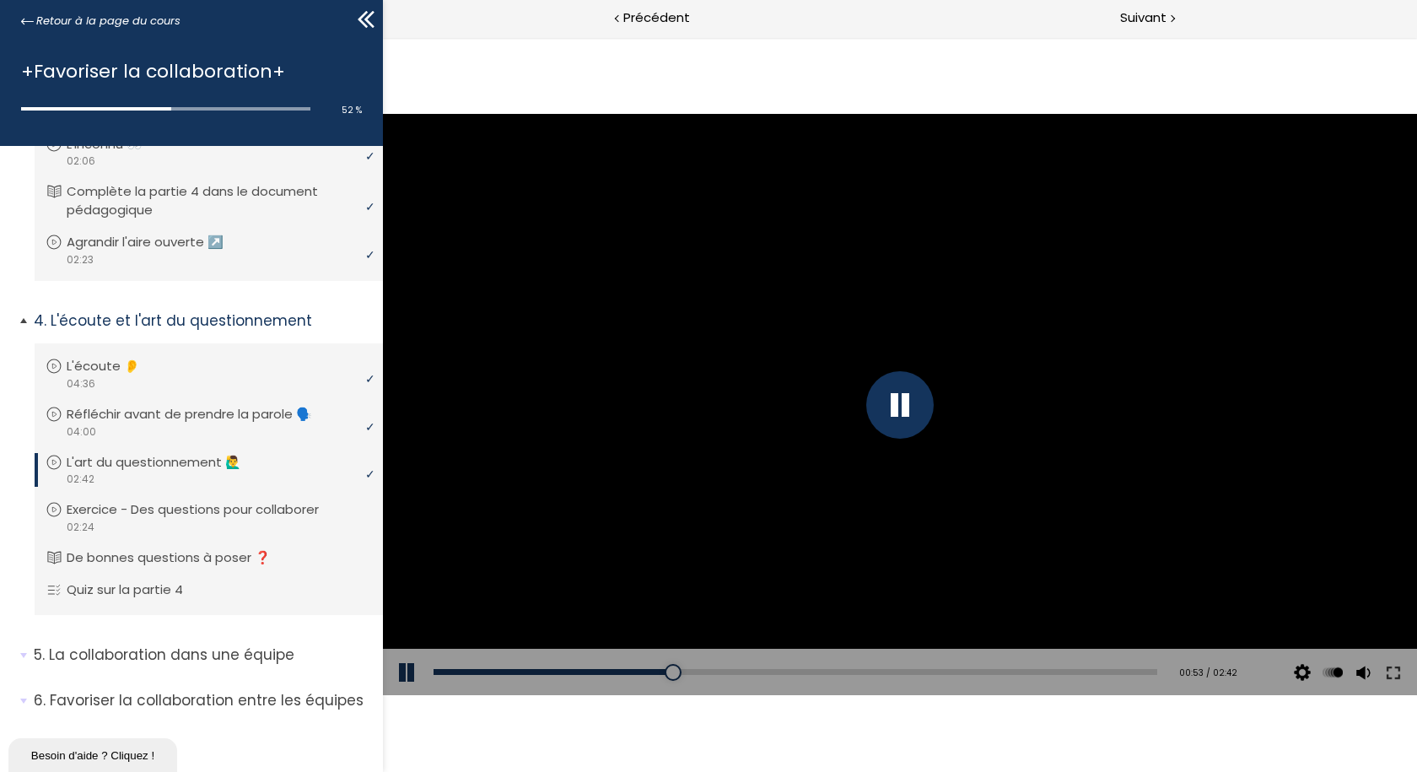
scroll to position [1028, 0]
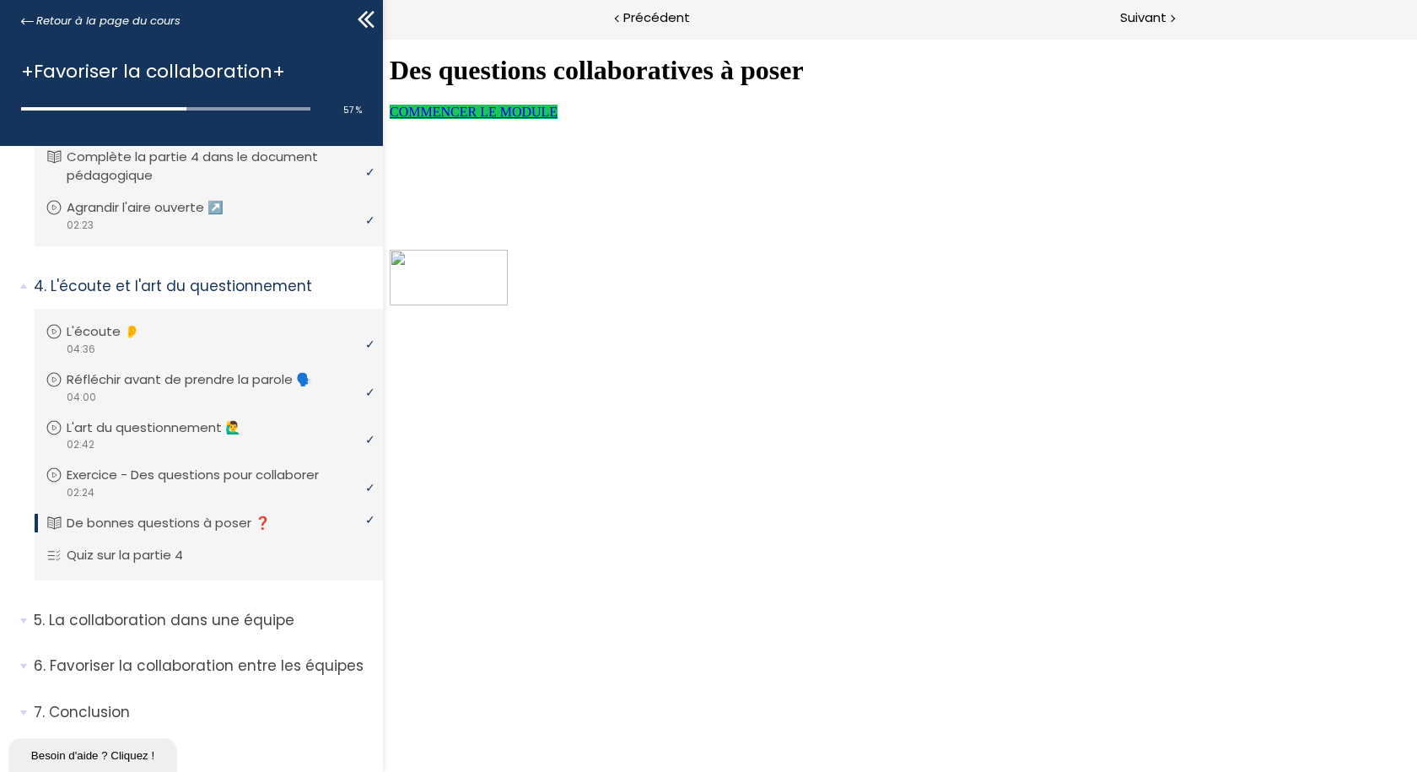
click at [527, 119] on span "COMMENCER LE MODULE" at bounding box center [473, 112] width 168 height 14
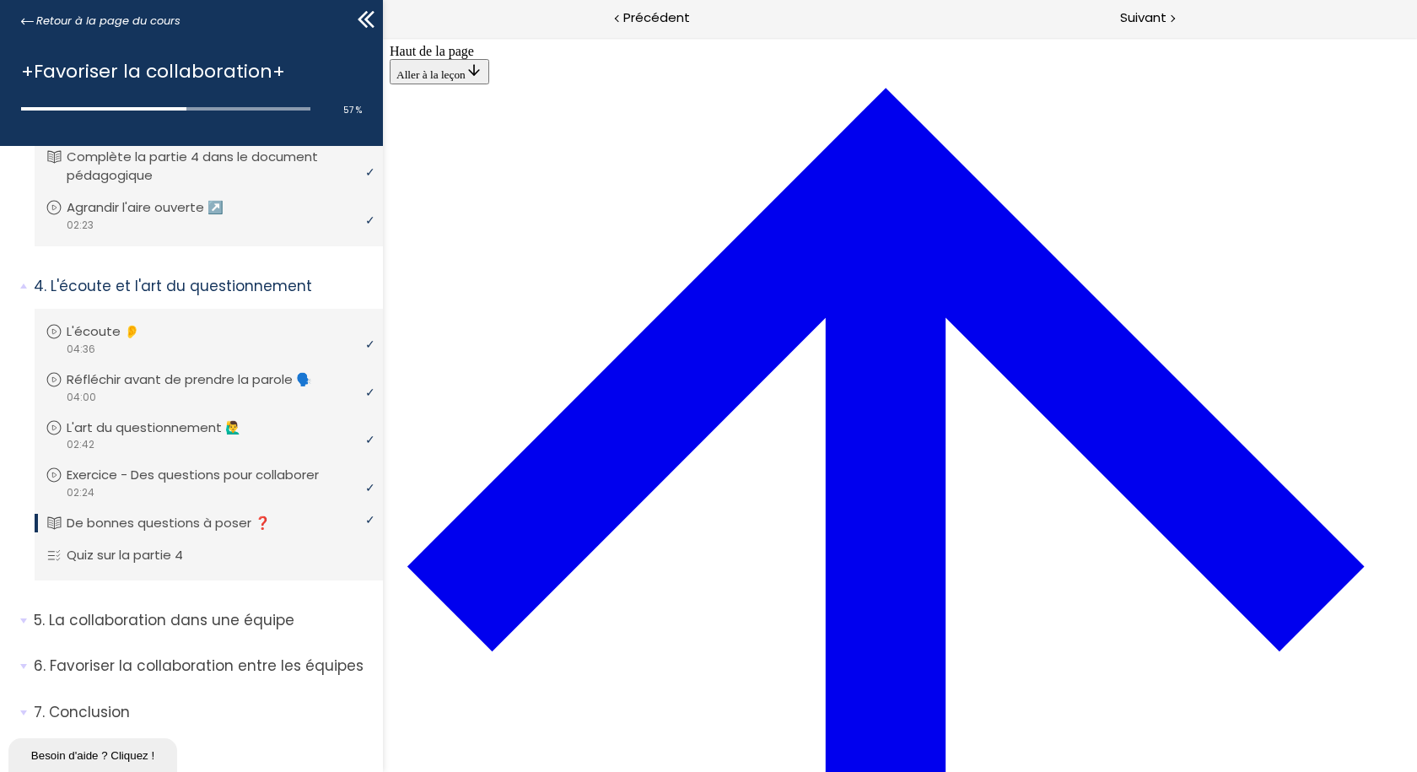
scroll to position [1324, 0]
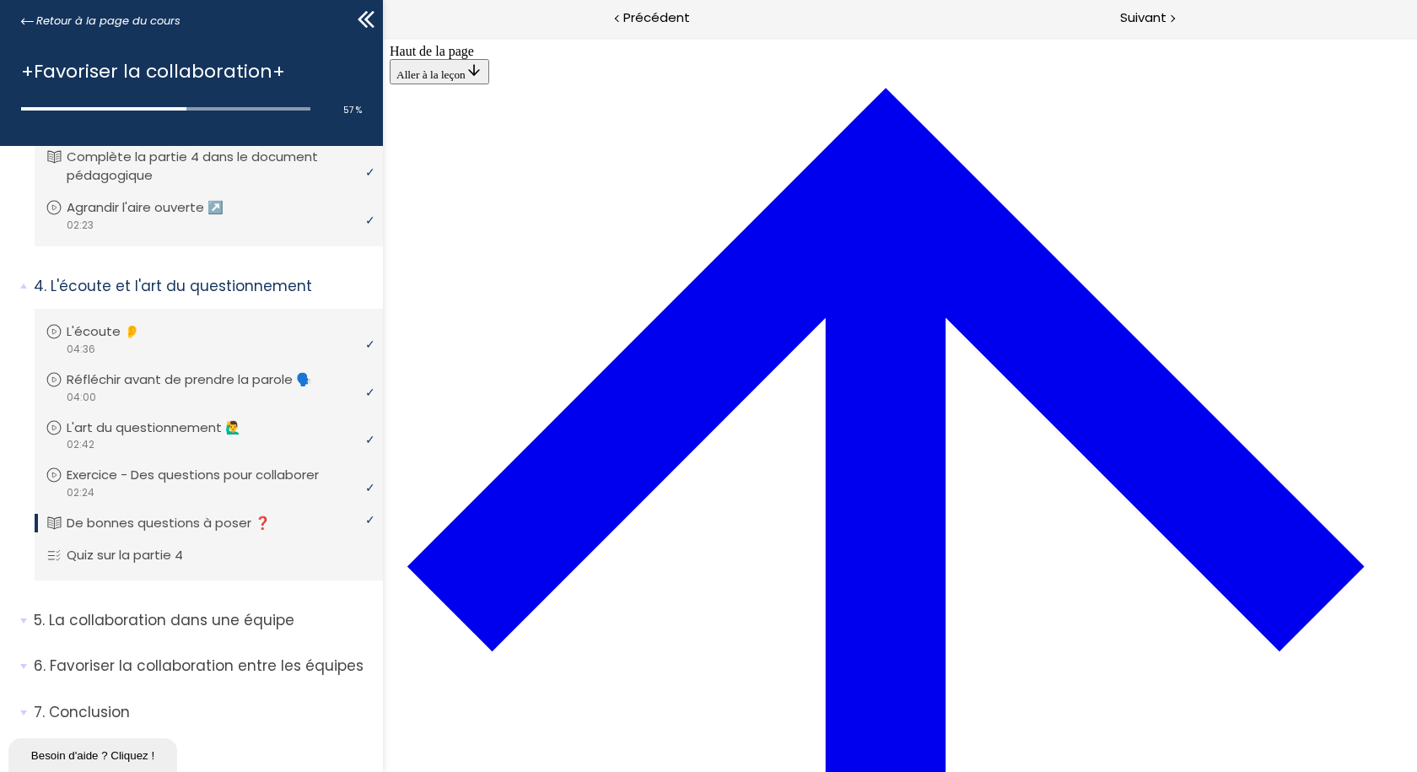
scroll to position [1999, 0]
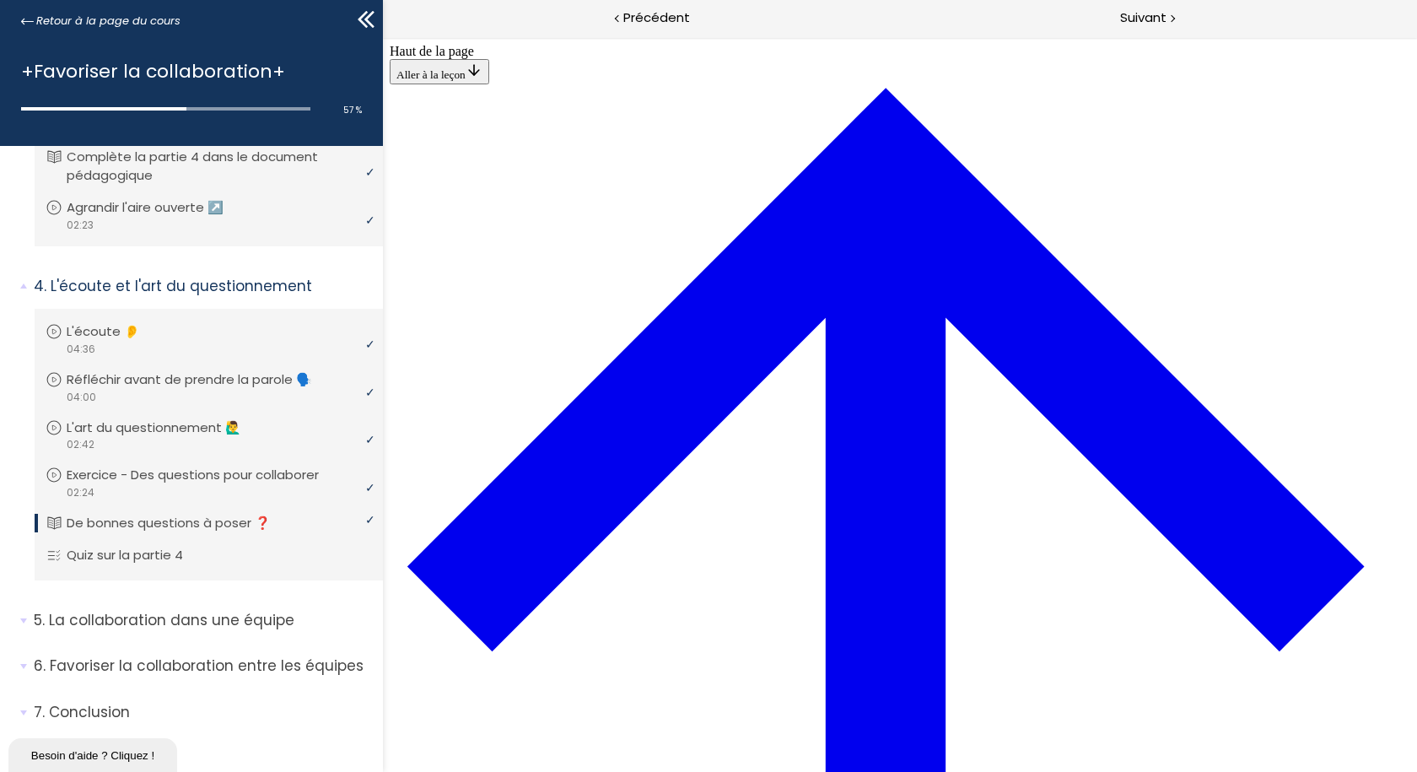
scroll to position [2874, 0]
drag, startPoint x: 1133, startPoint y: 14, endPoint x: 627, endPoint y: 186, distance: 535.2
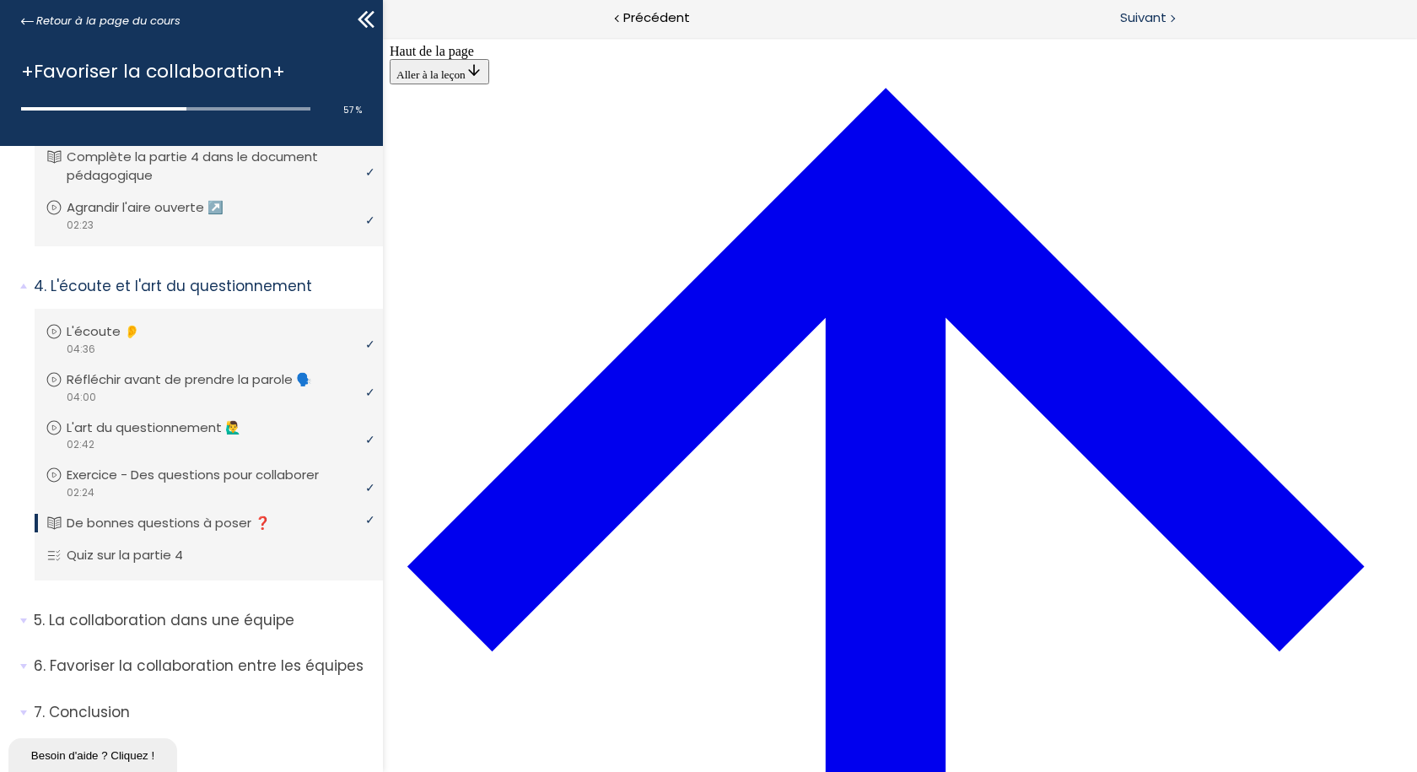
click at [1133, 14] on span "Suivant" at bounding box center [1143, 18] width 46 height 21
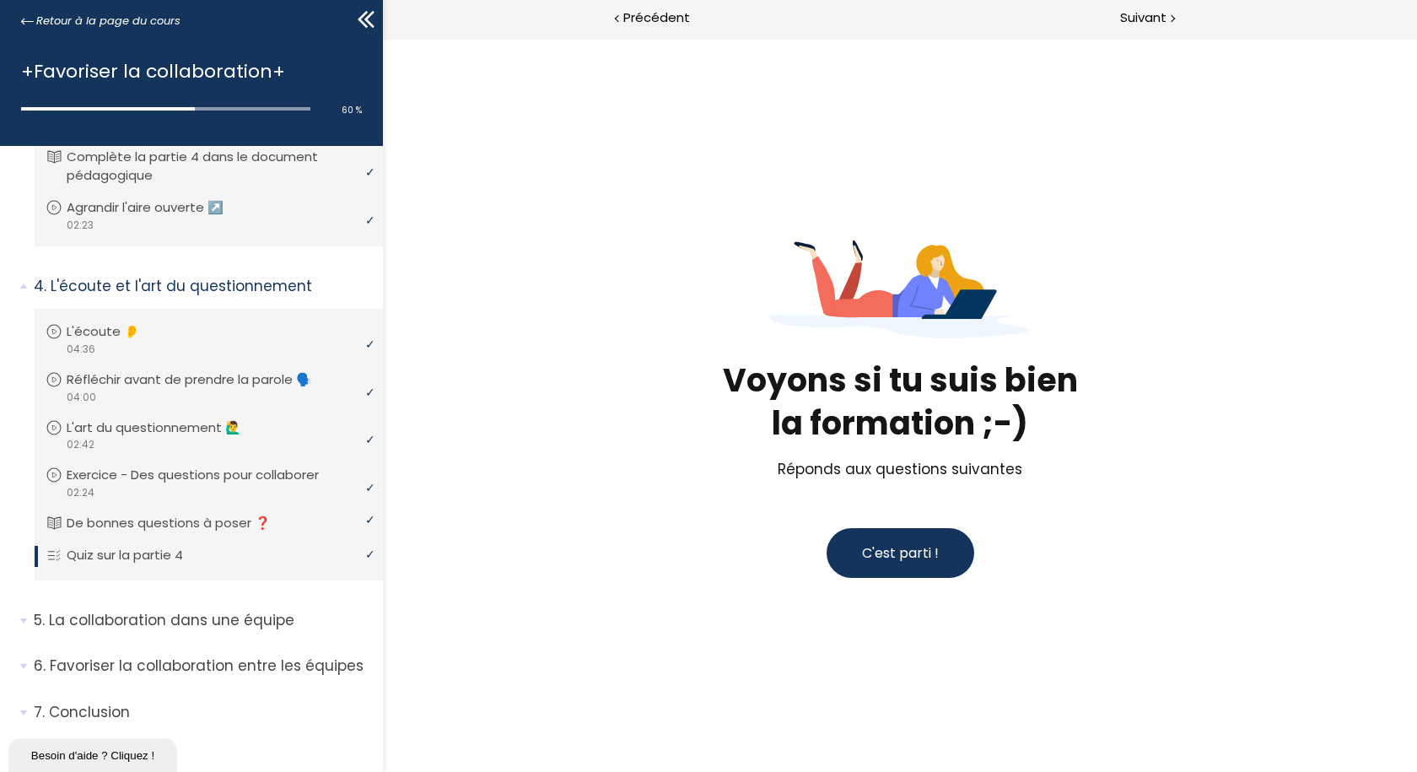
click at [882, 552] on span "C'est parti !" at bounding box center [899, 552] width 77 height 19
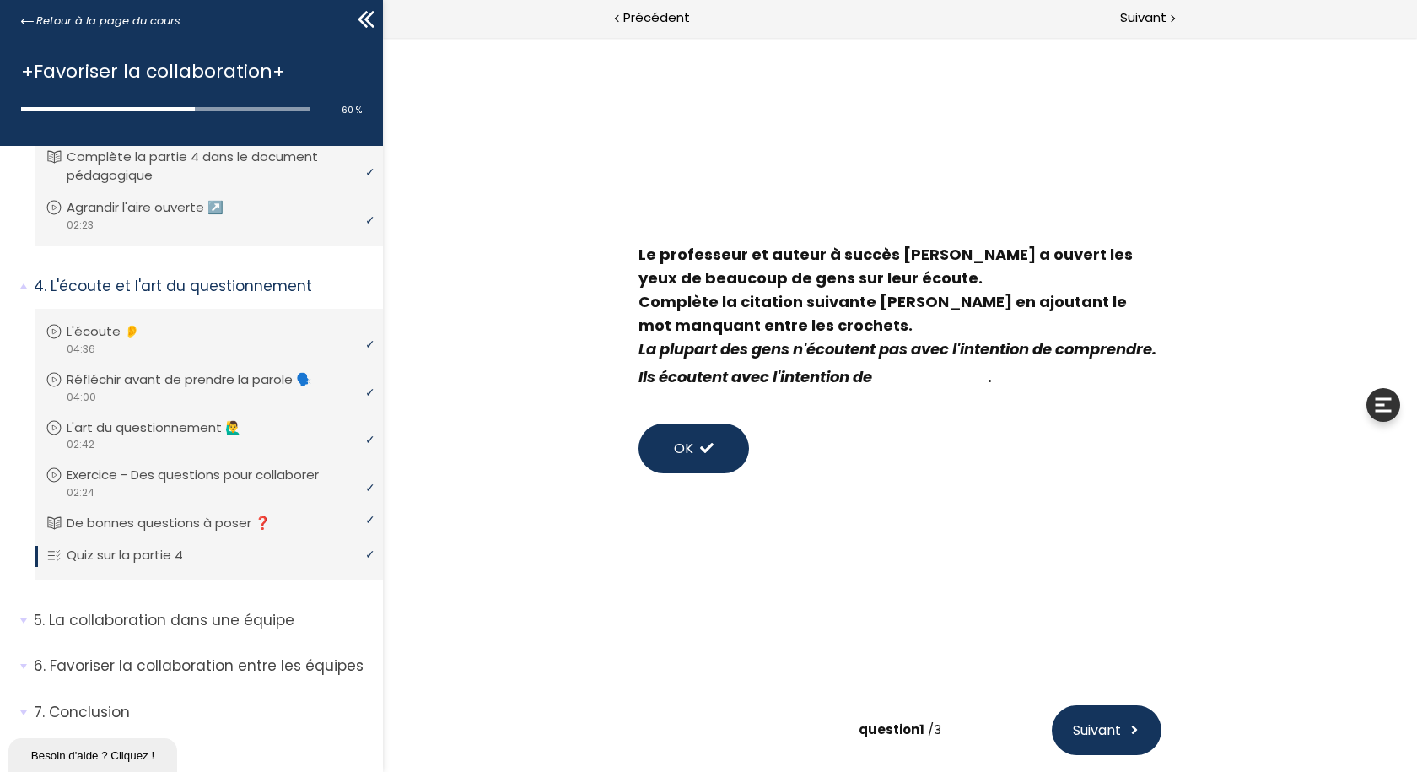
click at [982, 377] on input at bounding box center [928, 377] width 105 height 29
type input "répondre"
click at [680, 447] on span "OK" at bounding box center [682, 448] width 19 height 21
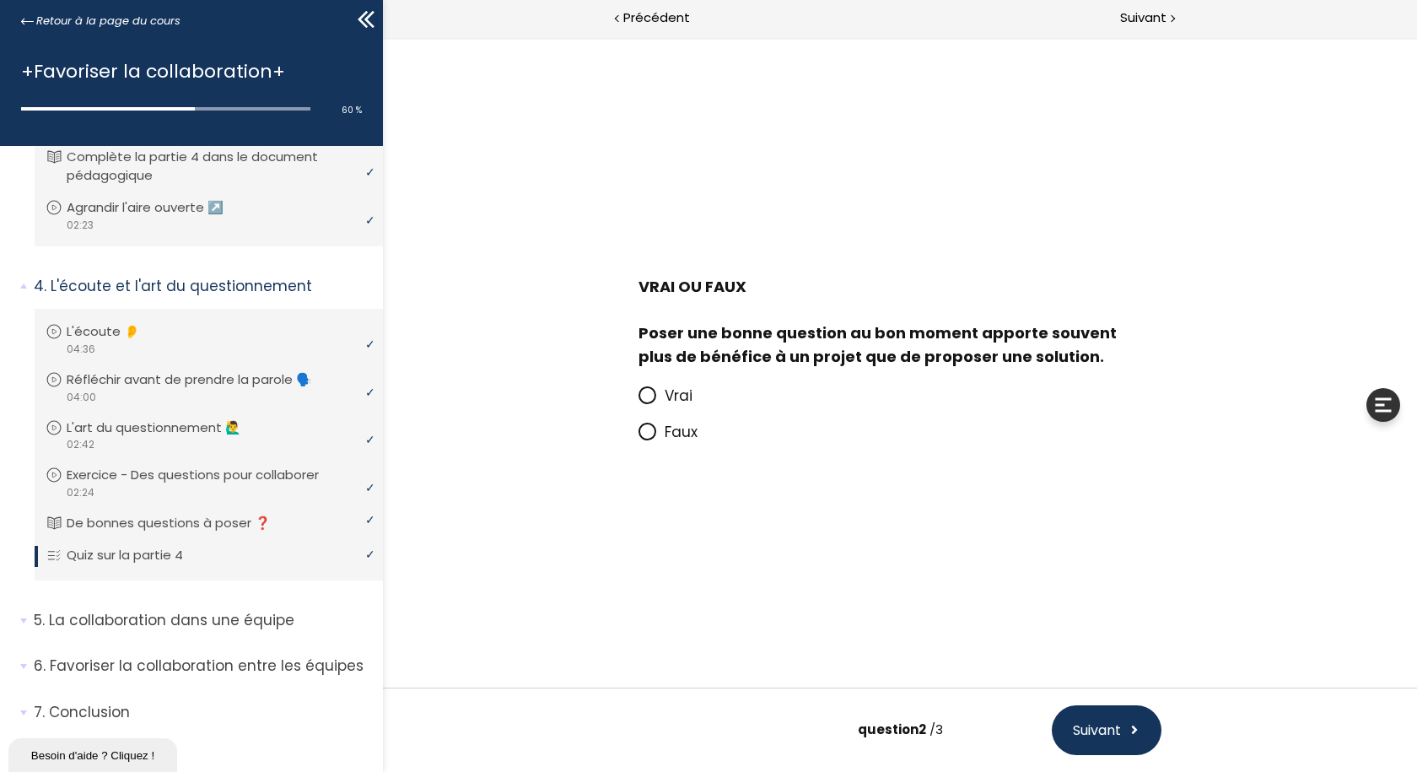
click at [649, 392] on icon at bounding box center [646, 395] width 10 height 10
click at [638, 401] on input "Vrai" at bounding box center [638, 401] width 0 height 0
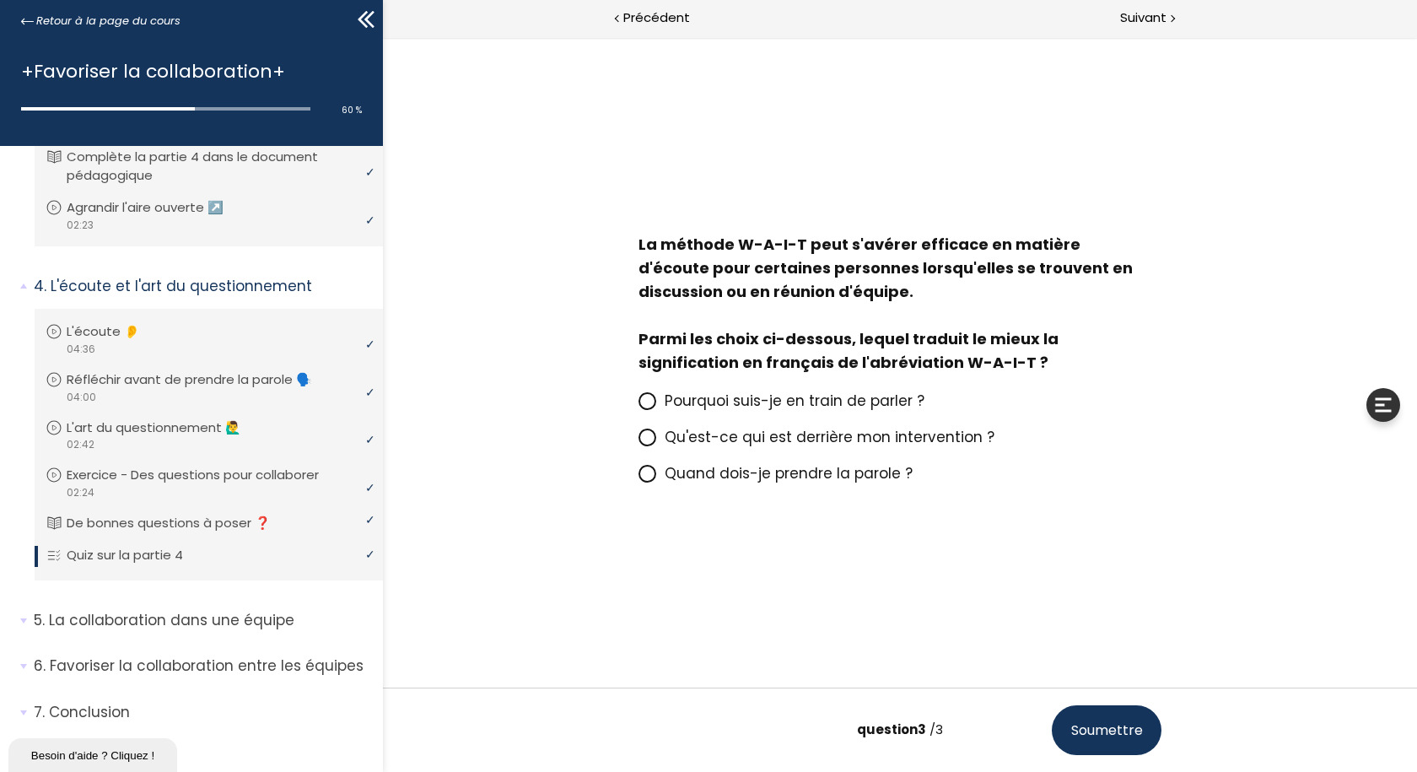
click at [645, 400] on icon at bounding box center [646, 401] width 10 height 10
click at [638, 406] on input "Pourquoi suis-je en train de parler ?" at bounding box center [638, 406] width 0 height 0
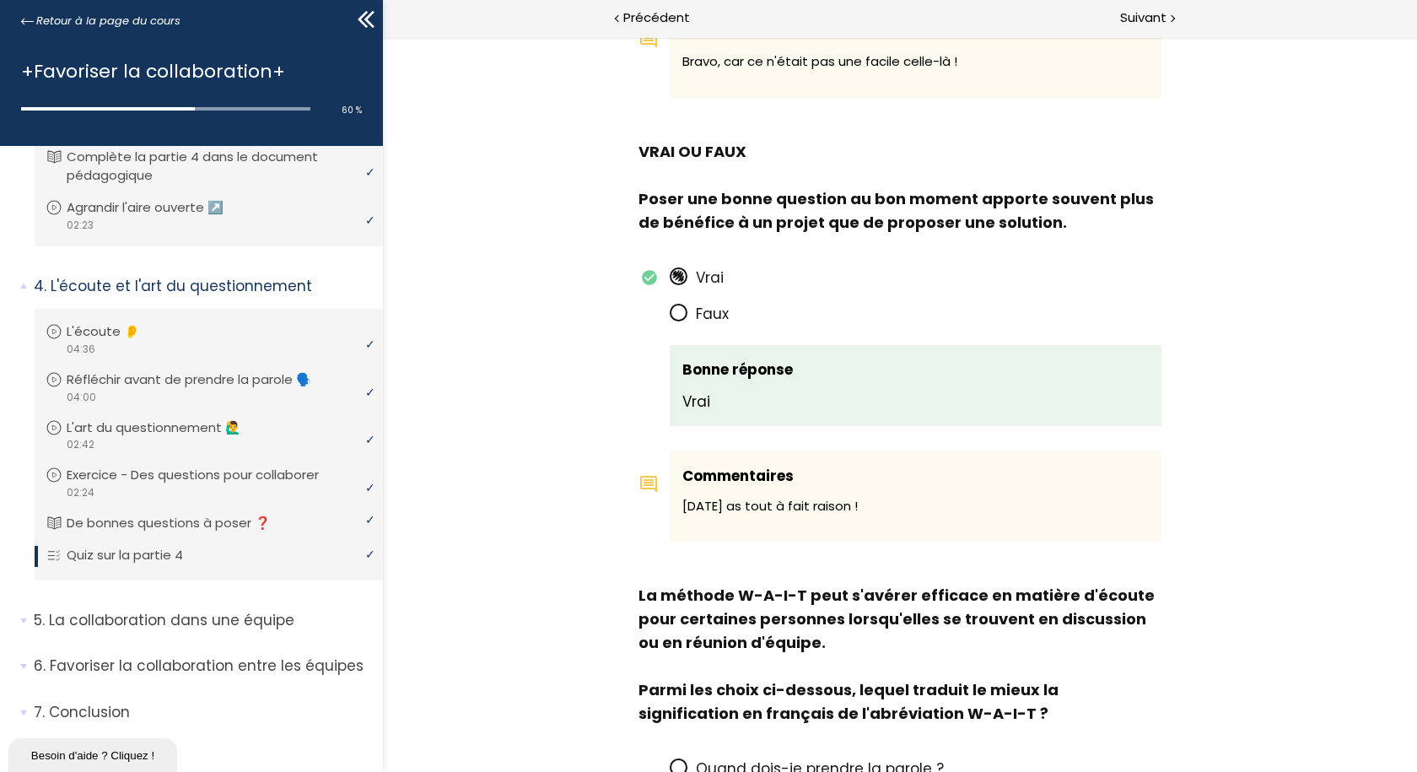
scroll to position [692, 0]
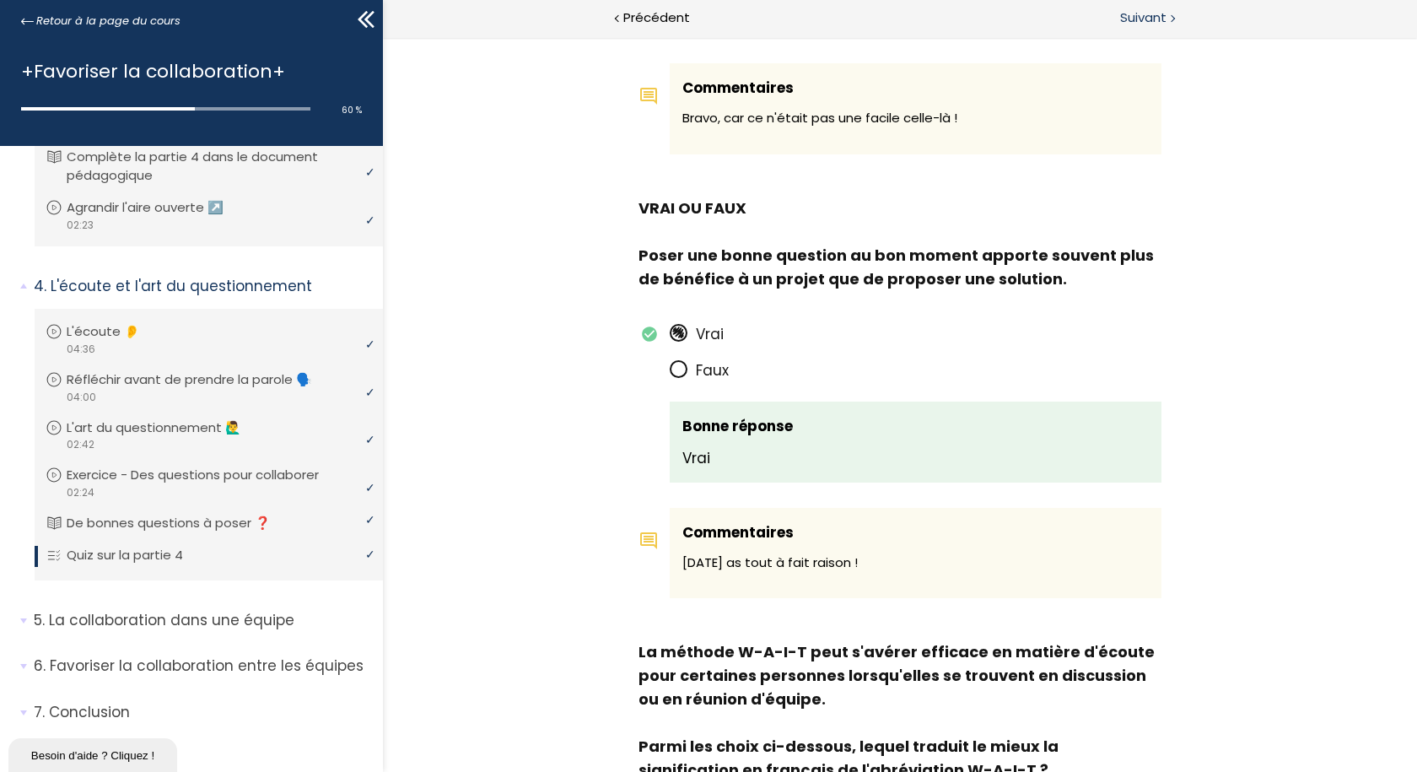
click at [1126, 11] on span "Suivant" at bounding box center [1143, 18] width 46 height 21
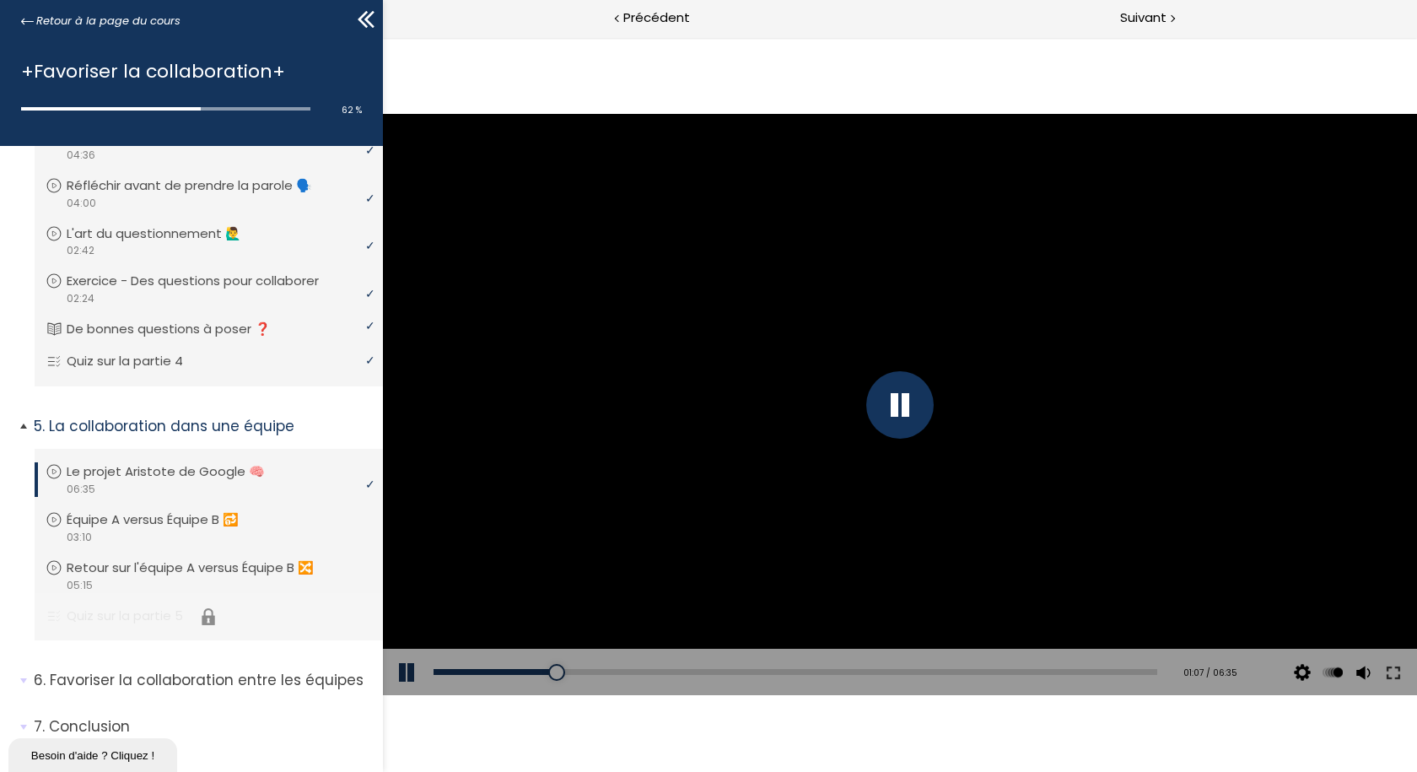
scroll to position [1236, 0]
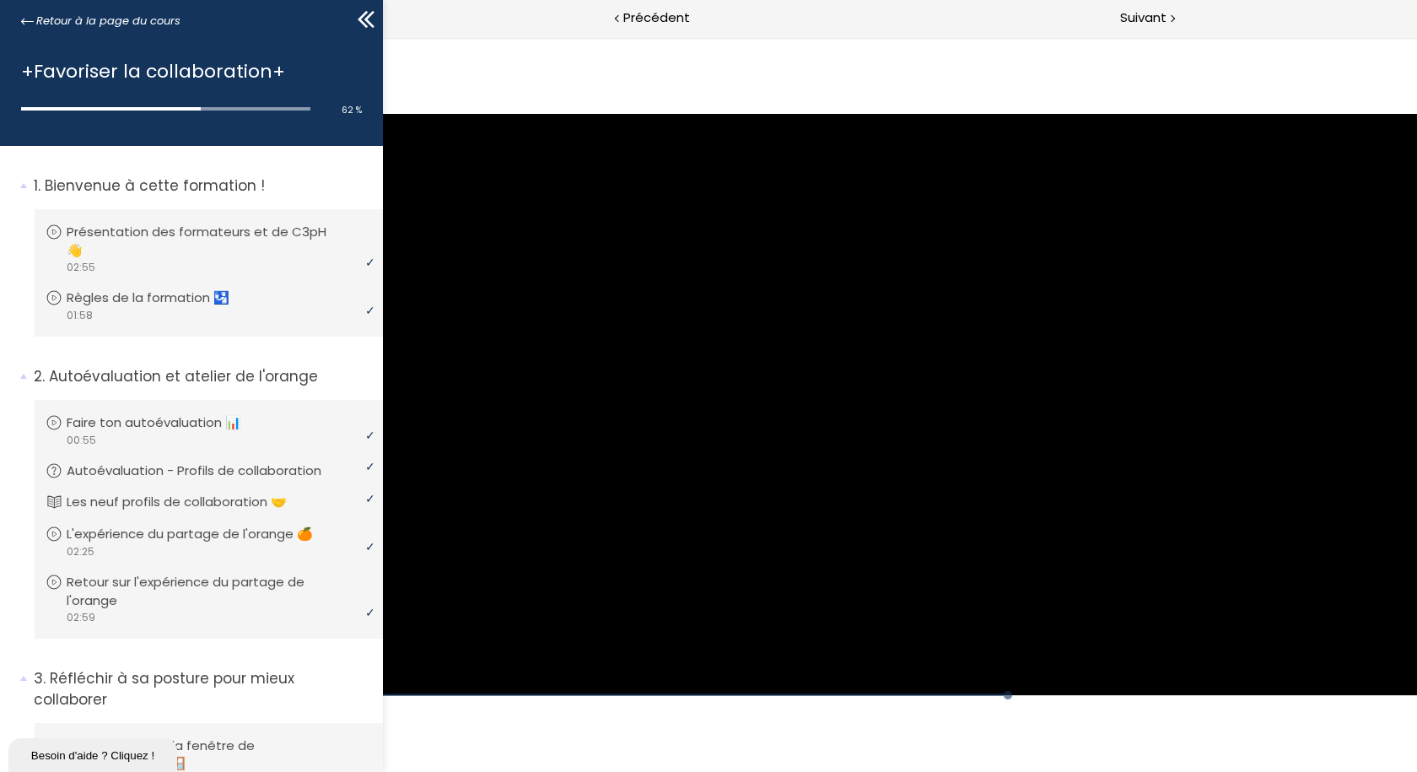
scroll to position [1236, 0]
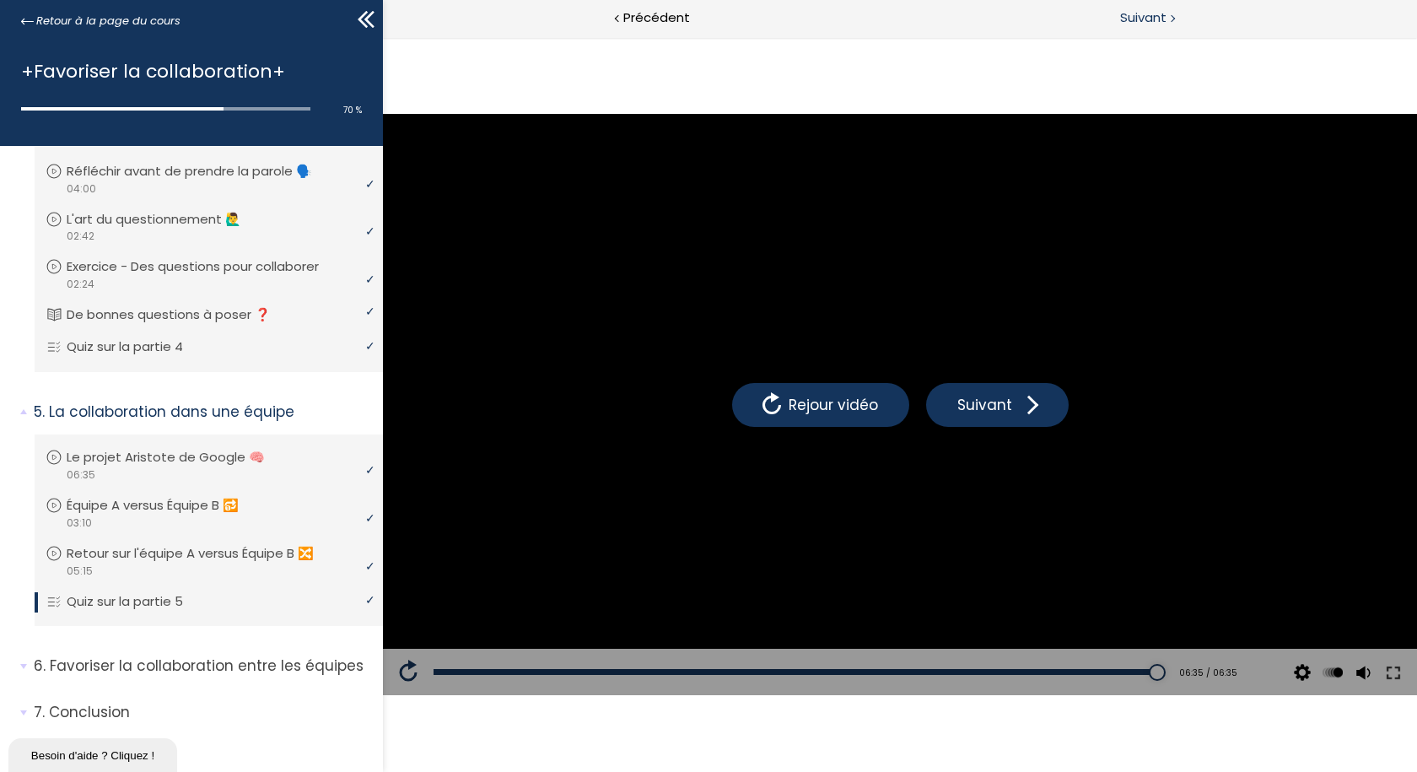
click at [1137, 13] on span "Suivant" at bounding box center [1143, 18] width 46 height 21
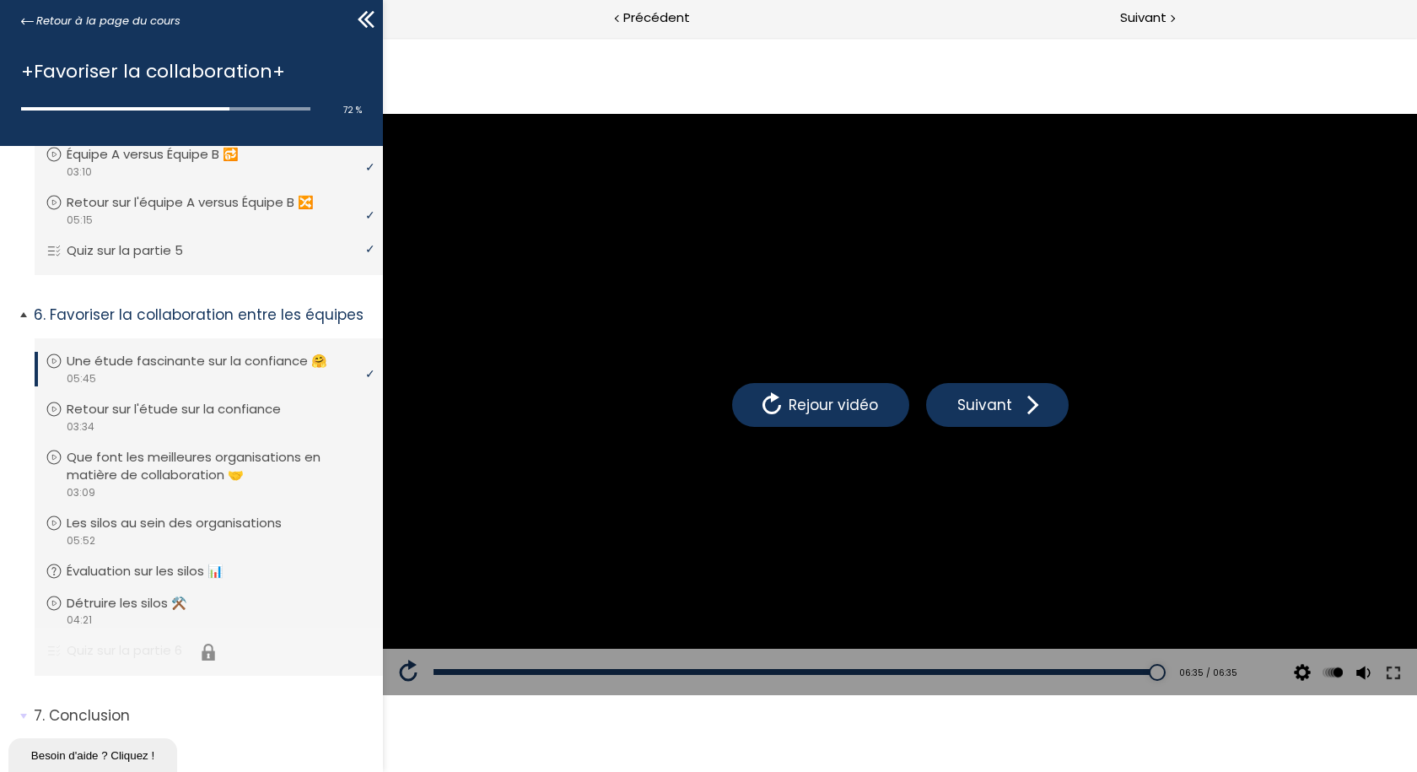
scroll to position [1590, 0]
click at [50, 511] on icon at bounding box center [54, 519] width 17 height 17
click at [1156, 10] on span "Suivant" at bounding box center [1143, 18] width 46 height 21
click at [1131, 10] on span "Suivant" at bounding box center [1143, 18] width 46 height 21
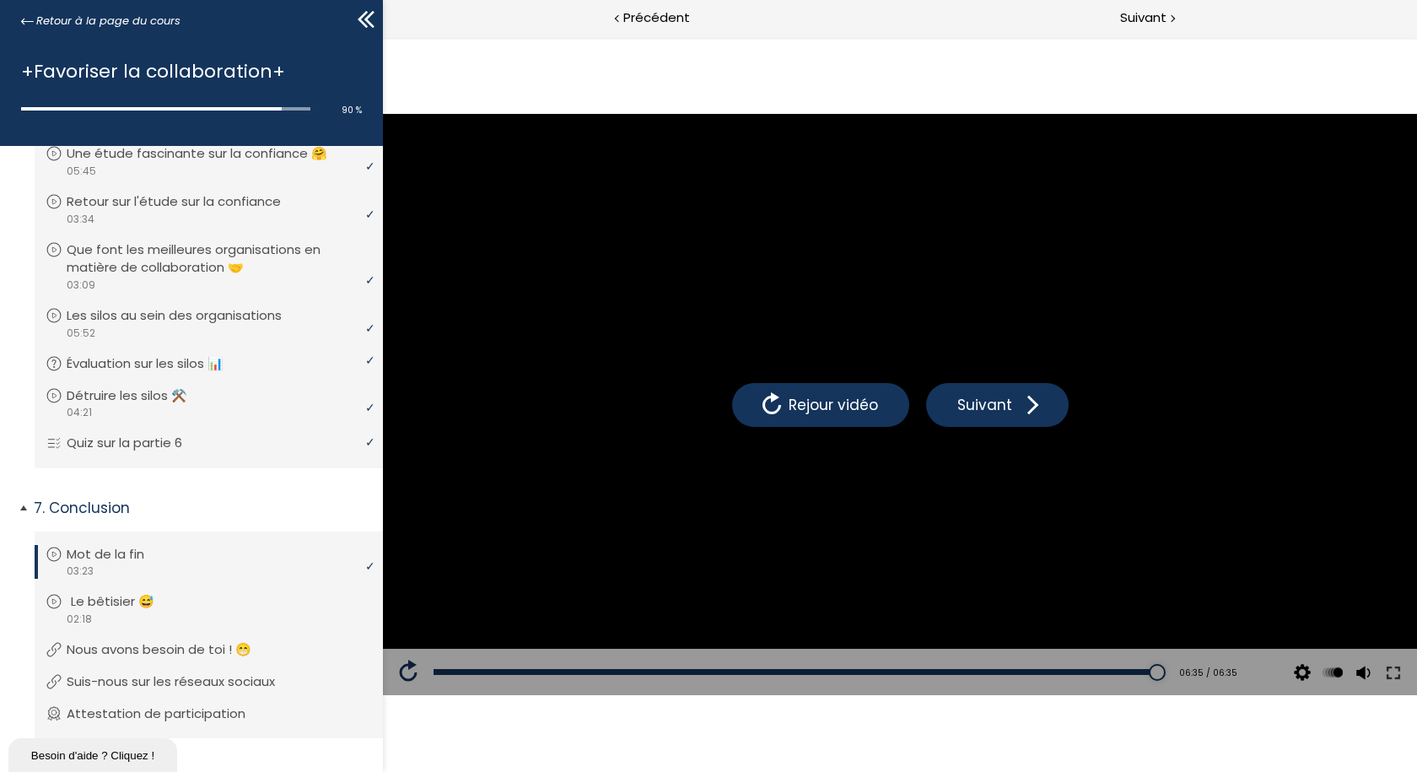
scroll to position [1815, 0]
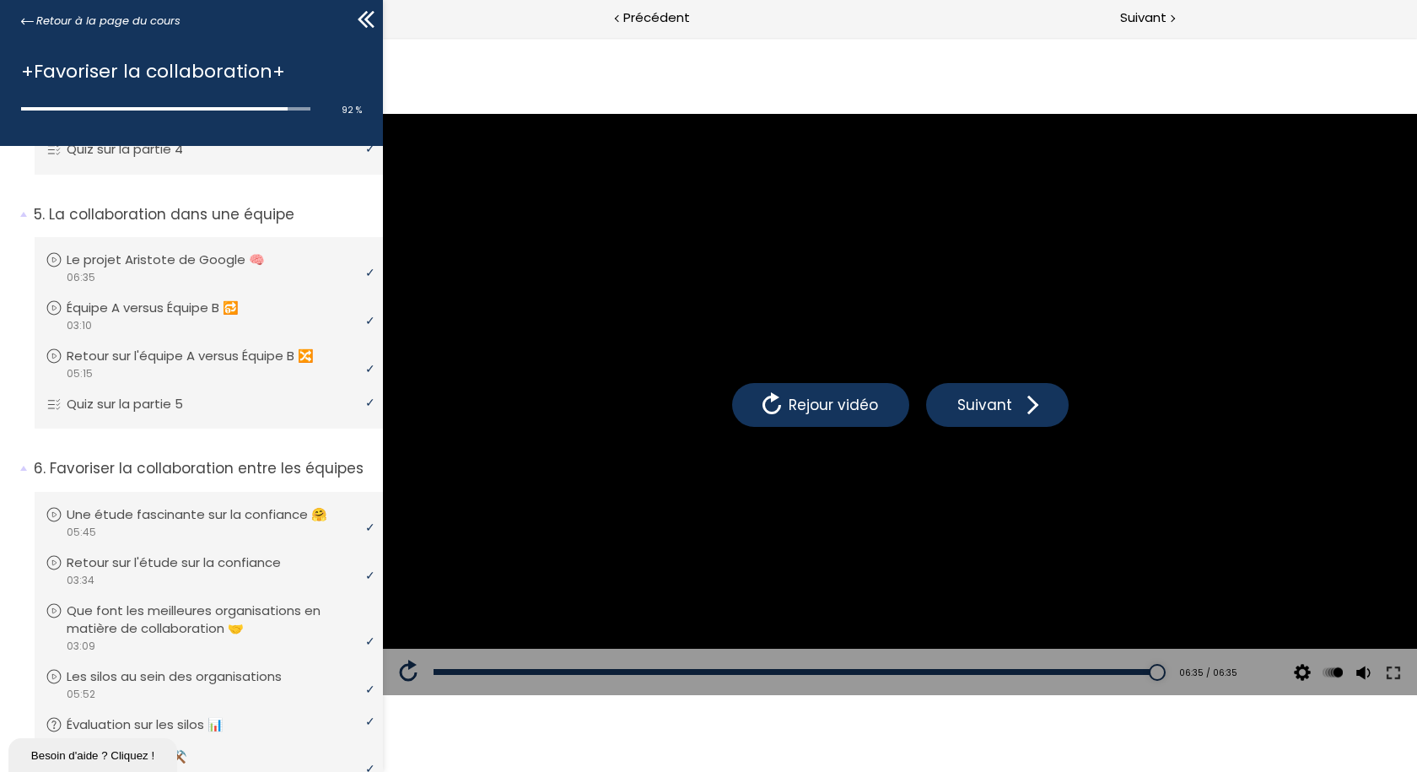
scroll to position [1815, 0]
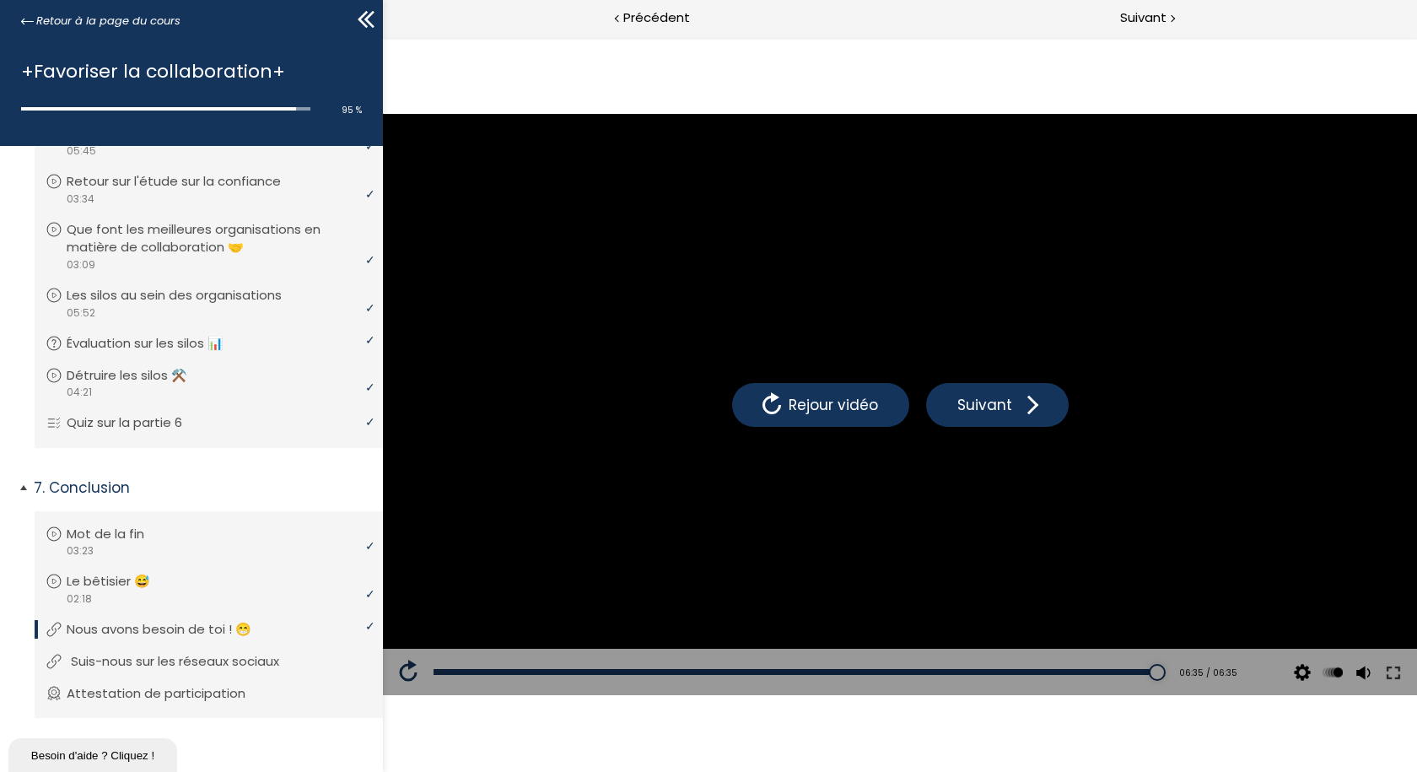
click at [219, 652] on p "Suis-nous sur les réseaux sociaux" at bounding box center [188, 661] width 234 height 19
click at [160, 684] on p "Attestation de participation" at bounding box center [173, 693] width 204 height 19
